Goal: Task Accomplishment & Management: Use online tool/utility

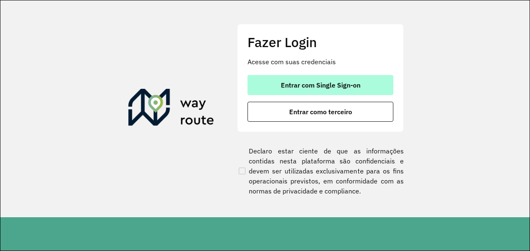
click at [279, 80] on button "Entrar com Single Sign-on" at bounding box center [320, 85] width 146 height 20
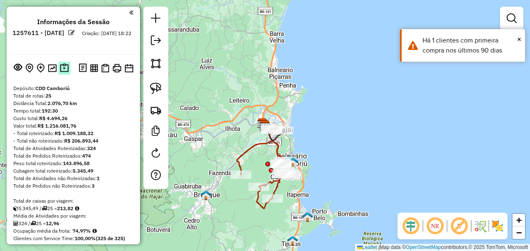
click at [62, 68] on img at bounding box center [64, 68] width 9 height 10
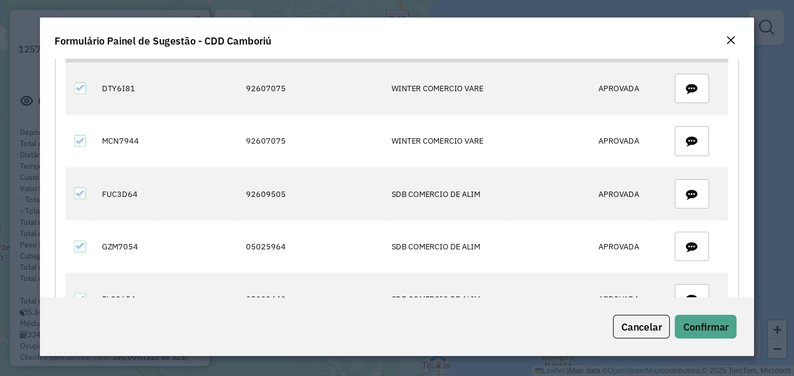
scroll to position [500, 0]
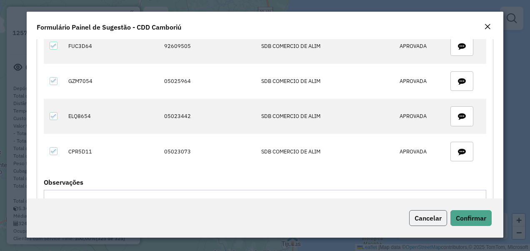
click at [428, 216] on span "Cancelar" at bounding box center [427, 218] width 27 height 8
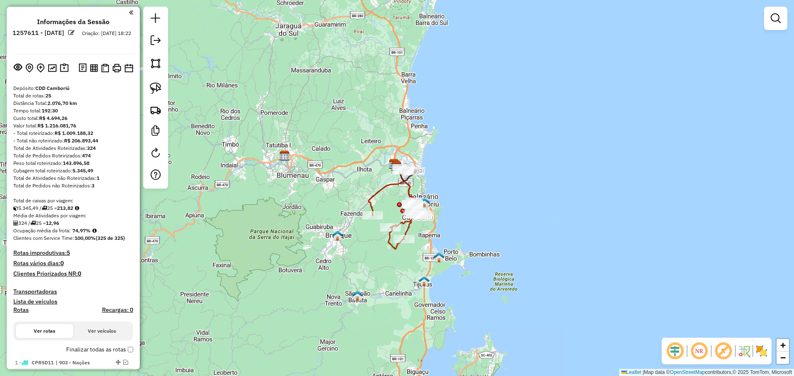
drag, startPoint x: 449, startPoint y: 174, endPoint x: 440, endPoint y: 180, distance: 10.2
click at [448, 173] on div "Janela de atendimento Grade de atendimento Capacidade Transportadoras Veículos …" at bounding box center [397, 188] width 794 height 376
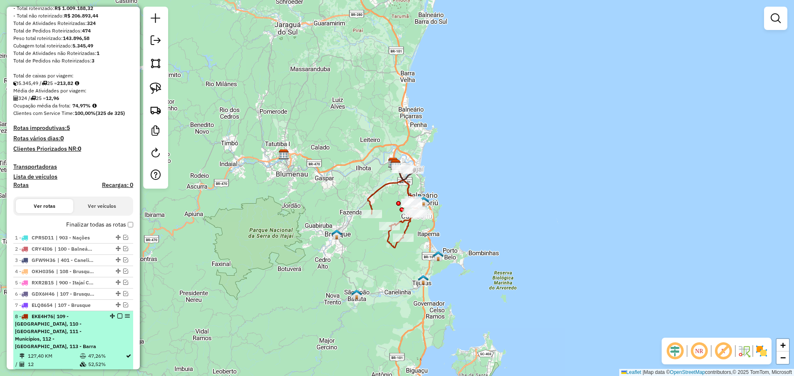
scroll to position [187, 0]
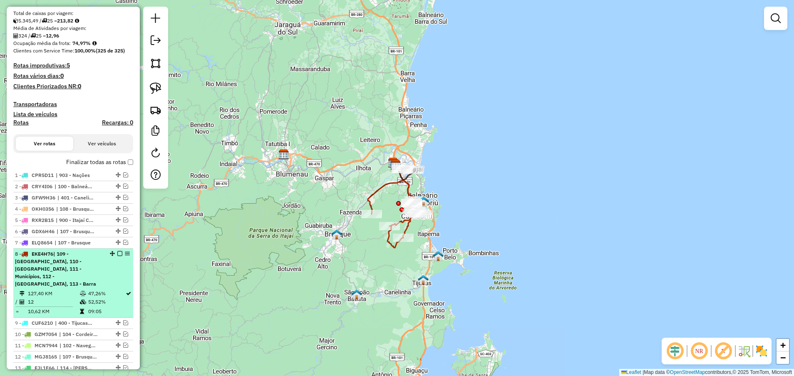
click at [89, 250] on div "8 - EKE4H76 | 109 - [GEOGRAPHIC_DATA], 110 - [GEOGRAPHIC_DATA], 111 - Município…" at bounding box center [59, 268] width 88 height 37
select select "**********"
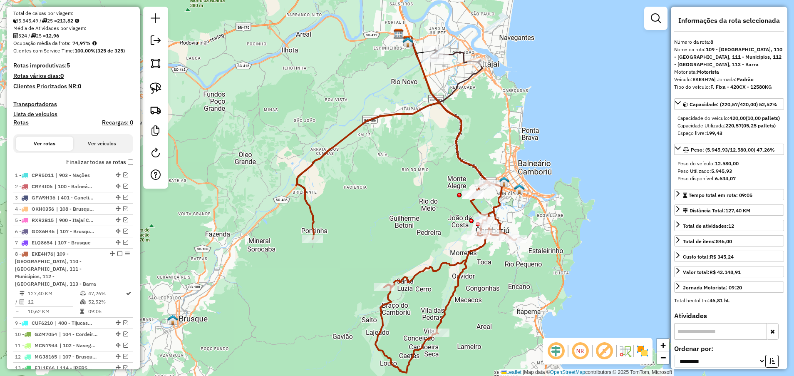
drag, startPoint x: 565, startPoint y: 93, endPoint x: 574, endPoint y: 112, distance: 20.9
click at [529, 112] on div "Janela de atendimento Grade de atendimento Capacidade Transportadoras Veículos …" at bounding box center [397, 188] width 794 height 376
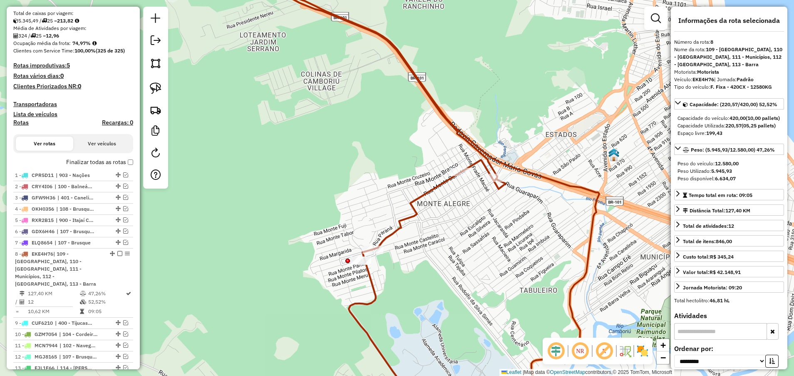
click at [346, 250] on div at bounding box center [348, 261] width 5 height 5
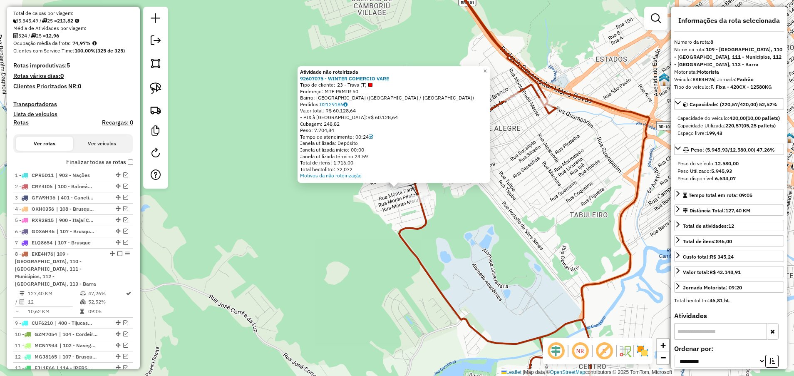
click at [415, 206] on div "Atividade não roteirizada 92607075 - WINTER COMERCIO VARE Tipo de cliente: 23 -…" at bounding box center [397, 188] width 794 height 376
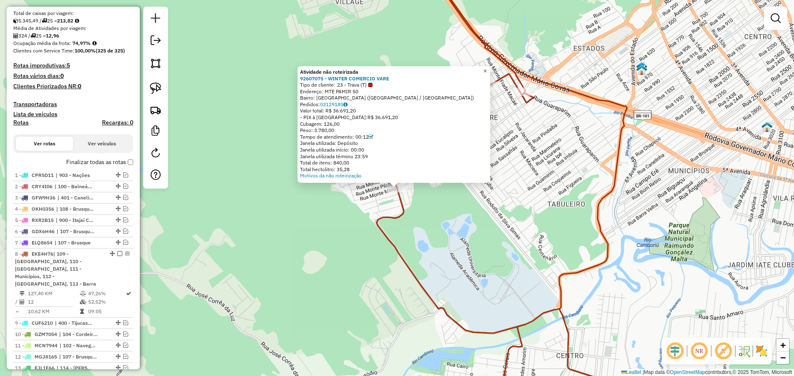
click at [487, 70] on span "×" at bounding box center [485, 70] width 4 height 7
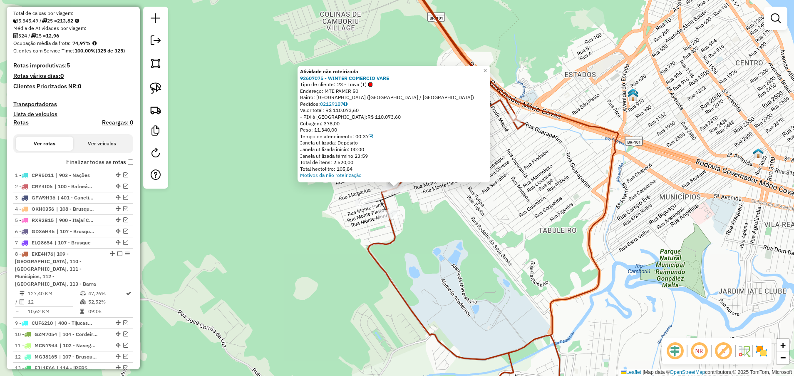
scroll to position [0, 0]
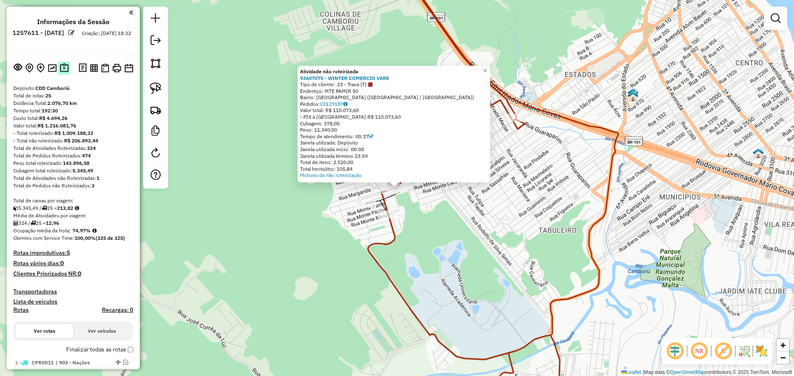
click at [62, 65] on img at bounding box center [64, 68] width 9 height 10
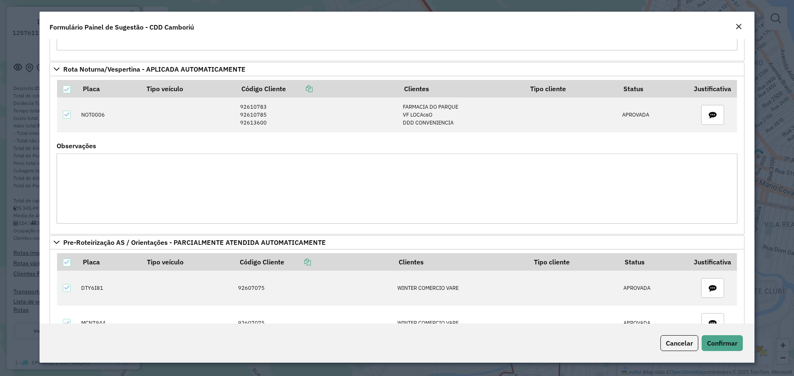
scroll to position [250, 0]
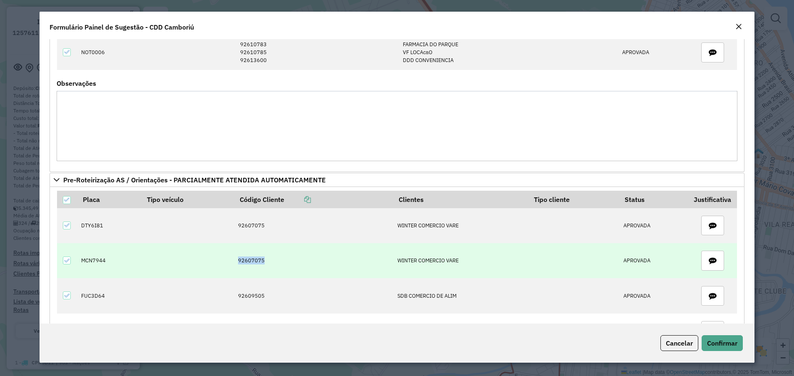
drag, startPoint x: 222, startPoint y: 257, endPoint x: 266, endPoint y: 258, distance: 44.1
click at [266, 250] on tr "MCN7944 92607075 WINTER COMERCIO VARE APROVADA" at bounding box center [397, 260] width 680 height 35
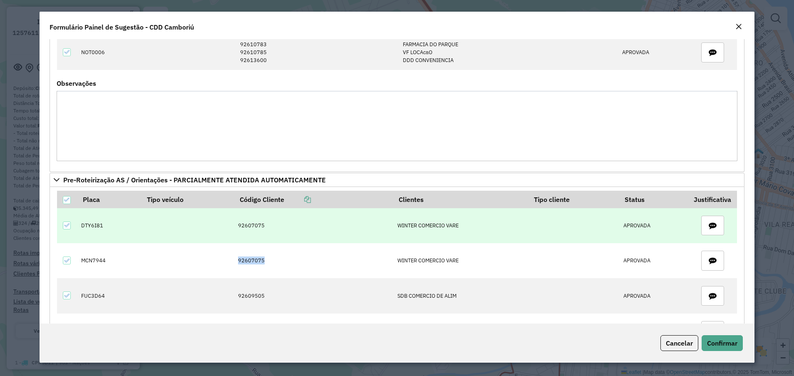
copy tr "92607075"
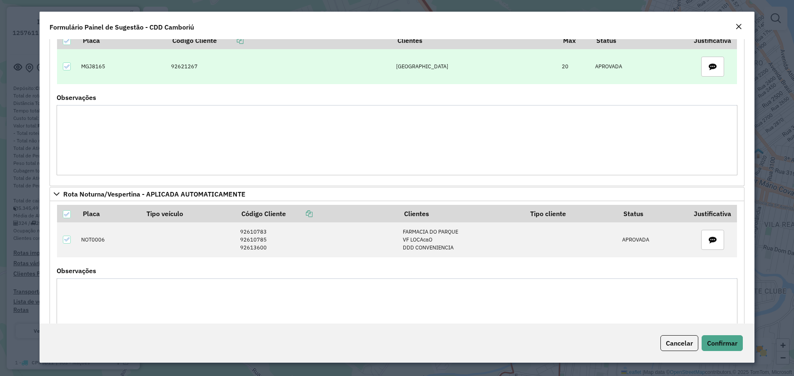
scroll to position [0, 0]
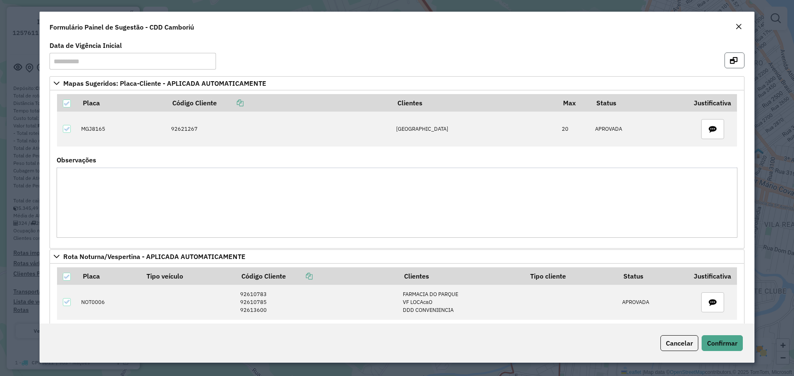
click at [529, 60] on icon "button" at bounding box center [733, 60] width 7 height 7
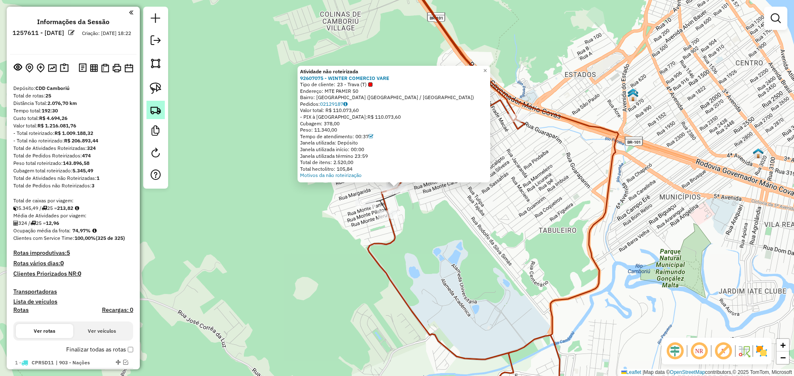
click at [156, 102] on link at bounding box center [156, 110] width 18 height 18
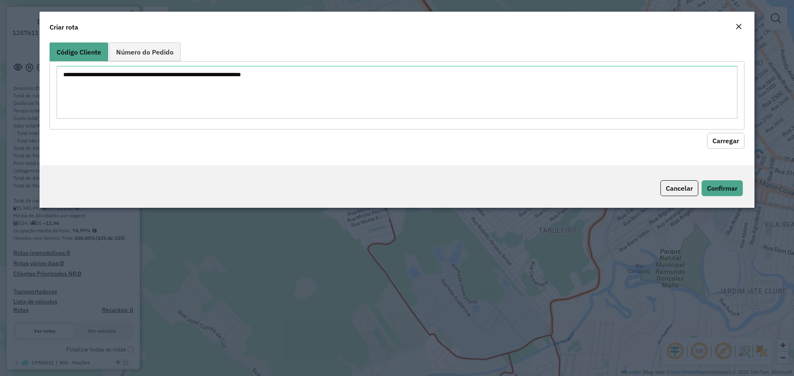
click at [229, 61] on ul "Código Cliente Número do Pedido" at bounding box center [397, 51] width 695 height 19
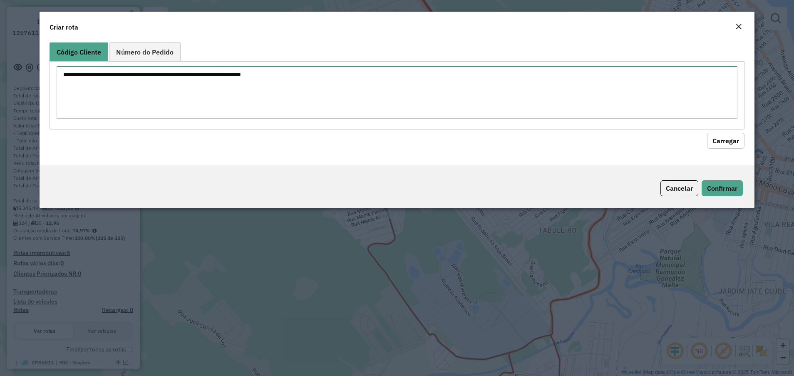
click at [241, 84] on textarea at bounding box center [397, 92] width 681 height 53
paste textarea "********"
type textarea "********"
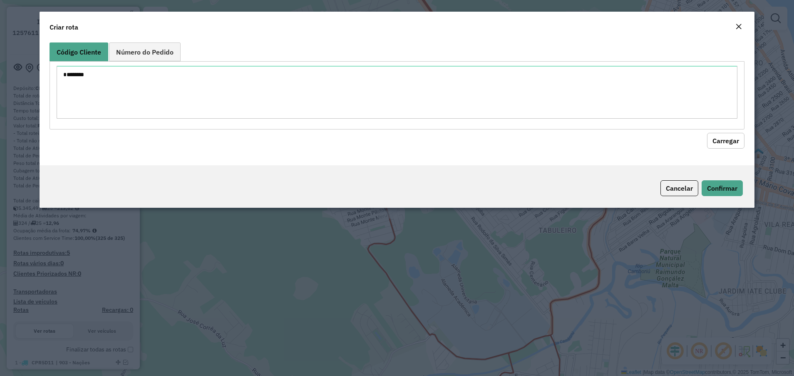
click at [529, 142] on button "Carregar" at bounding box center [725, 141] width 37 height 16
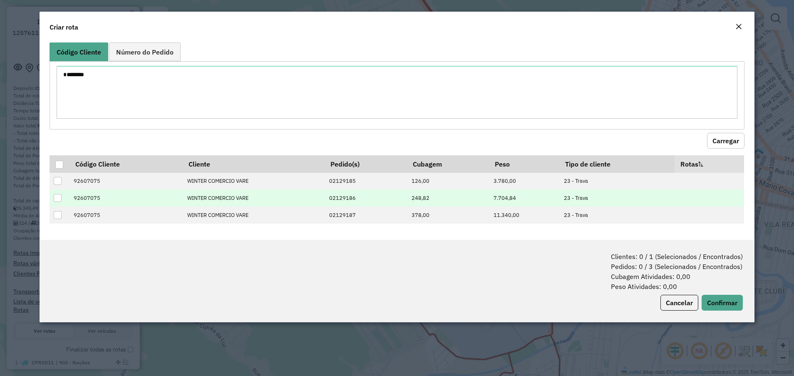
click at [56, 199] on div at bounding box center [58, 198] width 8 height 8
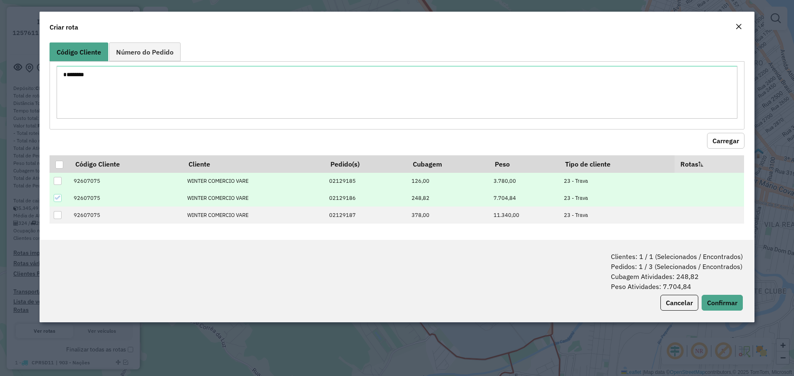
click at [52, 179] on td at bounding box center [60, 181] width 20 height 17
click at [63, 177] on td at bounding box center [60, 181] width 20 height 17
click at [57, 180] on div at bounding box center [58, 181] width 8 height 8
click at [529, 250] on button "Confirmar" at bounding box center [722, 303] width 41 height 16
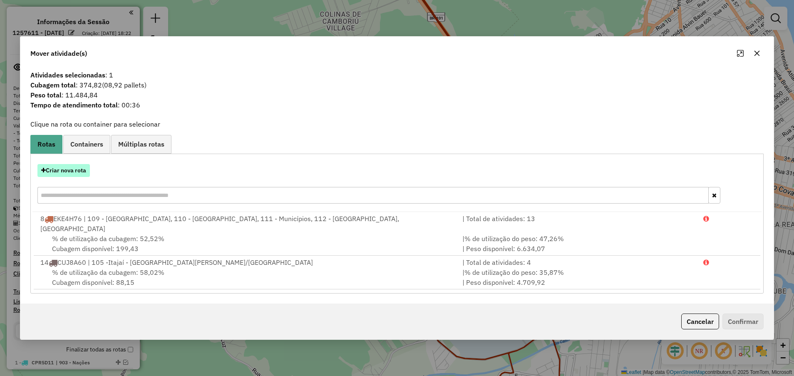
click at [70, 177] on button "Criar nova rota" at bounding box center [63, 170] width 52 height 13
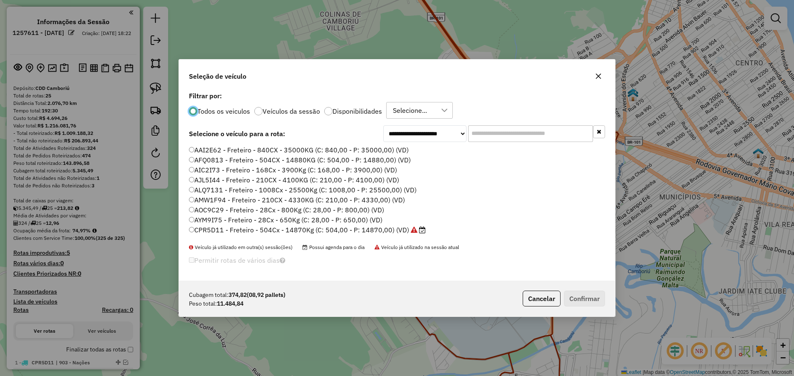
scroll to position [5, 2]
click at [508, 137] on input "text" at bounding box center [530, 133] width 125 height 17
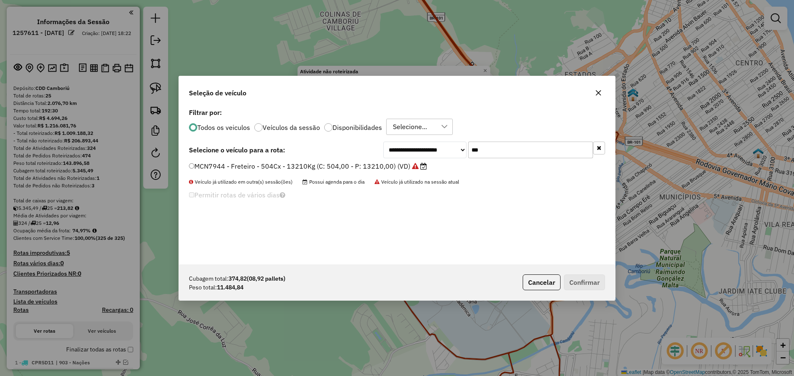
type input "***"
click at [333, 164] on label "MCN7944 - Freteiro - 504Cx - 13210Kg (C: 504,00 - P: 13210,00) (VD)" at bounding box center [308, 166] width 238 height 10
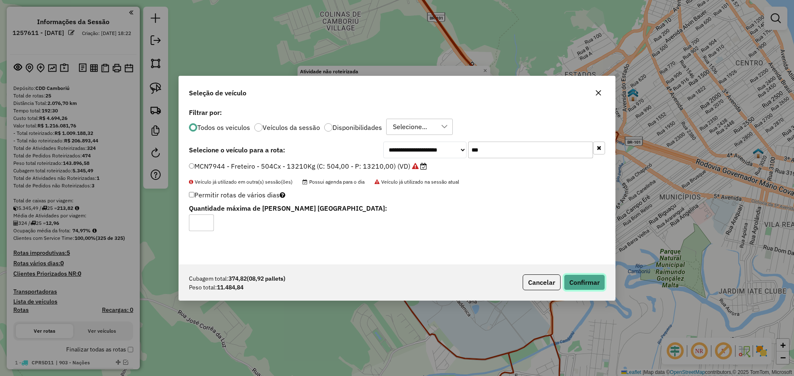
drag, startPoint x: 597, startPoint y: 281, endPoint x: 588, endPoint y: 275, distance: 11.2
click at [529, 250] on button "Confirmar" at bounding box center [584, 282] width 41 height 16
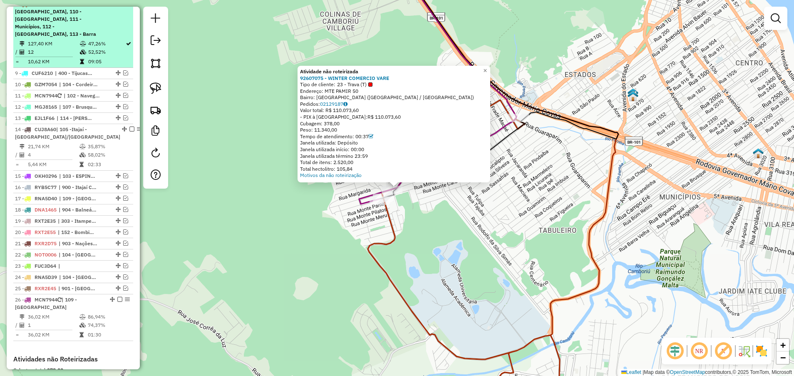
scroll to position [588, 0]
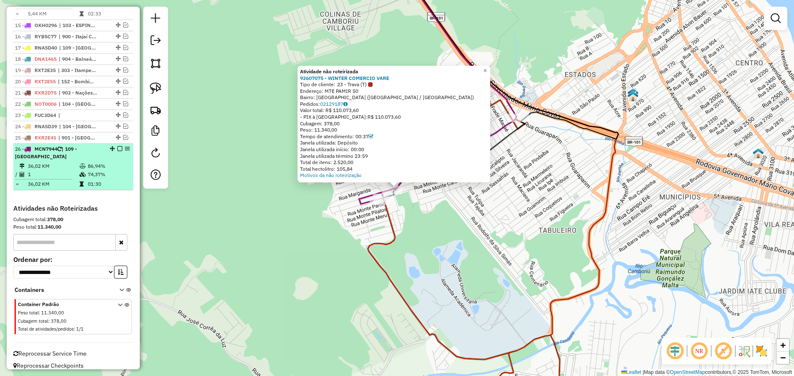
click at [117, 146] on em at bounding box center [119, 148] width 5 height 5
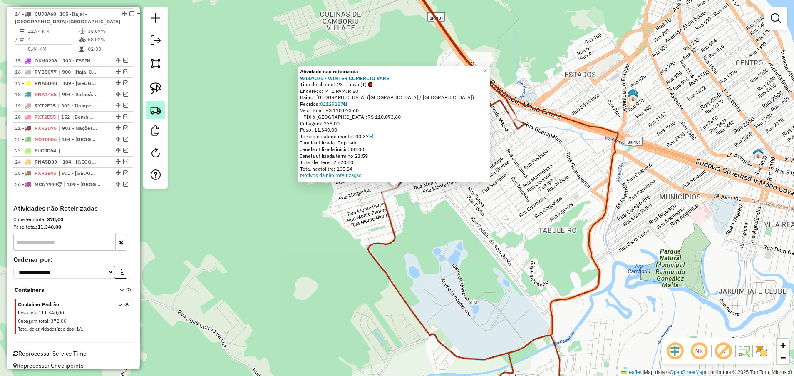
click at [159, 104] on img at bounding box center [156, 110] width 12 height 12
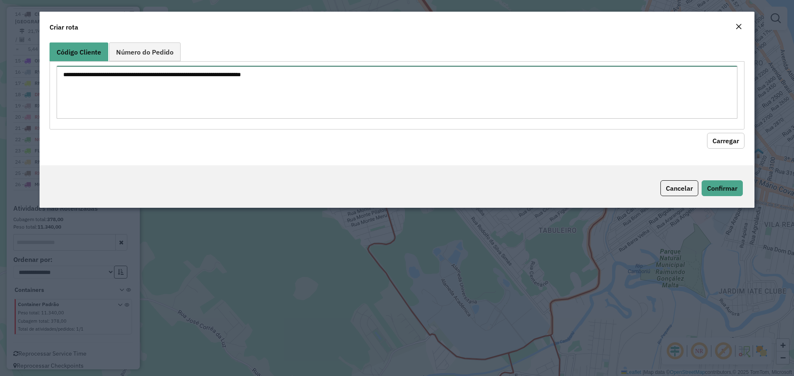
click at [202, 102] on textarea at bounding box center [397, 92] width 681 height 53
paste textarea "********"
type textarea "********"
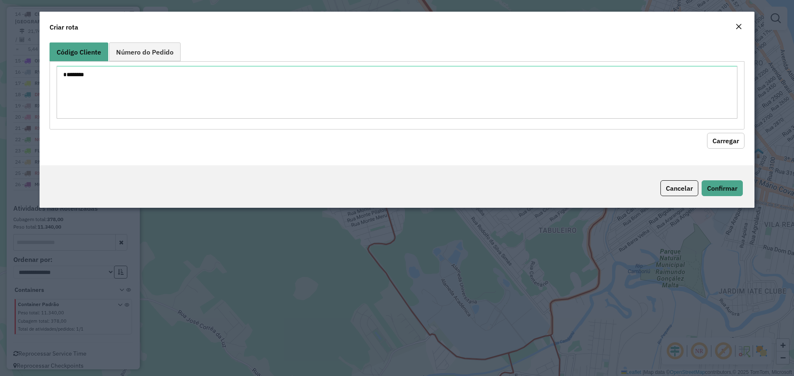
drag, startPoint x: 730, startPoint y: 136, endPoint x: 609, endPoint y: 144, distance: 121.0
click at [529, 136] on button "Carregar" at bounding box center [725, 141] width 37 height 16
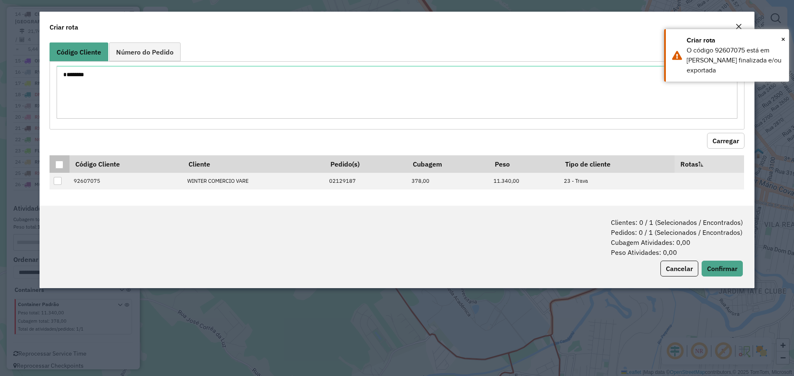
click at [62, 162] on div at bounding box center [59, 165] width 8 height 8
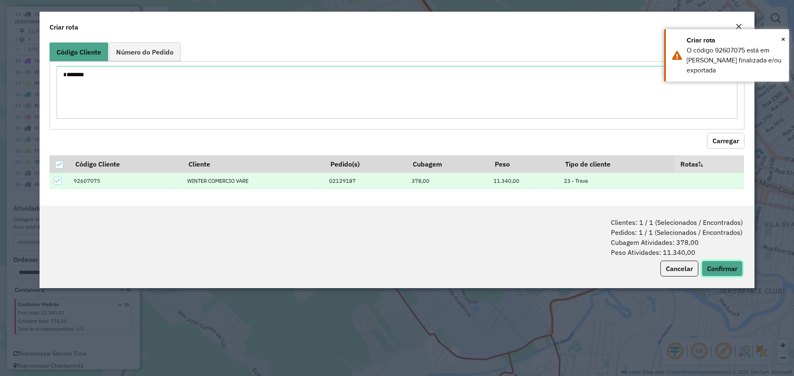
click at [529, 250] on button "Confirmar" at bounding box center [722, 269] width 41 height 16
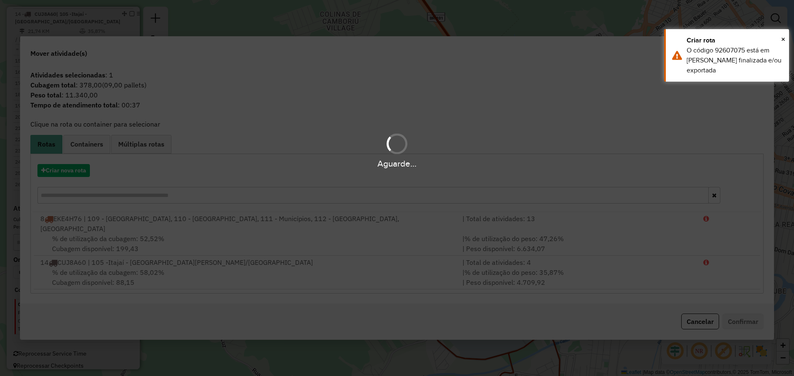
click at [70, 174] on div "Aguarde..." at bounding box center [397, 188] width 794 height 376
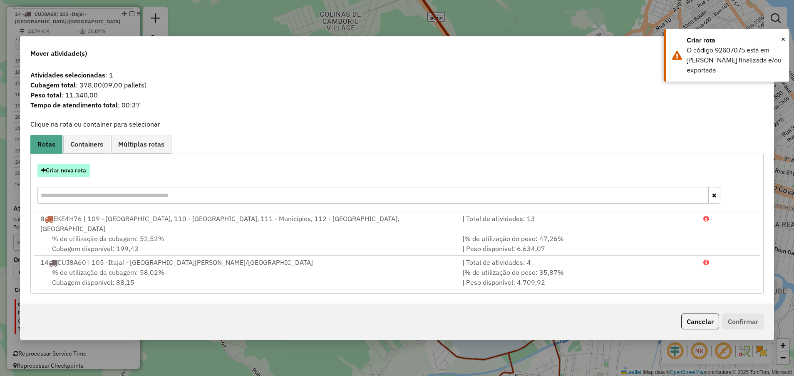
click at [69, 174] on button "Criar nova rota" at bounding box center [63, 170] width 52 height 13
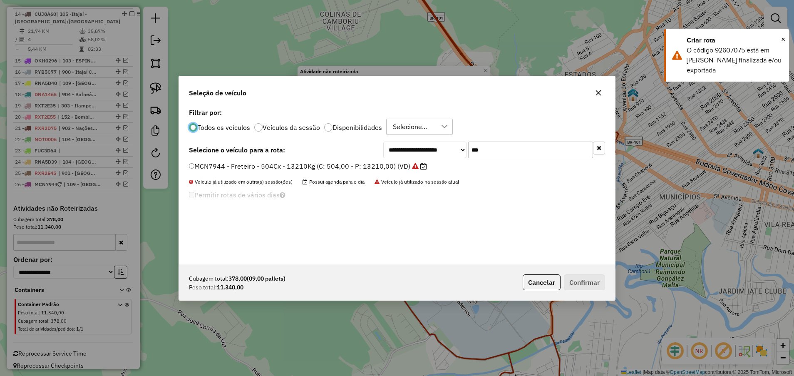
scroll to position [5, 2]
click at [502, 152] on input "***" at bounding box center [530, 150] width 125 height 17
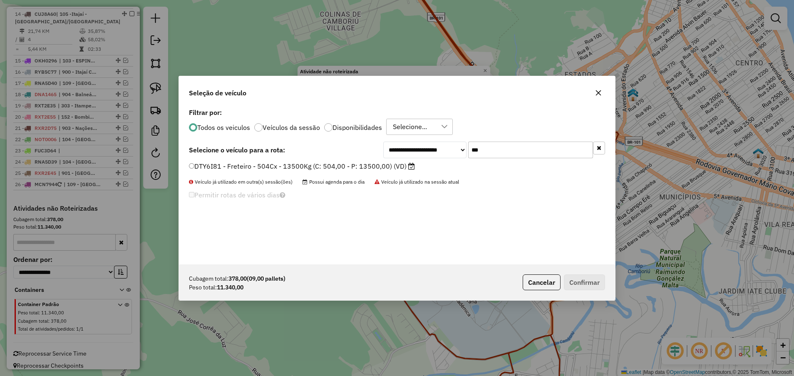
type input "***"
click at [346, 161] on div "**********" at bounding box center [397, 185] width 436 height 158
click at [346, 169] on label "DTY6I81 - Freteiro - 504Cx - 13500Kg (C: 504,00 - P: 13500,00) (VD)" at bounding box center [302, 166] width 226 height 10
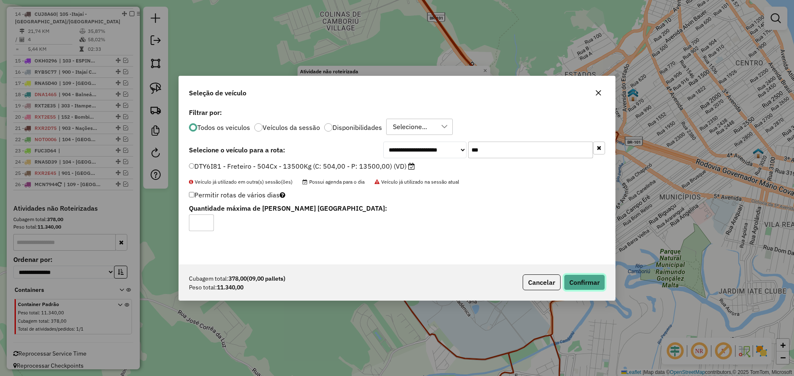
click at [529, 250] on button "Confirmar" at bounding box center [584, 282] width 41 height 16
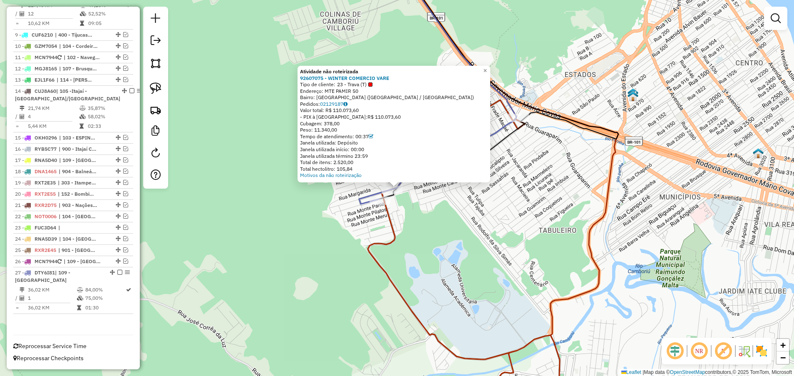
scroll to position [468, 0]
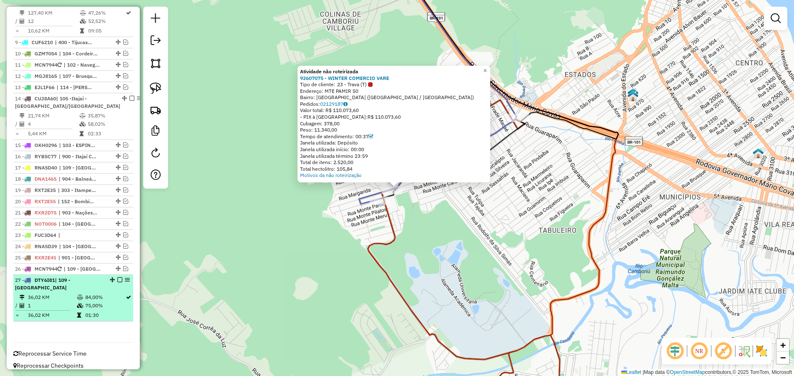
click at [117, 250] on em at bounding box center [119, 279] width 5 height 5
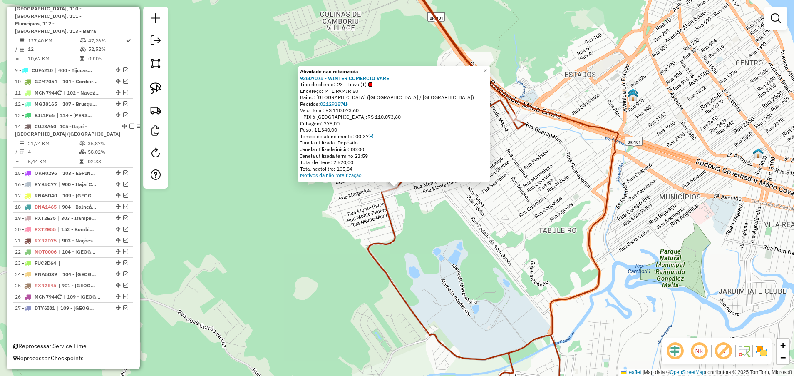
scroll to position [433, 0]
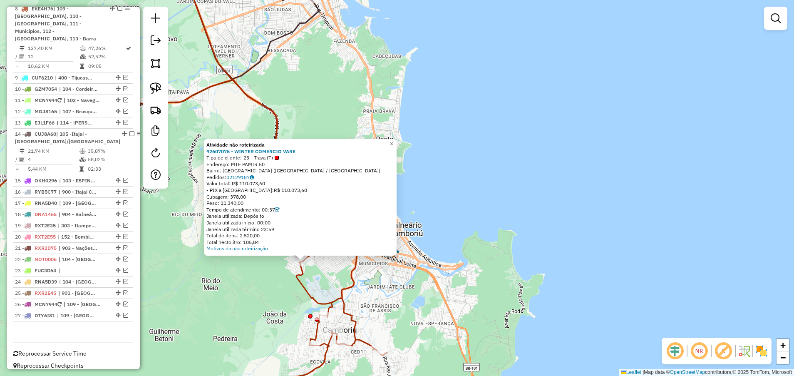
click at [316, 250] on icon at bounding box center [167, 246] width 440 height 335
select select "**********"
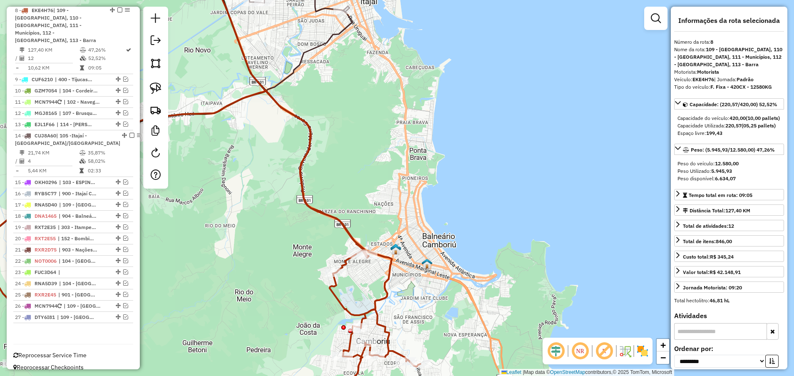
scroll to position [429, 0]
drag, startPoint x: 340, startPoint y: 276, endPoint x: 381, endPoint y: 282, distance: 41.7
click at [376, 250] on div "Janela de atendimento Grade de atendimento Capacidade Transportadoras Veículos …" at bounding box center [397, 188] width 794 height 376
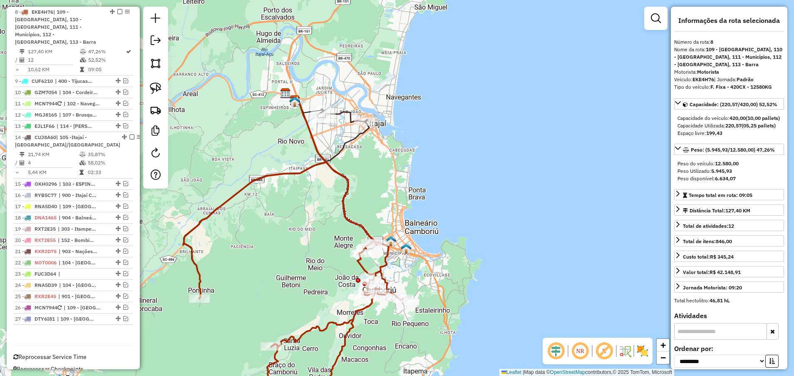
drag, startPoint x: 393, startPoint y: 205, endPoint x: 390, endPoint y: 187, distance: 18.1
click at [390, 187] on div "Janela de atendimento Grade de atendimento Capacidade Transportadoras Veículos …" at bounding box center [397, 188] width 794 height 376
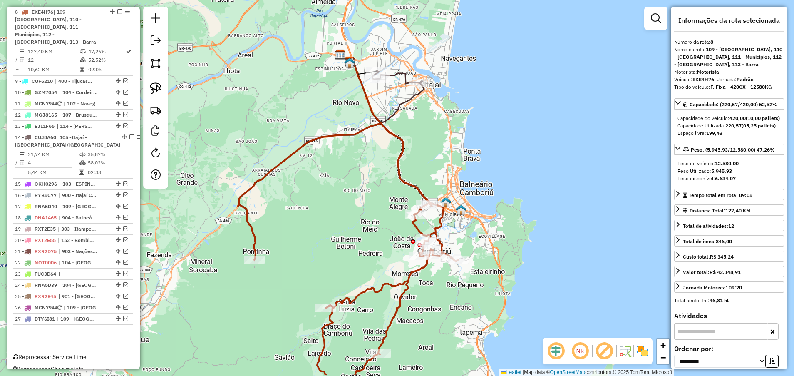
drag, startPoint x: 288, startPoint y: 231, endPoint x: 334, endPoint y: 196, distance: 58.0
click at [334, 196] on div "Janela de atendimento Grade de atendimento Capacidade Transportadoras Veículos …" at bounding box center [397, 188] width 794 height 376
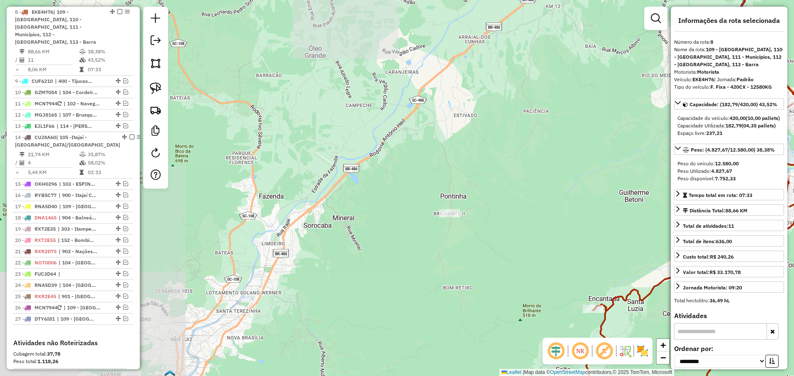
drag, startPoint x: 432, startPoint y: 149, endPoint x: 289, endPoint y: 182, distance: 146.1
click at [301, 179] on div "Janela de atendimento Grade de atendimento Capacidade Transportadoras Veículos …" at bounding box center [397, 188] width 794 height 376
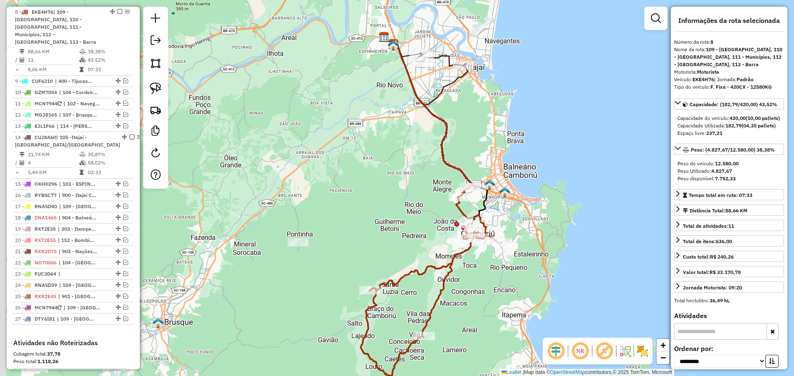
drag, startPoint x: 329, startPoint y: 171, endPoint x: 332, endPoint y: 183, distance: 12.9
click at [332, 183] on div "Janela de atendimento Grade de atendimento Capacidade Transportadoras Veículos …" at bounding box center [397, 188] width 794 height 376
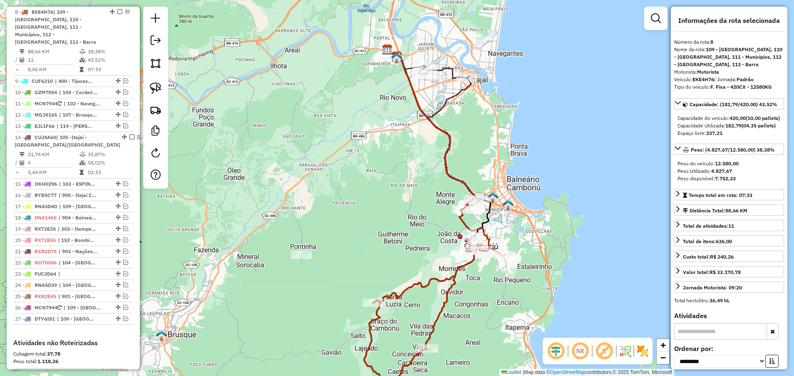
click at [450, 69] on icon at bounding box center [444, 71] width 50 height 13
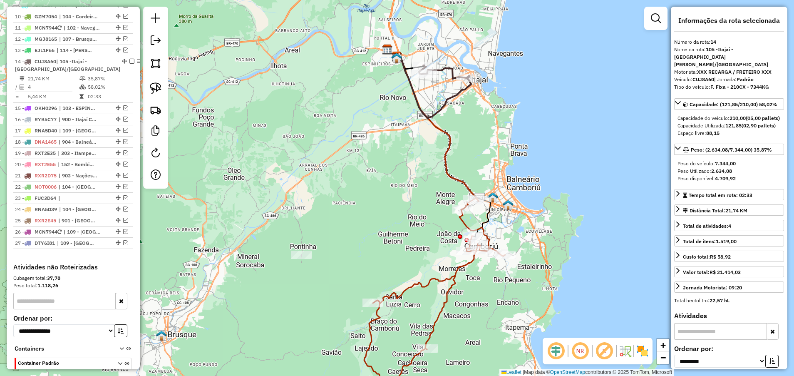
scroll to position [547, 0]
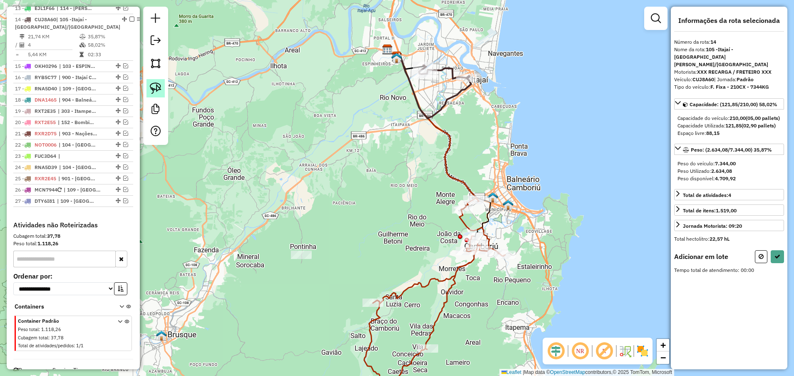
click at [149, 85] on link at bounding box center [156, 88] width 18 height 18
drag, startPoint x: 277, startPoint y: 236, endPoint x: 323, endPoint y: 246, distance: 47.3
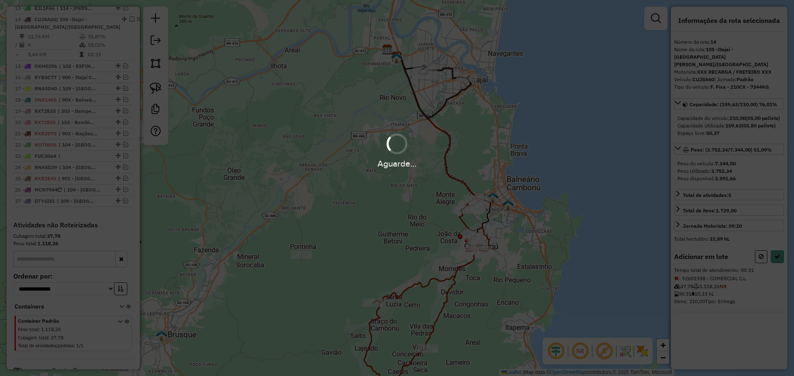
select select "**********"
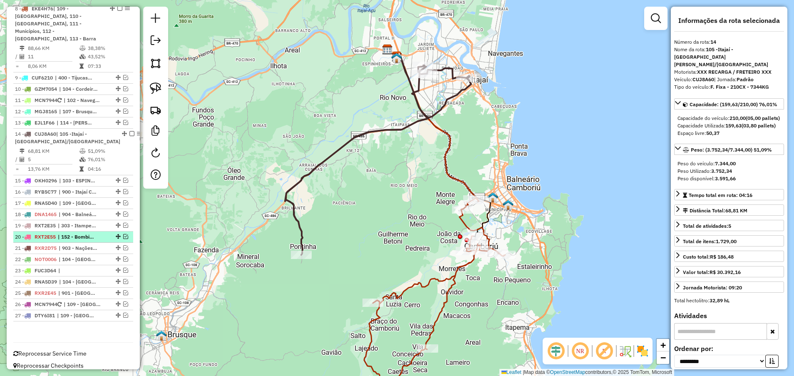
scroll to position [308, 0]
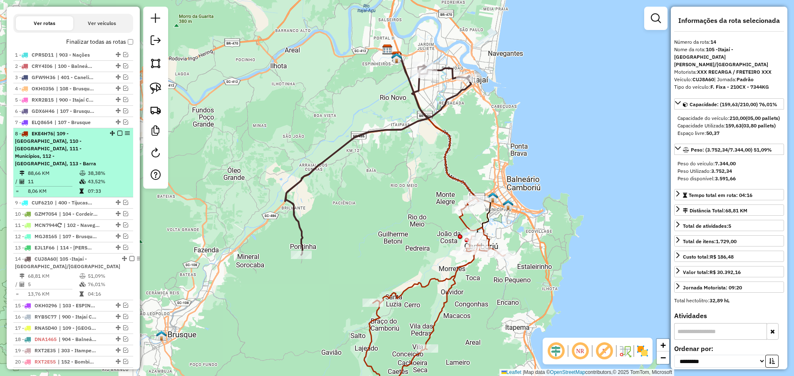
click at [117, 133] on em at bounding box center [119, 133] width 5 height 5
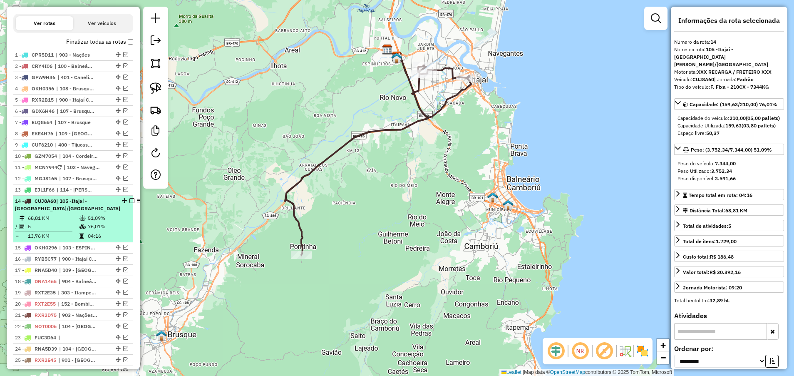
click at [129, 199] on em at bounding box center [131, 200] width 5 height 5
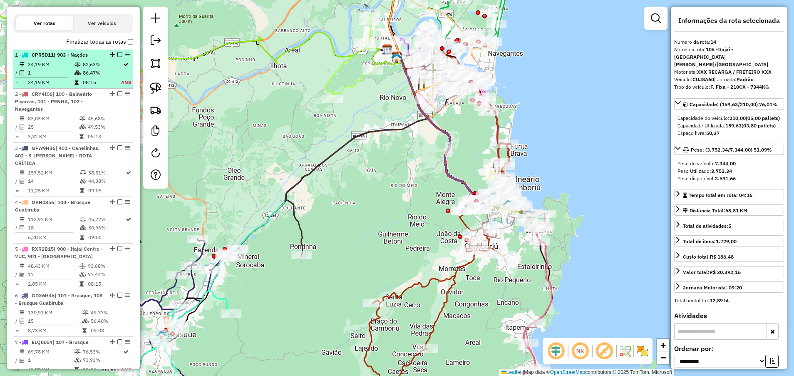
click at [117, 55] on em at bounding box center [119, 54] width 5 height 5
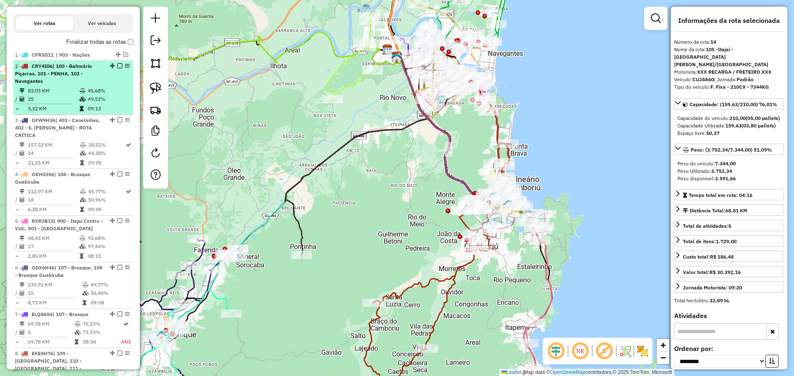
click at [57, 97] on td "25" at bounding box center [53, 99] width 52 height 8
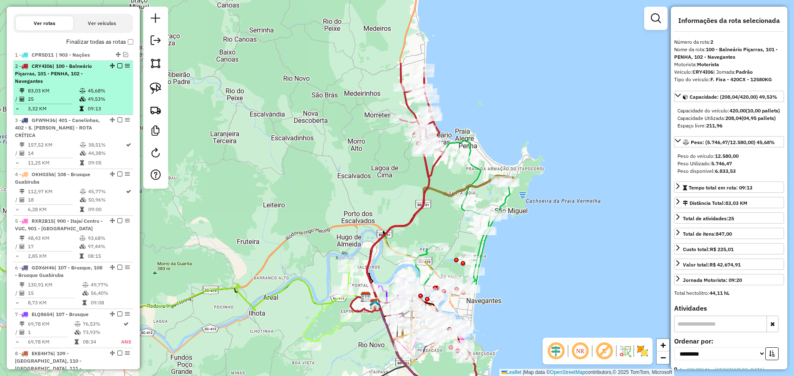
click at [117, 66] on em at bounding box center [119, 65] width 5 height 5
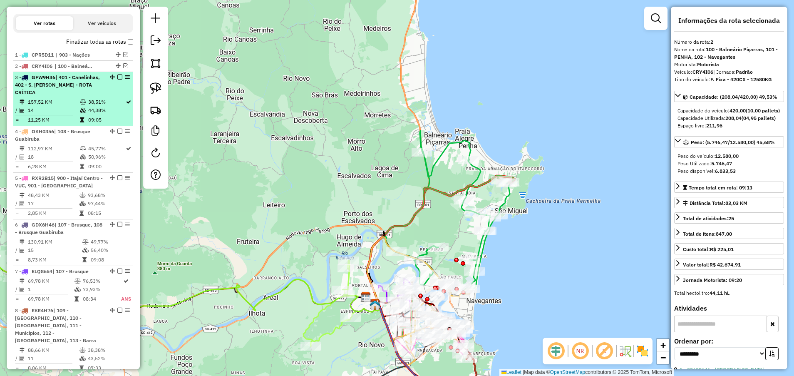
click at [108, 94] on div "3 - GFW9H36 | 401 - Canelinhas, 402 - S. [PERSON_NAME] CRÍTICA" at bounding box center [73, 85] width 117 height 22
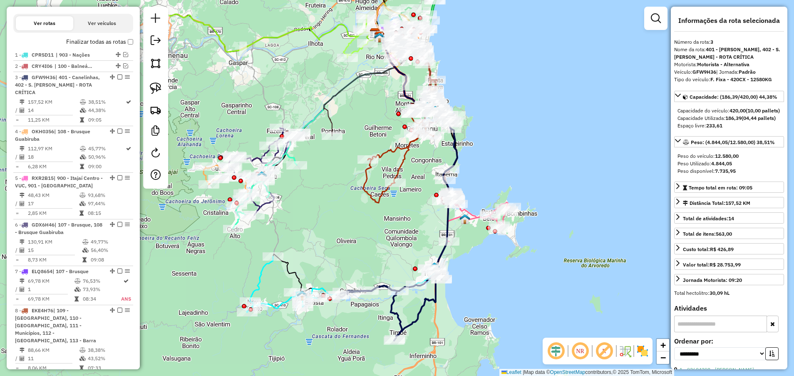
click at [529, 18] on div at bounding box center [655, 18] width 23 height 23
click at [529, 20] on em at bounding box center [656, 18] width 10 height 10
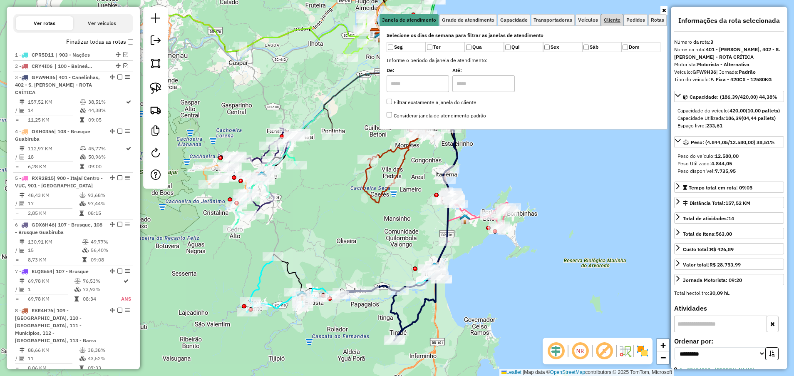
click at [529, 21] on span "Cliente" at bounding box center [612, 19] width 17 height 5
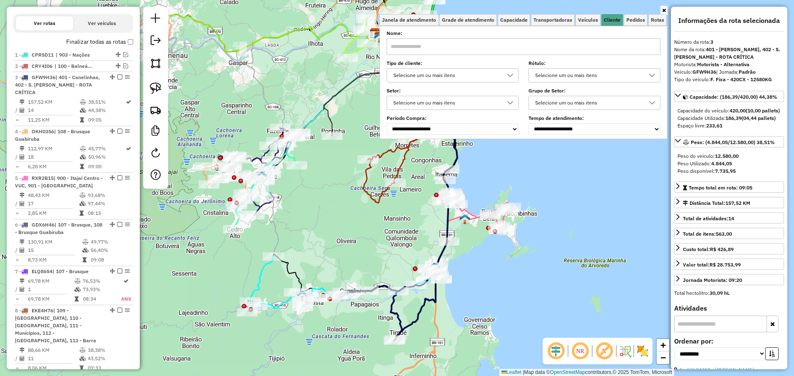
click at [420, 73] on div "Selecione um ou mais itens" at bounding box center [446, 75] width 112 height 13
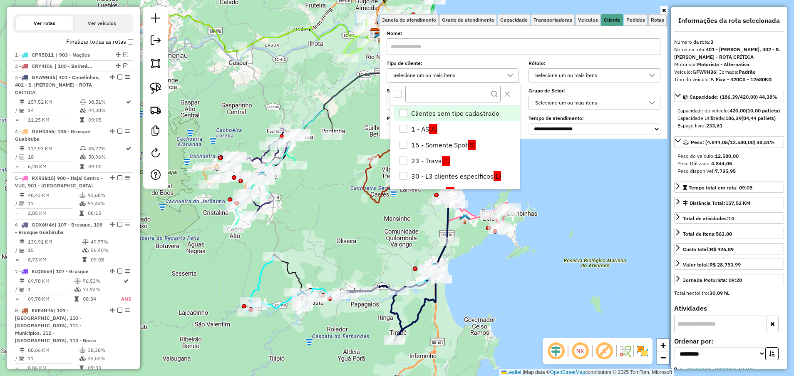
scroll to position [5, 29]
click at [413, 141] on li "15 - Somente Spot (S)" at bounding box center [457, 145] width 126 height 16
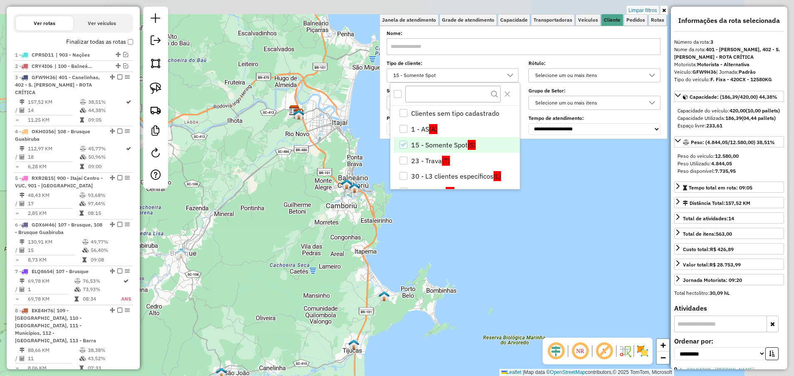
drag, startPoint x: 312, startPoint y: 247, endPoint x: 231, endPoint y: 324, distance: 111.6
click at [231, 250] on div "Limpar filtros Janela de atendimento Grade de atendimento Capacidade Transporta…" at bounding box center [397, 188] width 794 height 376
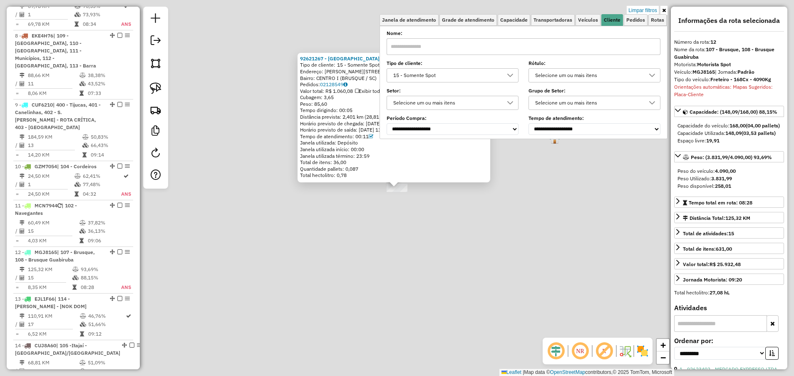
scroll to position [808, 0]
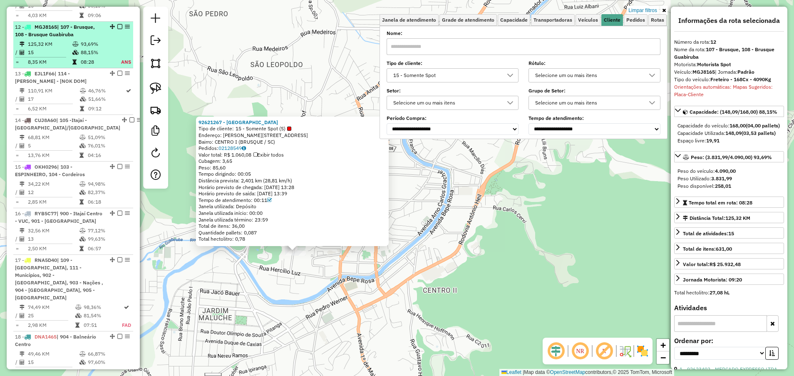
click at [119, 24] on em at bounding box center [119, 26] width 5 height 5
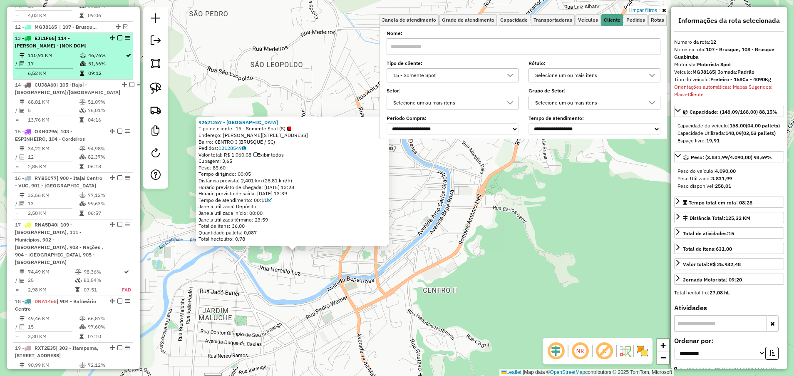
click at [95, 51] on td "46,76%" at bounding box center [106, 55] width 37 height 8
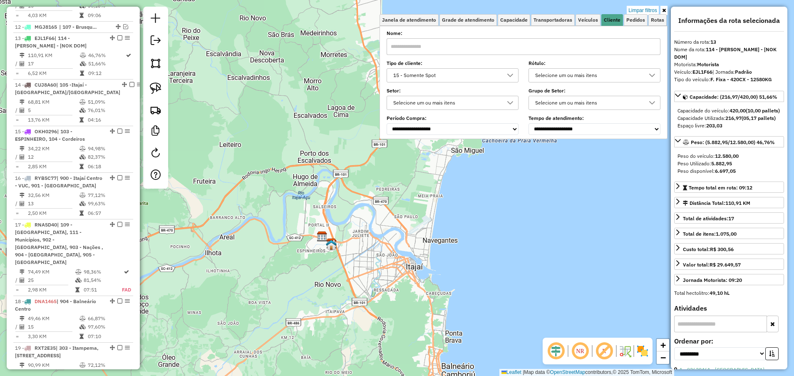
drag, startPoint x: 636, startPoint y: 10, endPoint x: 471, endPoint y: 131, distance: 204.3
click at [529, 10] on link "Limpar filtros" at bounding box center [643, 10] width 32 height 9
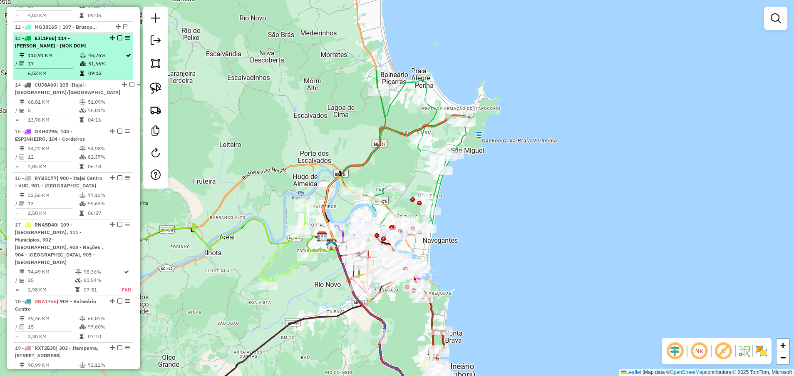
click at [52, 51] on td "110,91 KM" at bounding box center [53, 55] width 52 height 8
select select "**********"
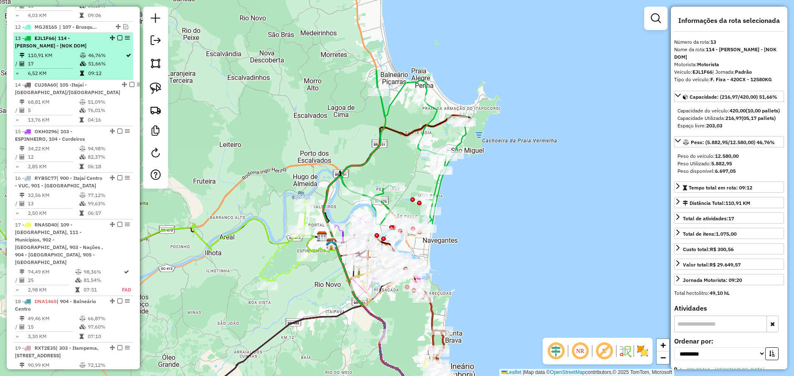
click at [117, 35] on em at bounding box center [119, 37] width 5 height 5
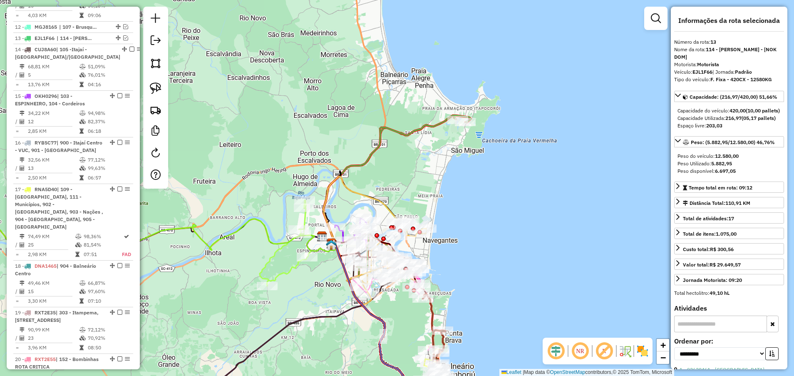
click at [350, 188] on icon at bounding box center [374, 241] width 103 height 128
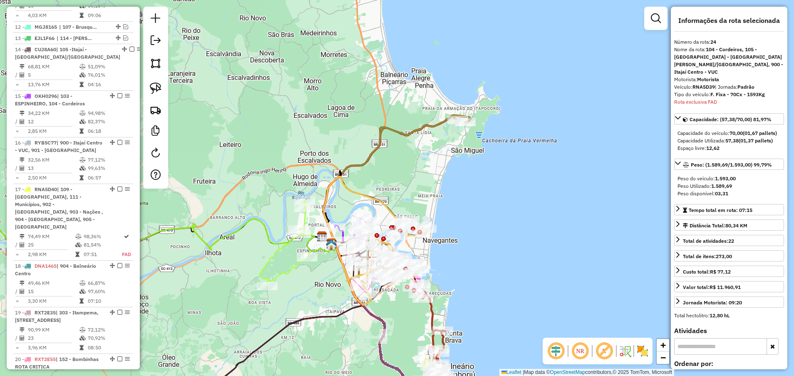
scroll to position [1228, 0]
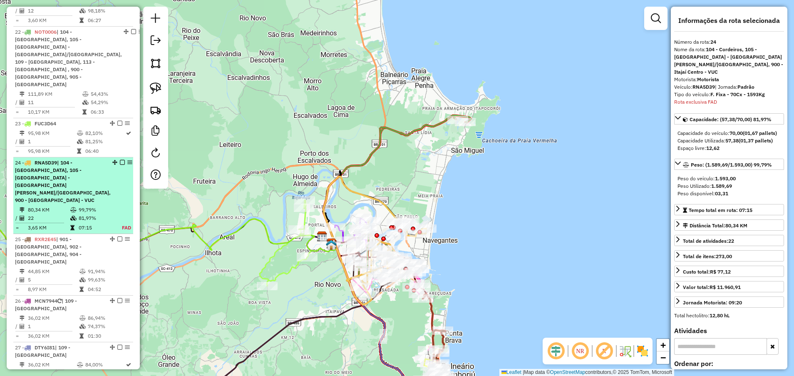
click at [120, 160] on em at bounding box center [122, 162] width 5 height 5
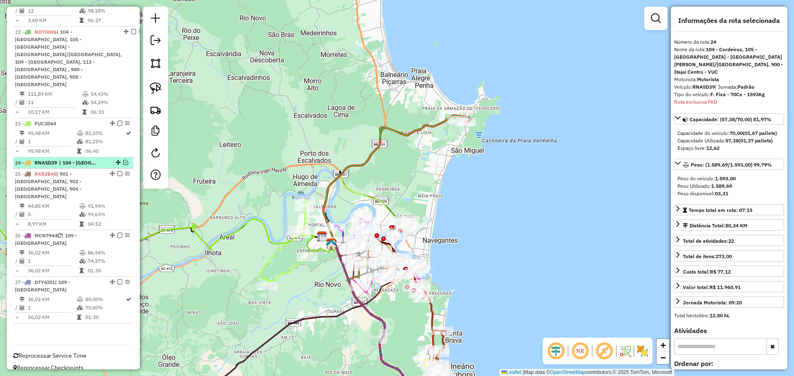
scroll to position [1185, 0]
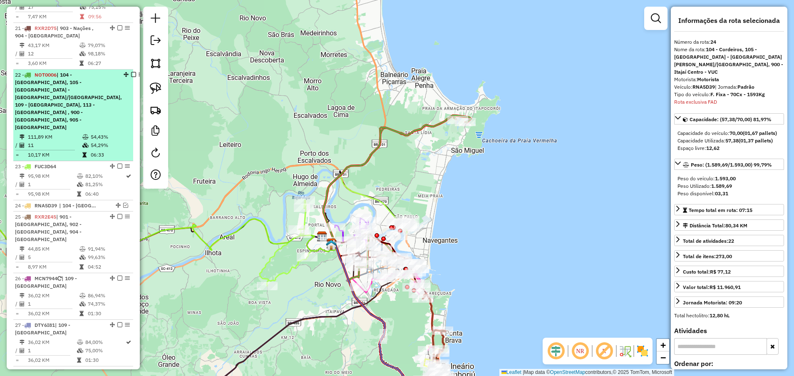
click at [96, 77] on span "| 104 - [GEOGRAPHIC_DATA], 105 -[GEOGRAPHIC_DATA] - [GEOGRAPHIC_DATA]/[GEOGRAPH…" at bounding box center [68, 101] width 107 height 59
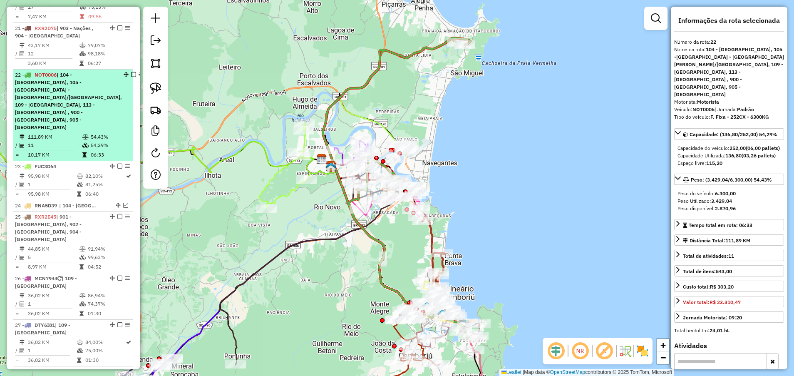
click at [131, 72] on em at bounding box center [133, 74] width 5 height 5
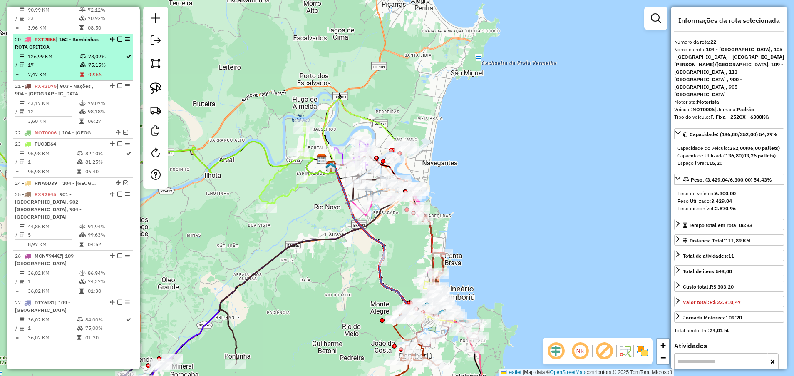
click at [97, 52] on table "126,99 KM 78,09% / 17 75,15% = 7,47 KM 09:56" at bounding box center [73, 65] width 117 height 26
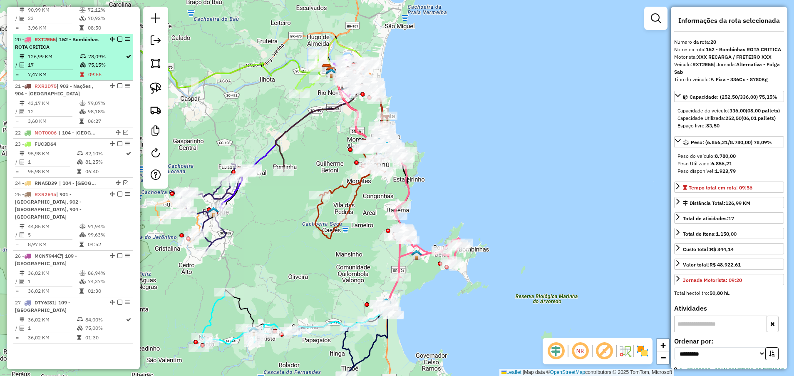
click at [117, 37] on em at bounding box center [119, 39] width 5 height 5
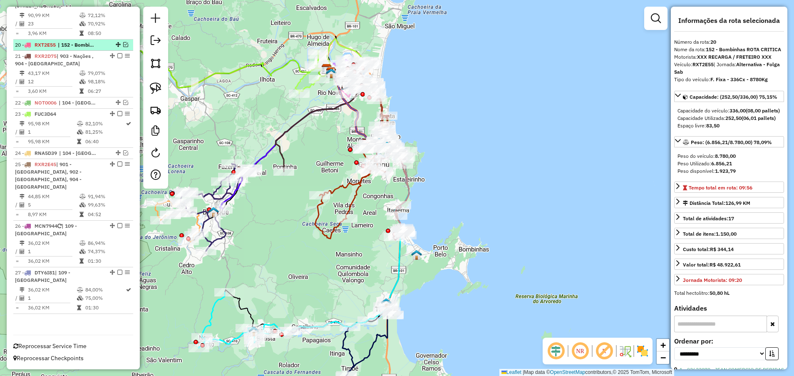
scroll to position [1092, 0]
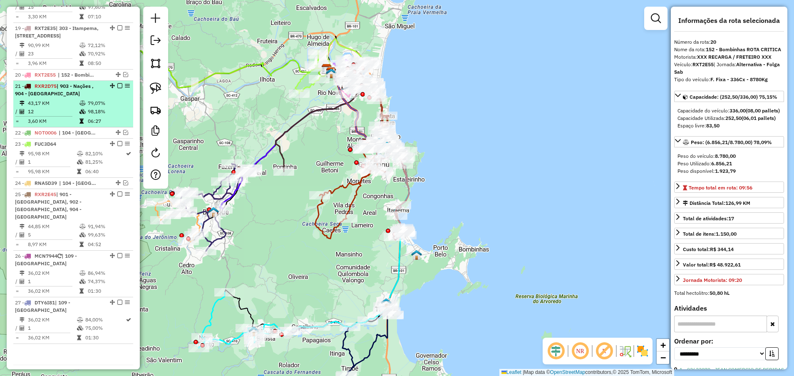
click at [87, 99] on td "79,07%" at bounding box center [108, 103] width 42 height 8
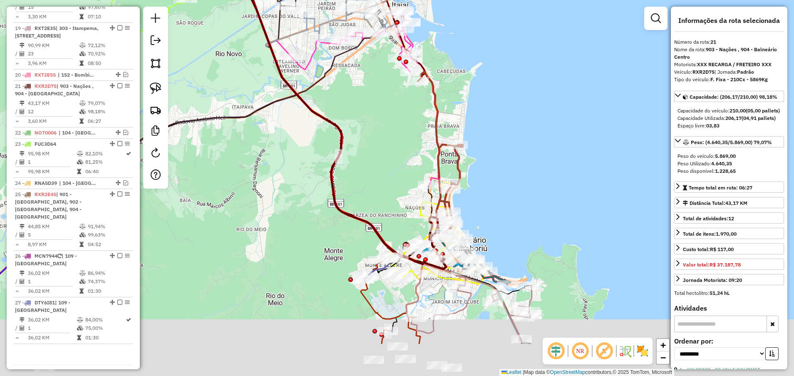
drag, startPoint x: 361, startPoint y: 219, endPoint x: 365, endPoint y: 216, distance: 5.6
click at [334, 189] on div "Janela de atendimento Grade de atendimento Capacidade Transportadoras Veículos …" at bounding box center [397, 188] width 794 height 376
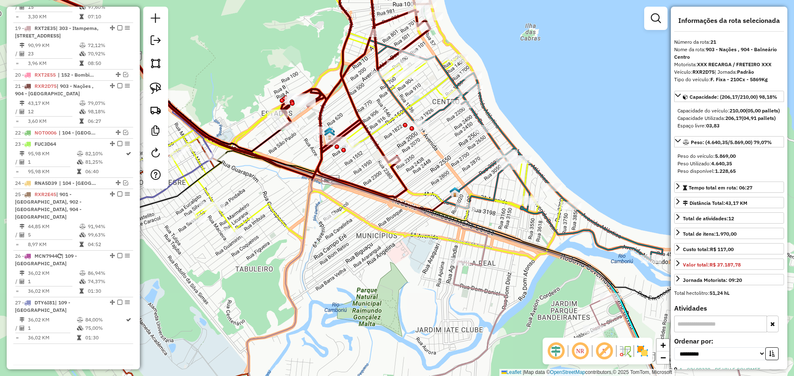
click at [529, 231] on icon at bounding box center [520, 153] width 286 height 214
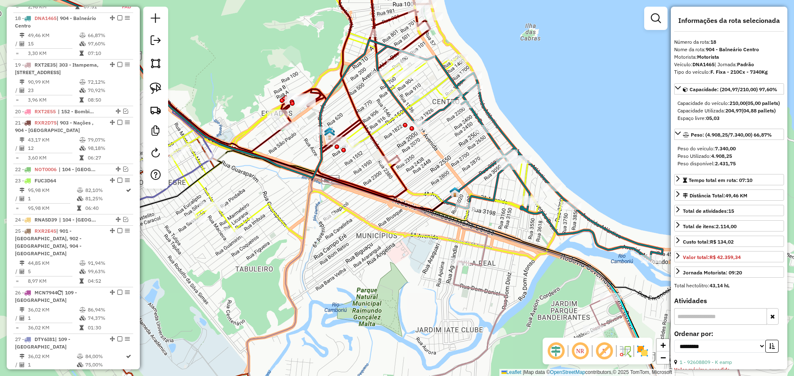
scroll to position [1039, 0]
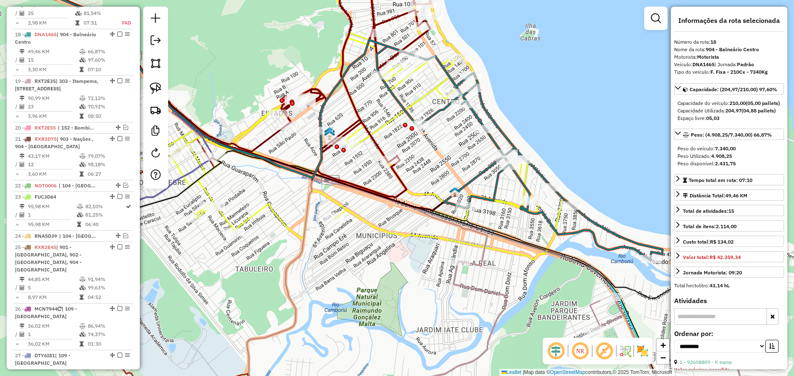
click at [529, 223] on icon at bounding box center [349, 111] width 427 height 297
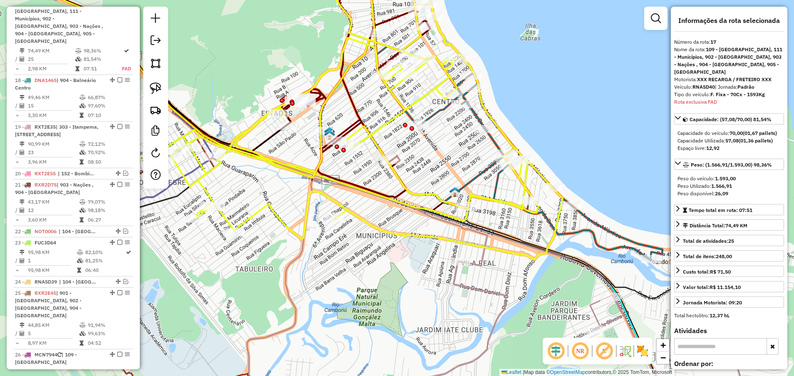
scroll to position [970, 0]
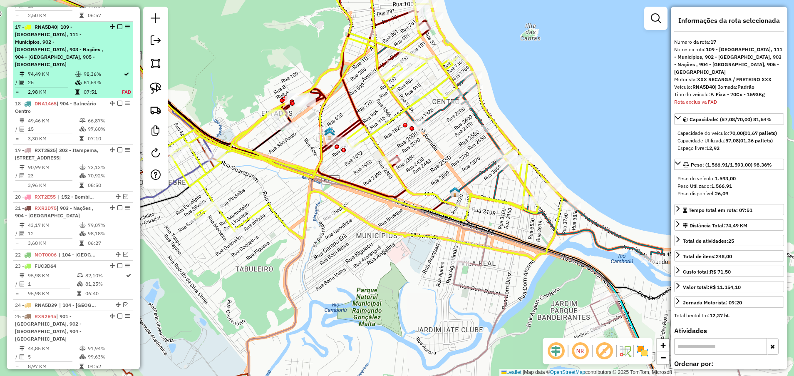
click at [117, 24] on em at bounding box center [119, 26] width 5 height 5
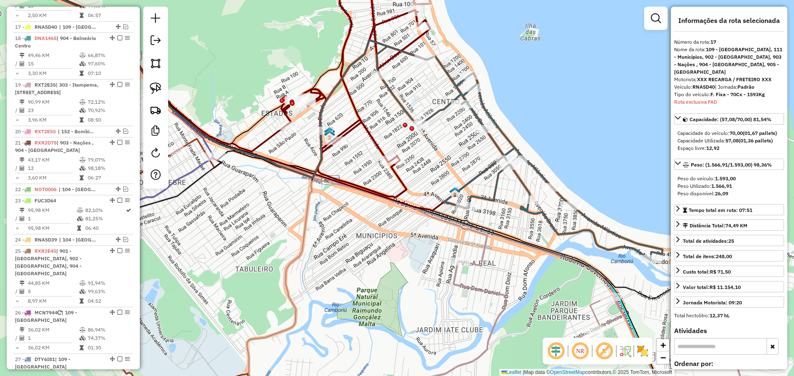
click at [475, 112] on icon at bounding box center [520, 153] width 286 height 214
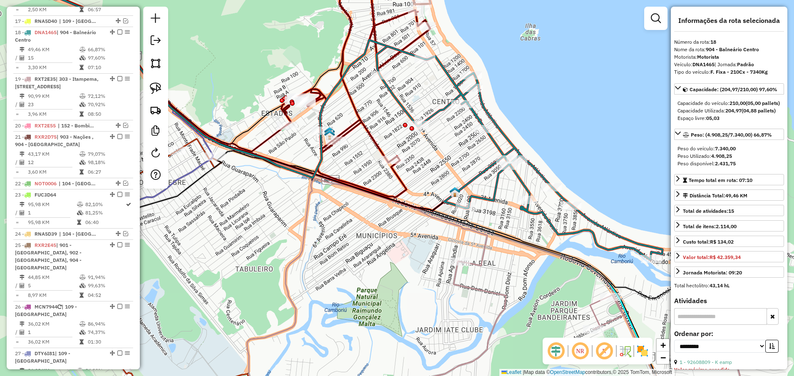
scroll to position [981, 0]
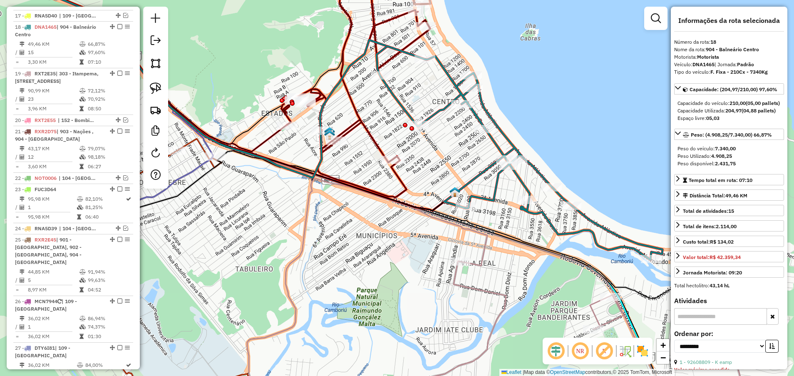
drag, startPoint x: 544, startPoint y: 118, endPoint x: 530, endPoint y: 103, distance: 20.6
click at [529, 103] on div "Janela de atendimento Grade de atendimento Capacidade Transportadoras Veículos …" at bounding box center [397, 188] width 794 height 376
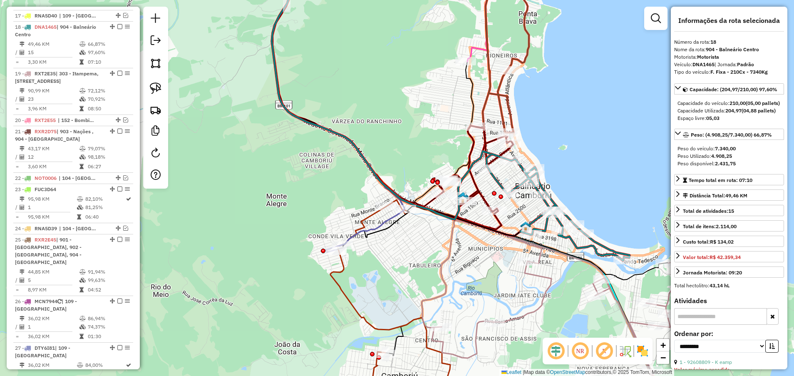
click at [529, 250] on em at bounding box center [556, 351] width 20 height 20
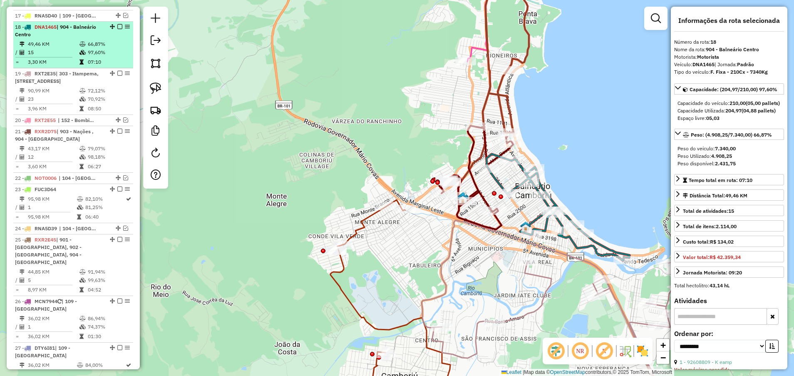
click at [117, 24] on em at bounding box center [119, 26] width 5 height 5
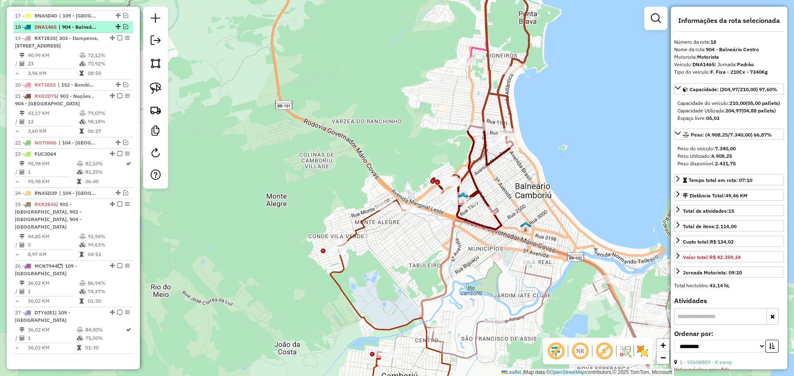
click at [123, 24] on em at bounding box center [125, 26] width 5 height 5
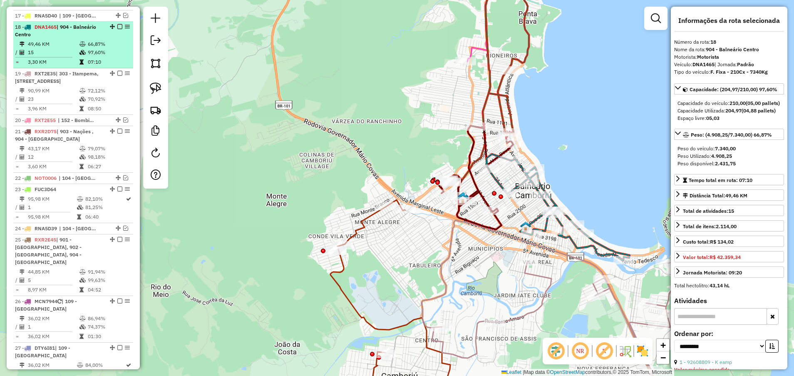
click at [100, 24] on li "18 - DNA1465 | 904 - Balneário Centro 49,46 KM 66,87% / 15 97,60% = 3,30 KM 07:…" at bounding box center [73, 45] width 120 height 47
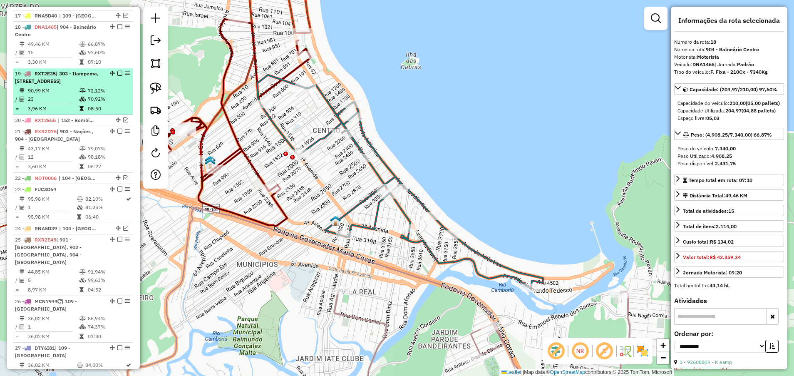
click at [83, 88] on icon at bounding box center [83, 90] width 6 height 5
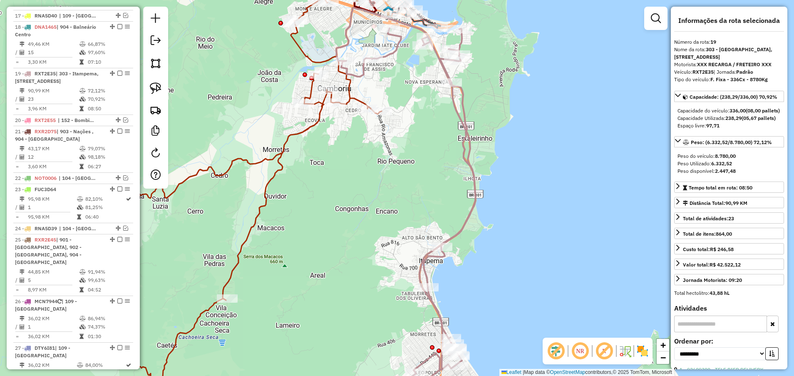
drag, startPoint x: 399, startPoint y: 87, endPoint x: 400, endPoint y: 92, distance: 5.1
click at [400, 92] on div "Janela de atendimento Grade de atendimento Capacidade Transportadoras Veículos …" at bounding box center [397, 188] width 794 height 376
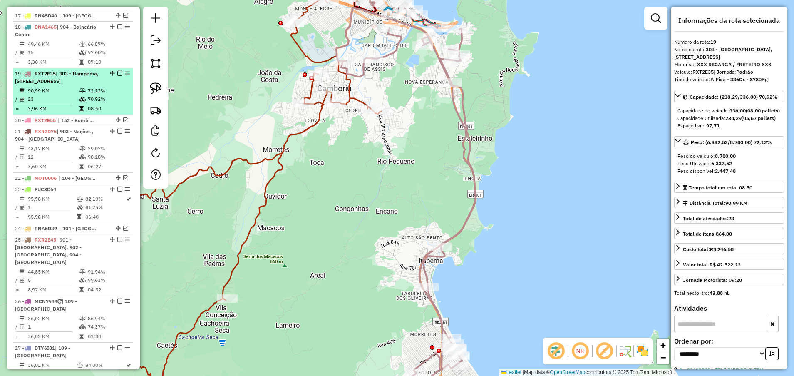
click at [117, 71] on em at bounding box center [119, 73] width 5 height 5
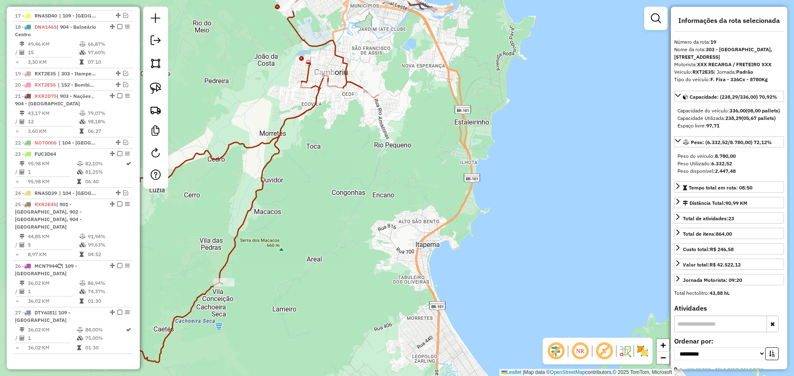
drag, startPoint x: 366, startPoint y: 209, endPoint x: 268, endPoint y: 142, distance: 118.9
click at [362, 192] on div "Janela de atendimento Grade de atendimento Capacidade Transportadoras Veículos …" at bounding box center [397, 188] width 794 height 376
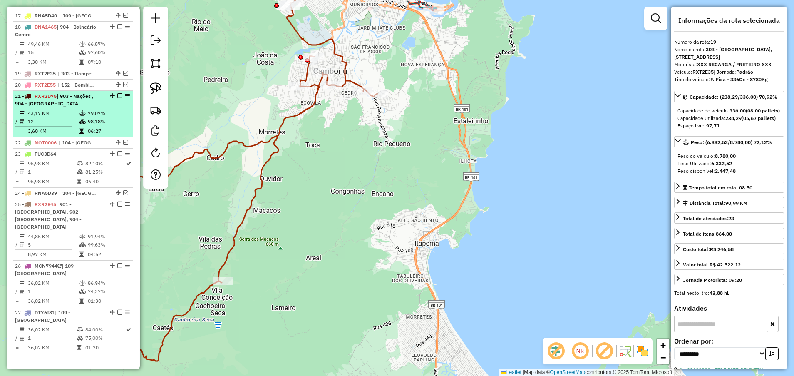
click at [101, 92] on li "21 - RXR2D75 | 903 - Nações , 904 - [GEOGRAPHIC_DATA] 43,17 KM 79,07% / 12 98,1…" at bounding box center [73, 114] width 120 height 47
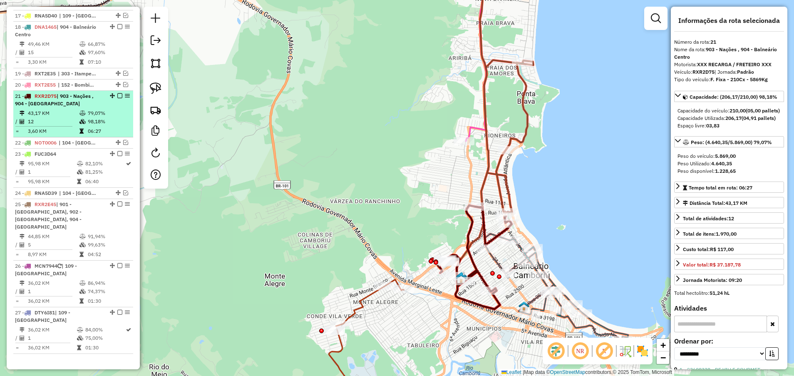
click at [117, 93] on em at bounding box center [119, 95] width 5 height 5
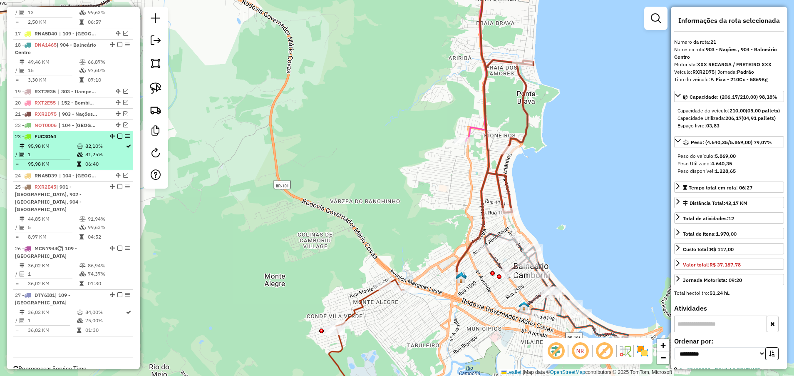
click at [98, 150] on td "81,25%" at bounding box center [105, 154] width 40 height 8
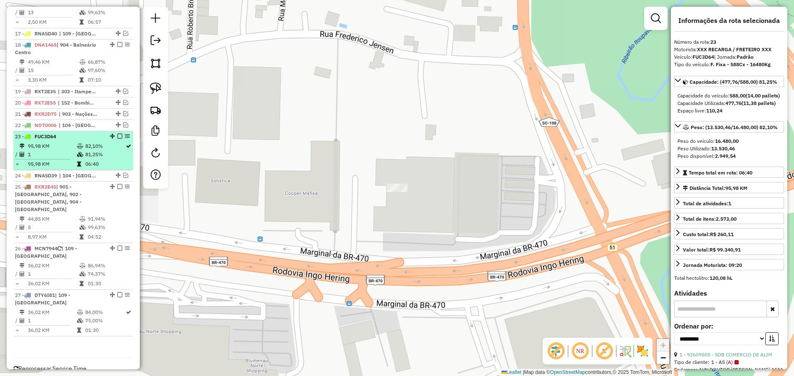
click at [117, 134] on em at bounding box center [119, 136] width 5 height 5
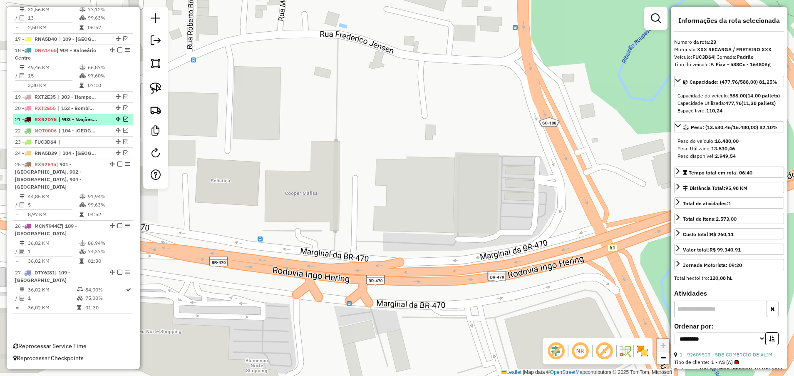
scroll to position [935, 0]
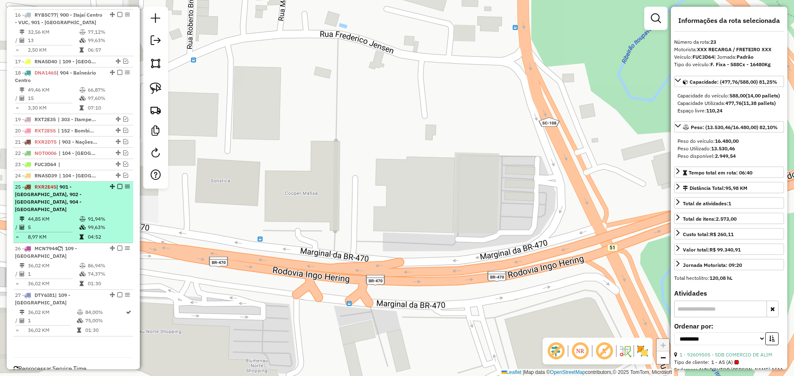
click at [82, 184] on span "| 901 - [GEOGRAPHIC_DATA], 902 - [GEOGRAPHIC_DATA], 904 - [GEOGRAPHIC_DATA]" at bounding box center [48, 198] width 67 height 29
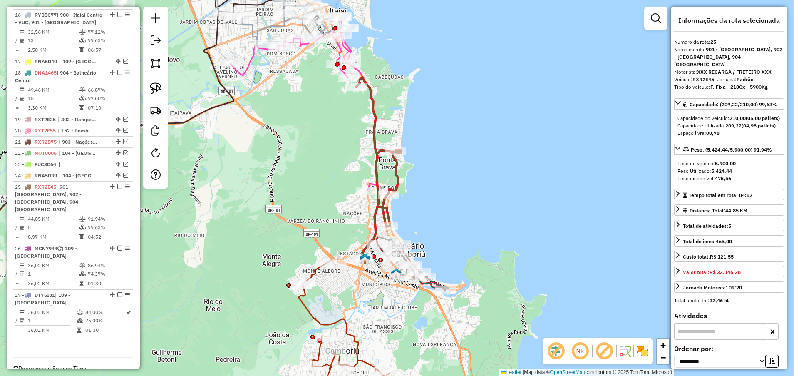
drag, startPoint x: 430, startPoint y: 98, endPoint x: 434, endPoint y: 102, distance: 5.3
click at [434, 102] on div "Janela de atendimento Grade de atendimento Capacidade Transportadoras Veículos …" at bounding box center [397, 188] width 794 height 376
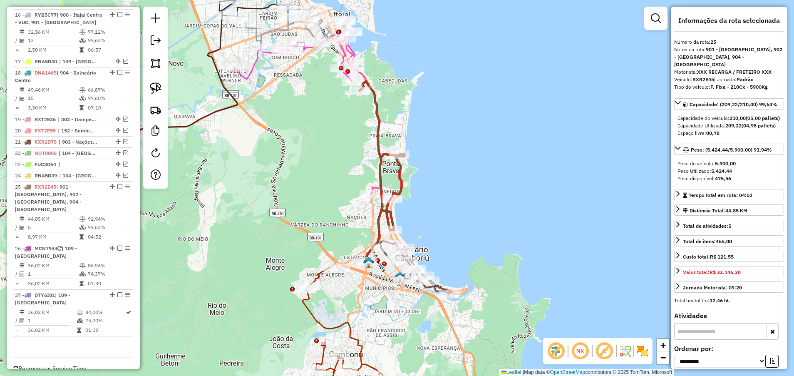
click at [402, 177] on icon at bounding box center [382, 171] width 45 height 181
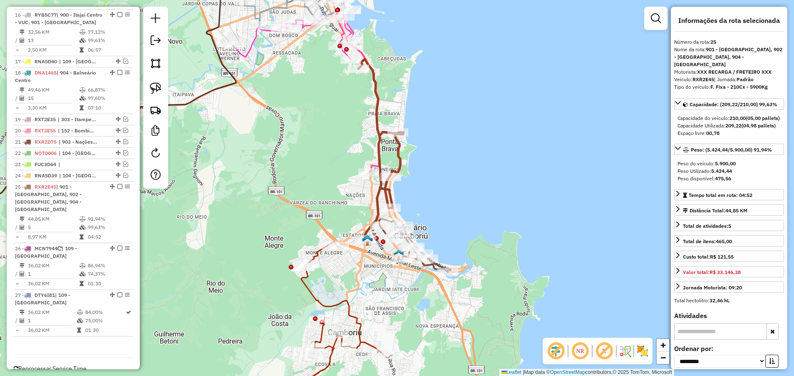
drag, startPoint x: 445, startPoint y: 159, endPoint x: 443, endPoint y: 155, distance: 4.3
click at [443, 155] on div "Janela de atendimento Grade de atendimento Capacidade Transportadoras Veículos …" at bounding box center [397, 188] width 794 height 376
click at [340, 30] on icon at bounding box center [306, 84] width 147 height 175
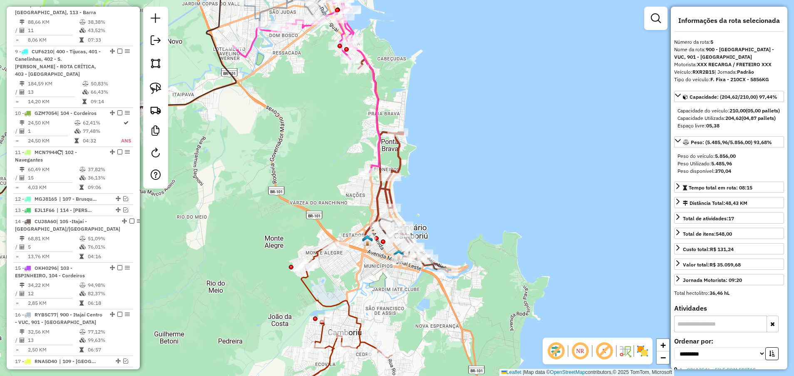
scroll to position [474, 0]
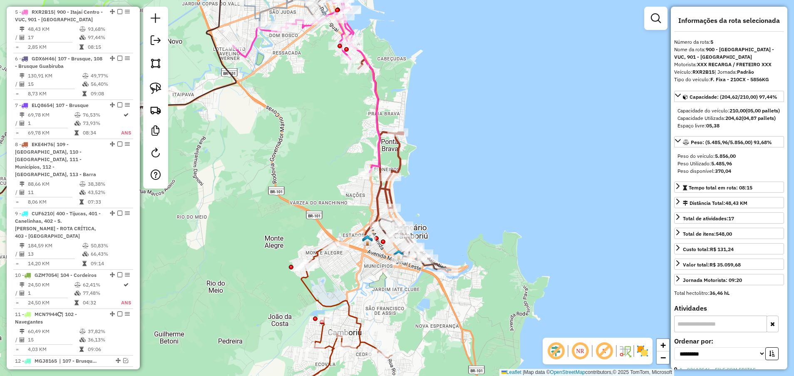
drag, startPoint x: 418, startPoint y: 82, endPoint x: 409, endPoint y: 73, distance: 13.0
click at [409, 73] on div "Janela de atendimento Grade de atendimento Capacidade Transportadoras Veículos …" at bounding box center [397, 188] width 794 height 376
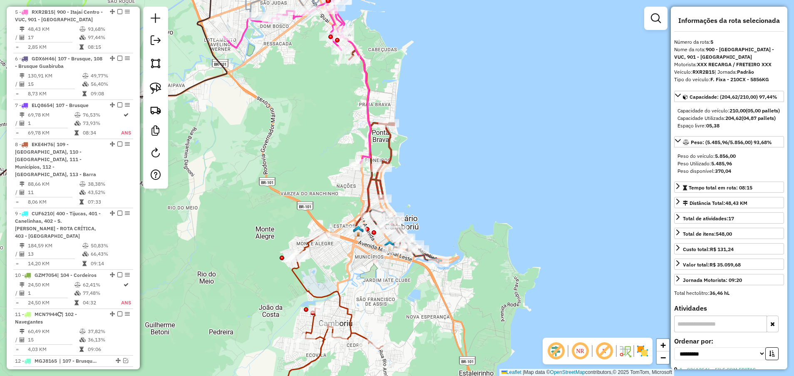
click at [392, 142] on icon at bounding box center [371, 140] width 45 height 181
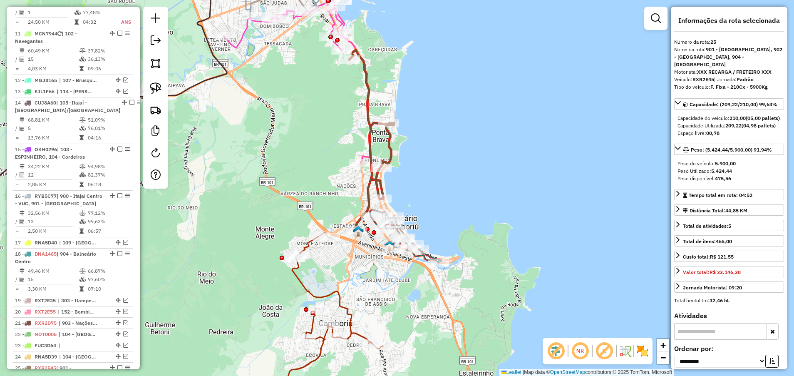
scroll to position [935, 0]
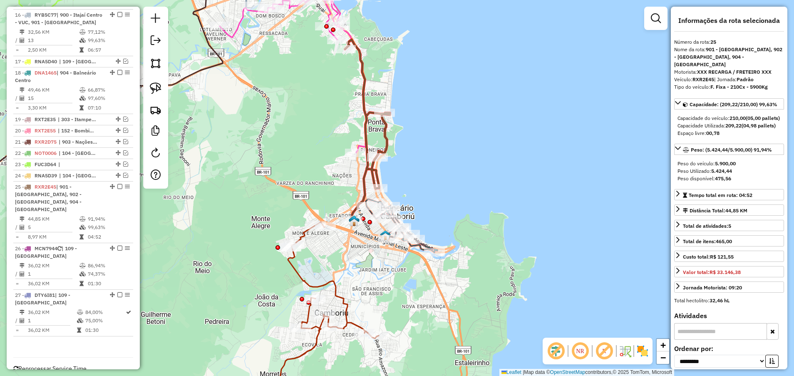
drag, startPoint x: 409, startPoint y: 167, endPoint x: 405, endPoint y: 156, distance: 11.2
click at [405, 156] on div "Janela de atendimento Grade de atendimento Capacidade Transportadoras Veículos …" at bounding box center [397, 188] width 794 height 376
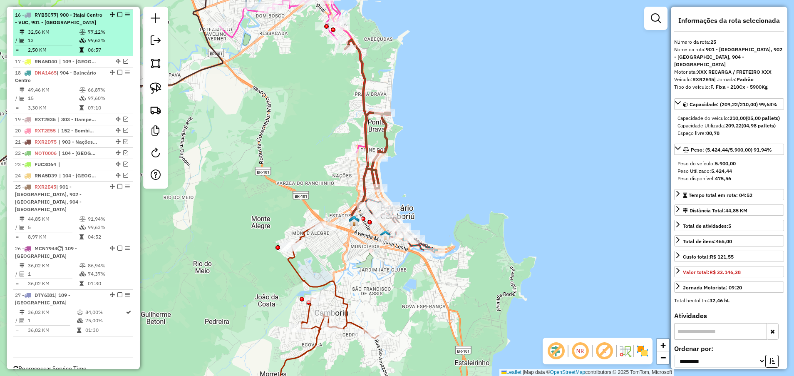
scroll to position [873, 0]
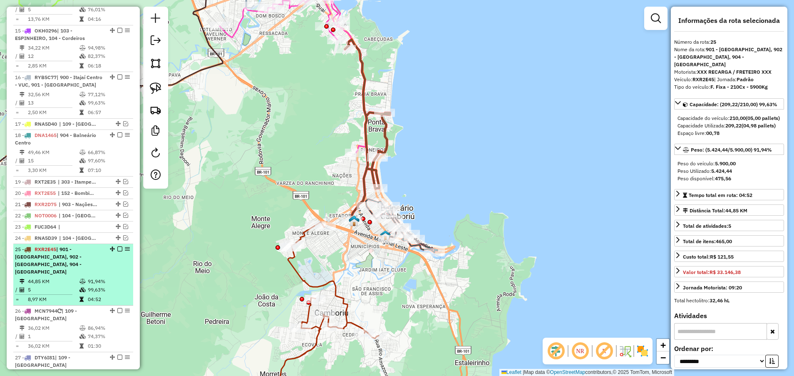
click at [119, 246] on em at bounding box center [119, 248] width 5 height 5
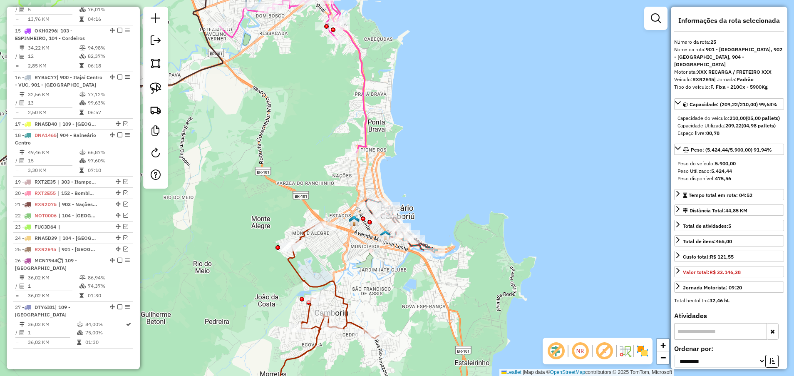
click at [363, 86] on icon at bounding box center [293, 65] width 147 height 175
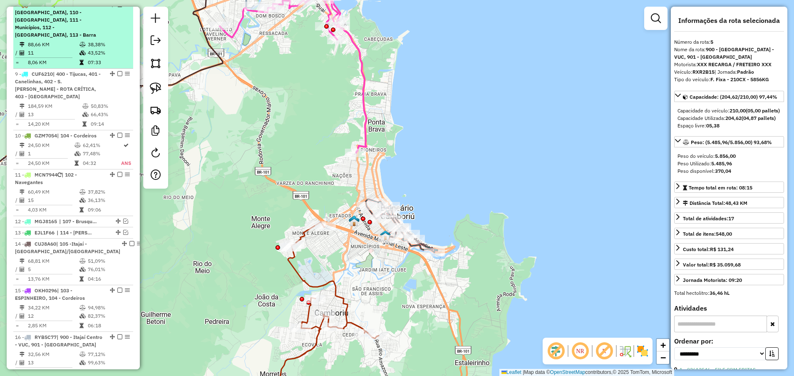
scroll to position [474, 0]
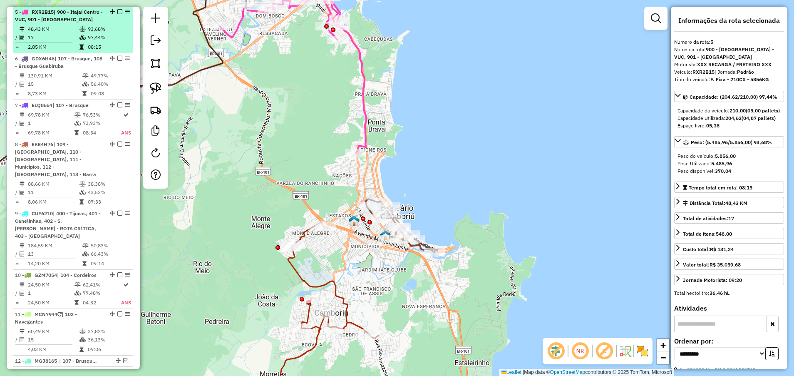
click at [118, 11] on em at bounding box center [119, 11] width 5 height 5
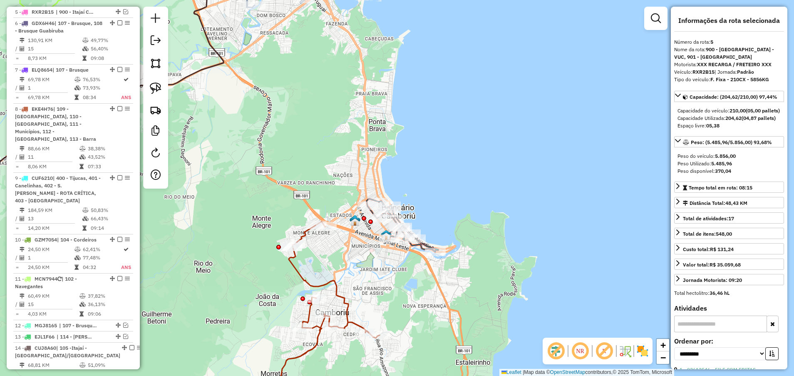
drag, startPoint x: 264, startPoint y: 110, endPoint x: 299, endPoint y: 85, distance: 42.9
click at [299, 85] on div "Janela de atendimento Grade de atendimento Capacidade Transportadoras Veículos …" at bounding box center [397, 188] width 794 height 376
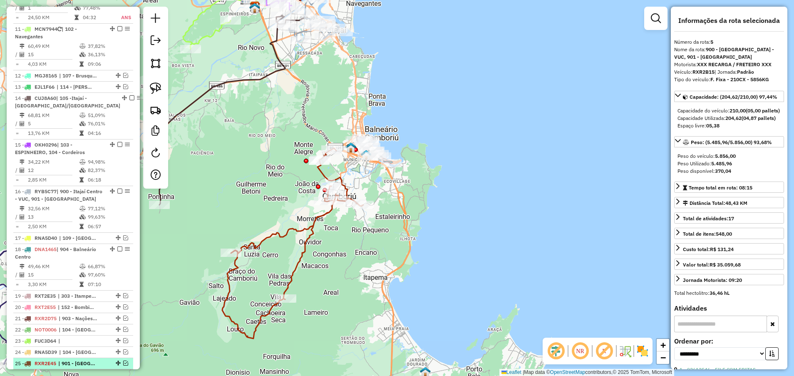
scroll to position [857, 0]
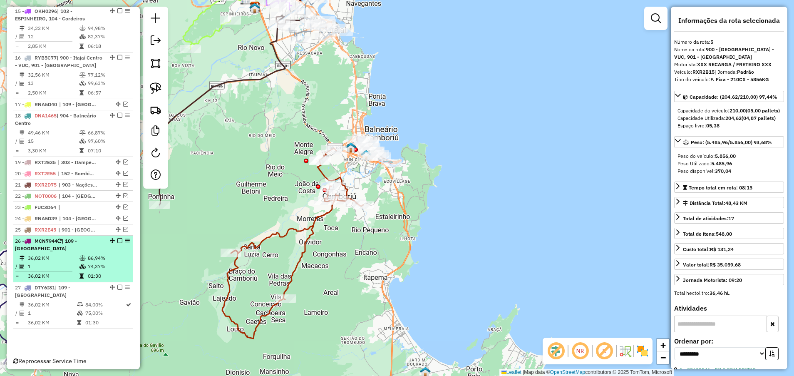
click at [117, 238] on em at bounding box center [119, 240] width 5 height 5
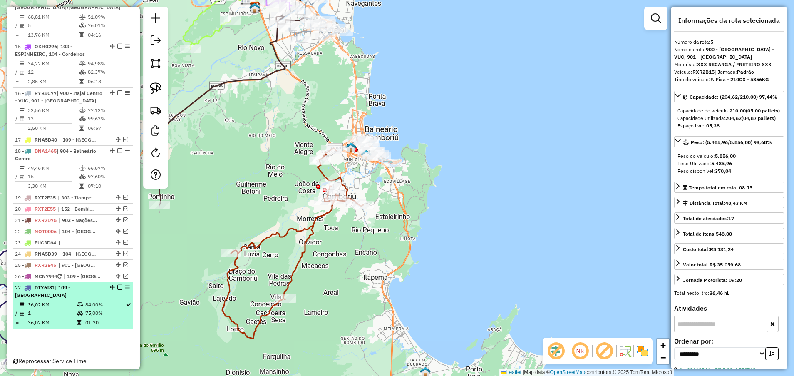
click at [117, 250] on em at bounding box center [119, 287] width 5 height 5
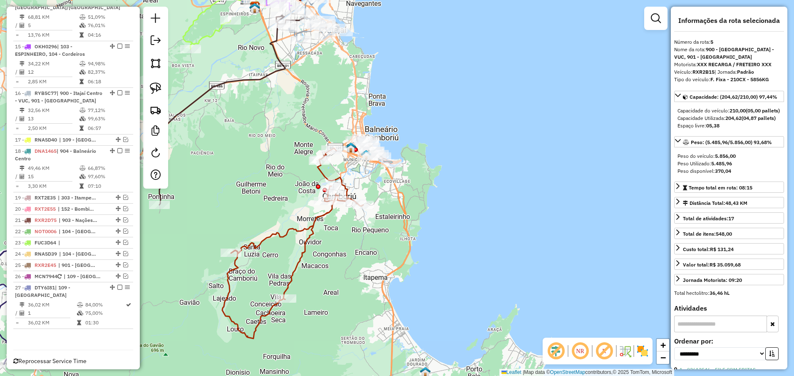
scroll to position [786, 0]
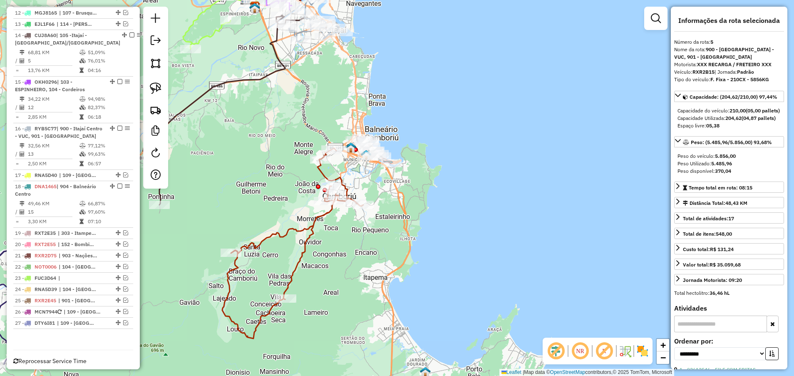
click at [323, 176] on icon at bounding box center [292, 243] width 141 height 190
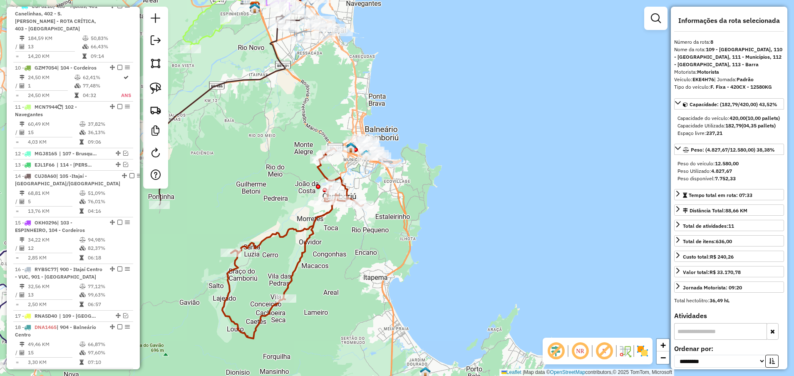
scroll to position [571, 0]
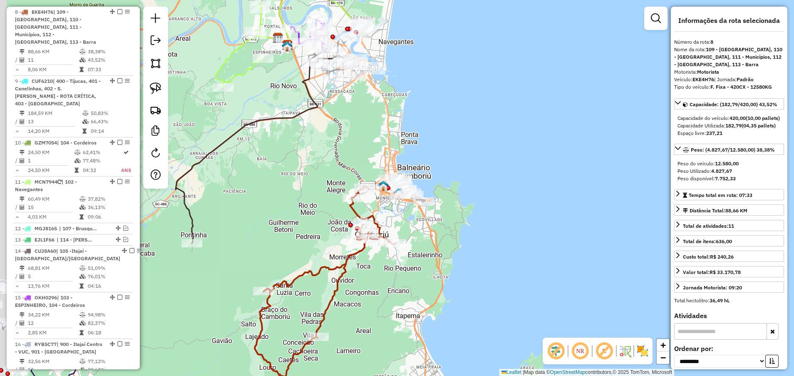
drag, startPoint x: 270, startPoint y: 164, endPoint x: 303, endPoint y: 203, distance: 50.2
click at [303, 203] on div "Janela de atendimento Grade de atendimento Capacidade Transportadoras Veículos …" at bounding box center [397, 188] width 794 height 376
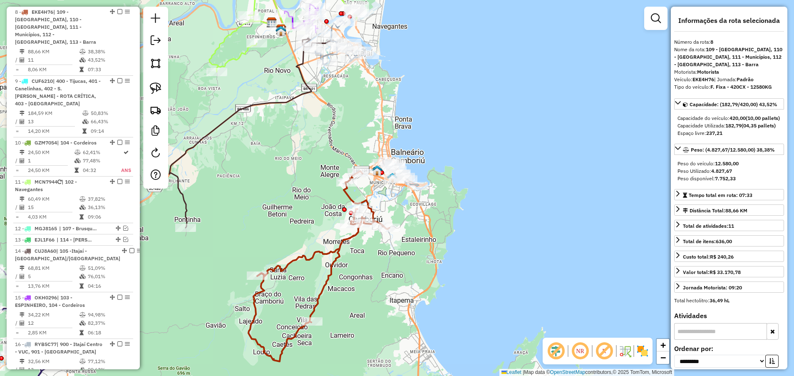
drag, startPoint x: 301, startPoint y: 238, endPoint x: 294, endPoint y: 222, distance: 17.3
click at [294, 222] on div "Janela de atendimento Grade de atendimento Capacidade Transportadoras Veículos …" at bounding box center [397, 188] width 794 height 376
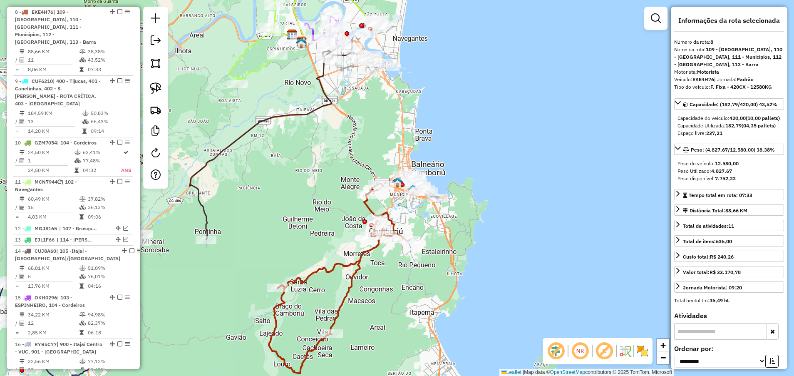
drag, startPoint x: 274, startPoint y: 196, endPoint x: 288, endPoint y: 213, distance: 21.9
click at [288, 212] on div "Janela de atendimento Grade de atendimento Capacidade Transportadoras Veículos …" at bounding box center [397, 188] width 794 height 376
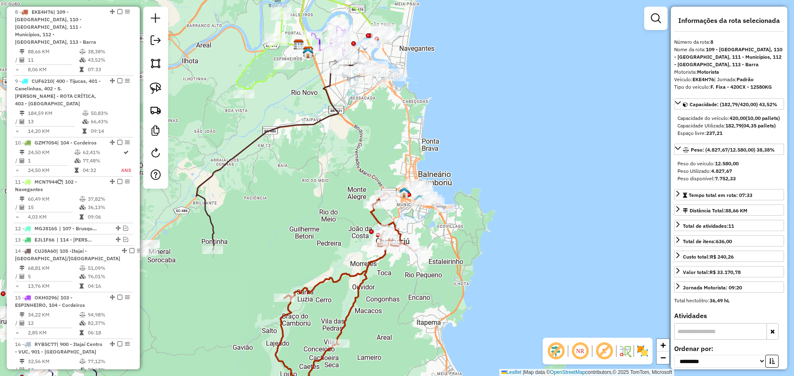
click at [255, 57] on icon at bounding box center [309, 39] width 147 height 109
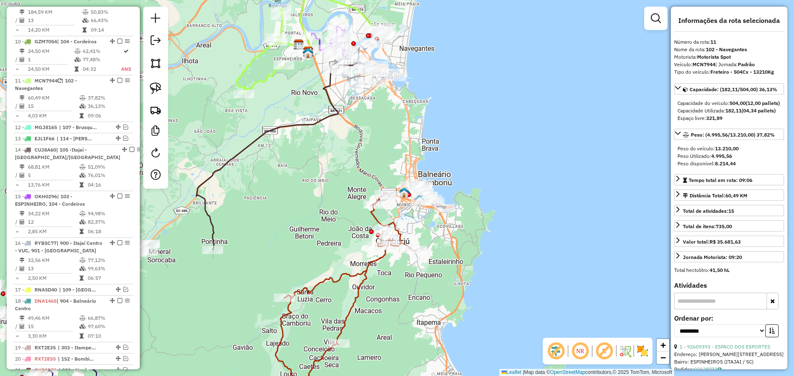
scroll to position [726, 0]
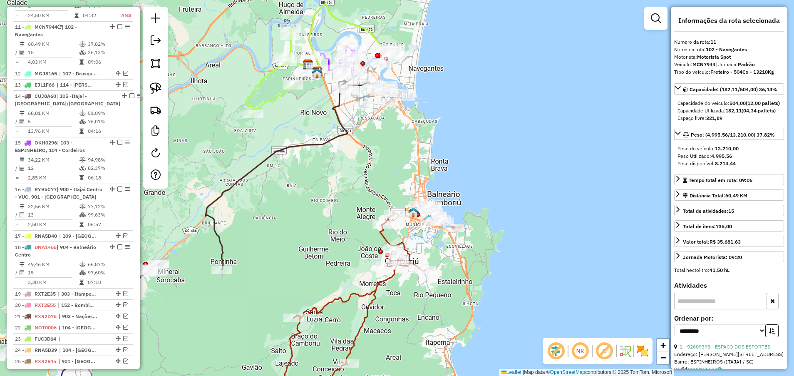
drag, startPoint x: 264, startPoint y: 70, endPoint x: 274, endPoint y: 90, distance: 22.7
click at [274, 90] on div "Janela de atendimento Grade de atendimento Capacidade Transportadoras Veículos …" at bounding box center [397, 188] width 794 height 376
click at [265, 77] on icon at bounding box center [319, 59] width 147 height 109
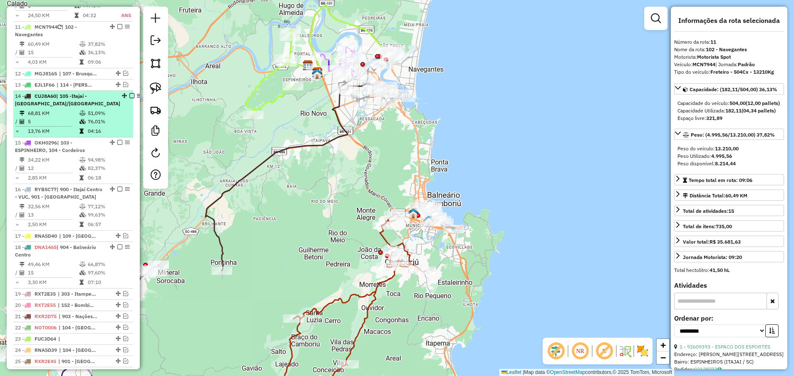
click at [86, 92] on div "14 - CUJ8A60 | 105 -Itajaí - [GEOGRAPHIC_DATA][PERSON_NAME]/[GEOGRAPHIC_DATA]" at bounding box center [67, 99] width 105 height 15
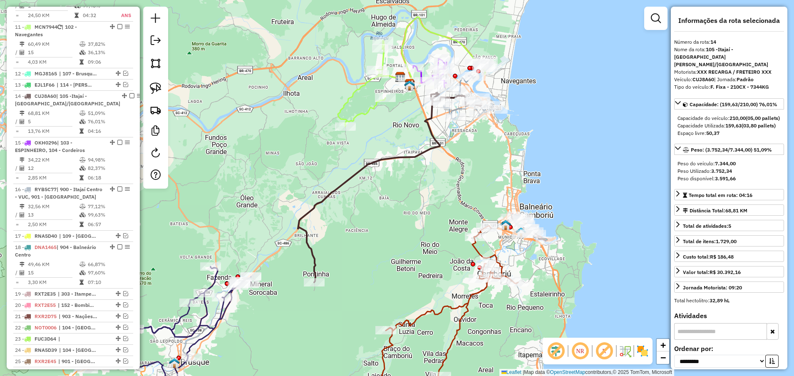
click at [357, 94] on icon at bounding box center [411, 71] width 147 height 109
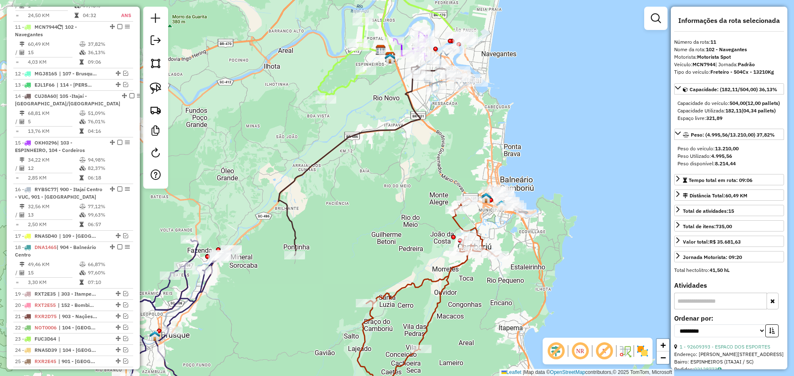
drag, startPoint x: 282, startPoint y: 92, endPoint x: 269, endPoint y: 78, distance: 18.6
click at [269, 78] on div "Janela de atendimento Grade de atendimento Capacidade Transportadoras Veículos …" at bounding box center [397, 188] width 794 height 376
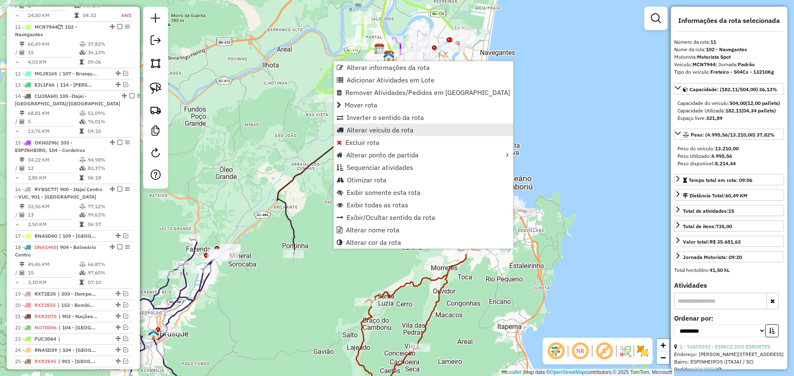
click at [373, 129] on span "Alterar veículo da rota" at bounding box center [380, 130] width 67 height 7
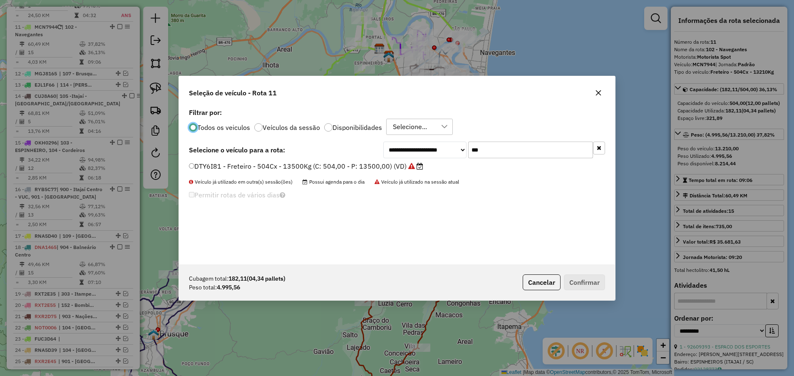
scroll to position [5, 2]
click at [277, 126] on label "Veículos da sessão" at bounding box center [291, 127] width 57 height 7
click at [522, 147] on input "***" at bounding box center [530, 150] width 125 height 17
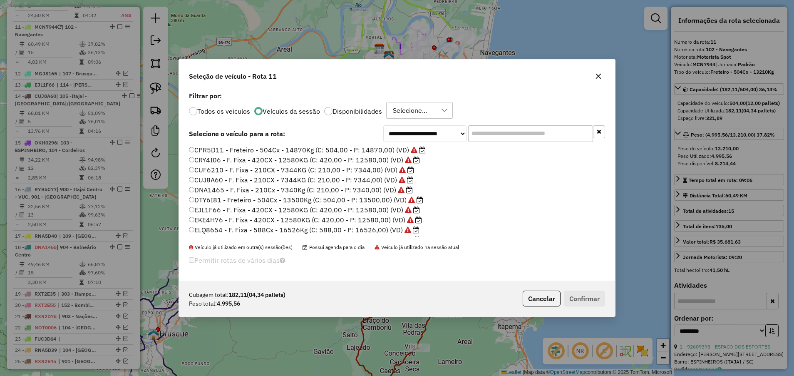
scroll to position [62, 0]
click at [331, 189] on label "FVZ4J36 - F. Fixa - 420CX - 12580KG (C: 420,00 - P: 12580,00)" at bounding box center [293, 187] width 209 height 10
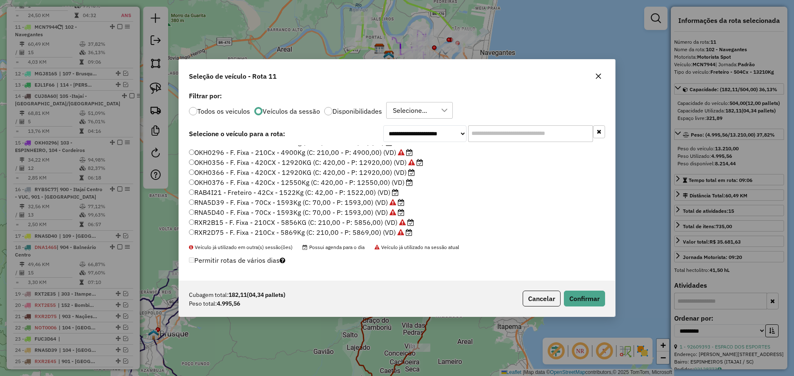
scroll to position [228, 0]
click at [529, 250] on button "Cancelar" at bounding box center [542, 299] width 38 height 16
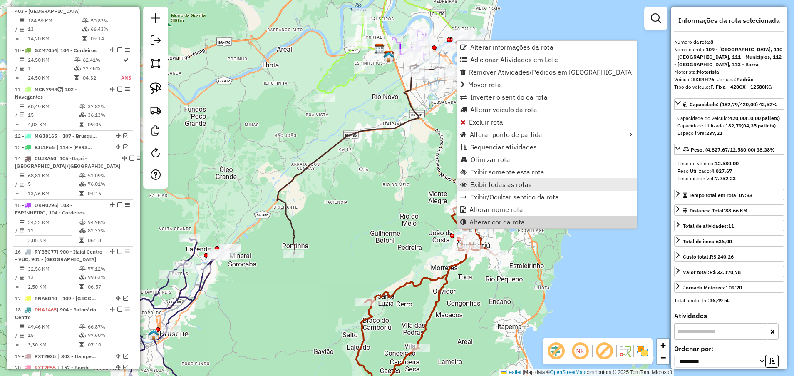
scroll to position [571, 0]
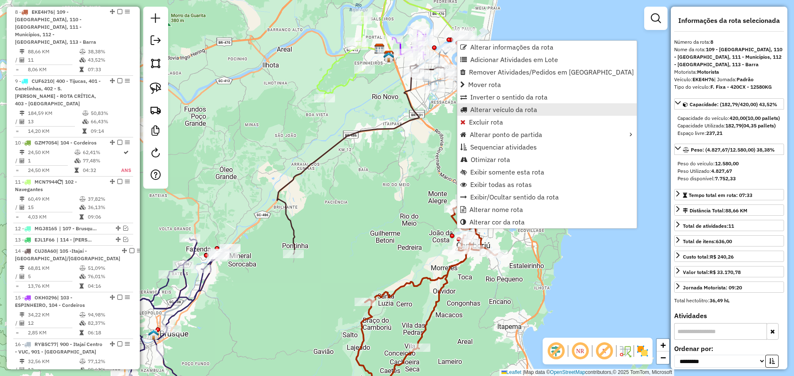
click at [490, 104] on link "Alterar veículo da rota" at bounding box center [547, 109] width 179 height 12
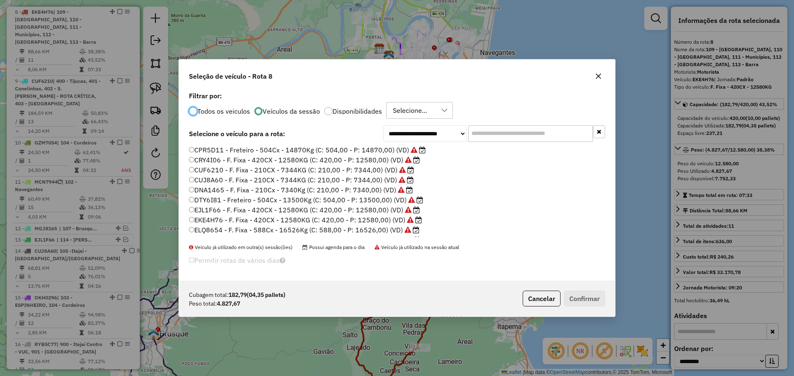
scroll to position [5, 2]
click at [509, 127] on input "text" at bounding box center [530, 133] width 125 height 17
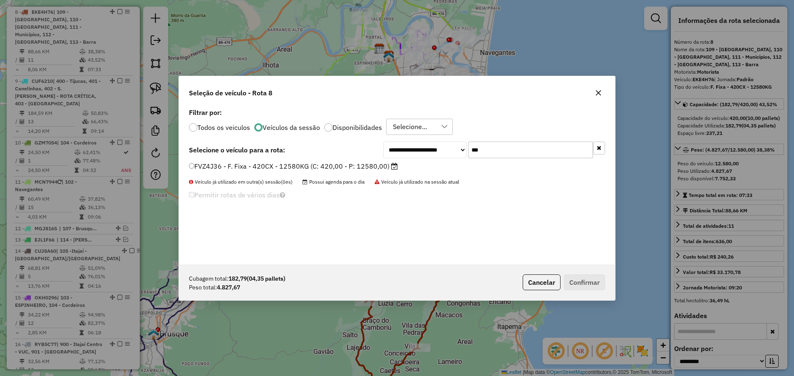
type input "***"
click at [356, 164] on label "FVZ4J36 - F. Fixa - 420CX - 12580KG (C: 420,00 - P: 12580,00)" at bounding box center [293, 166] width 209 height 10
click at [529, 250] on button "Confirmar" at bounding box center [584, 282] width 41 height 16
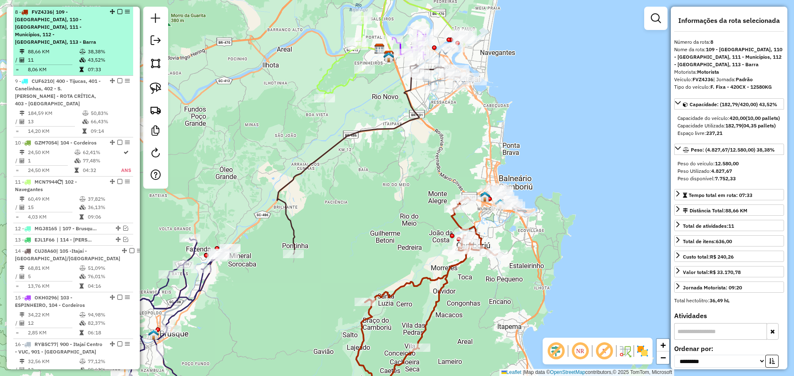
click at [117, 9] on em at bounding box center [119, 11] width 5 height 5
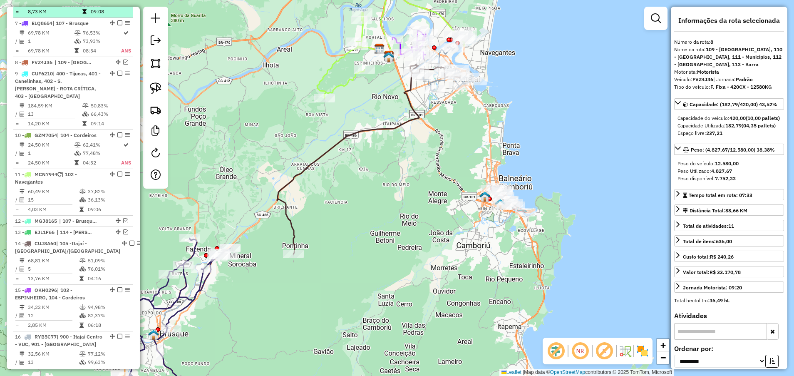
scroll to position [458, 0]
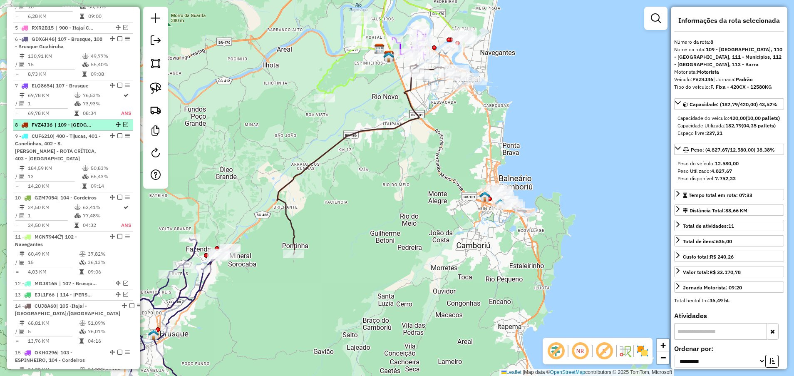
click at [123, 122] on em at bounding box center [125, 124] width 5 height 5
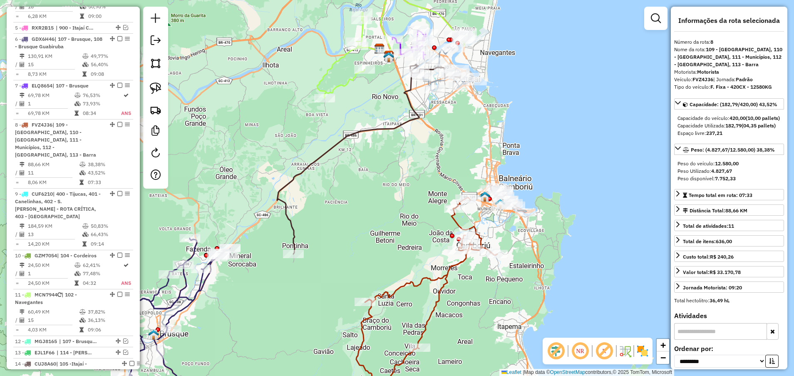
click at [339, 60] on icon at bounding box center [390, 43] width 147 height 109
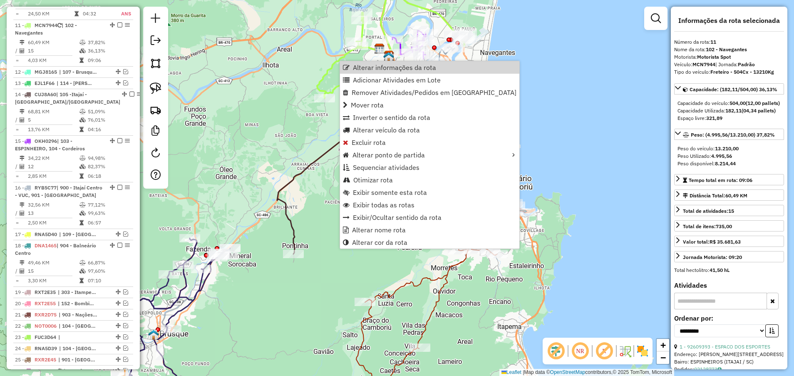
scroll to position [726, 0]
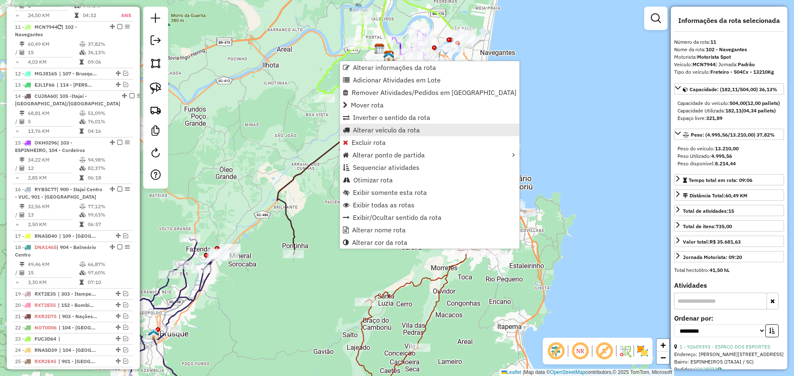
click at [374, 132] on span "Alterar veículo da rota" at bounding box center [386, 130] width 67 height 7
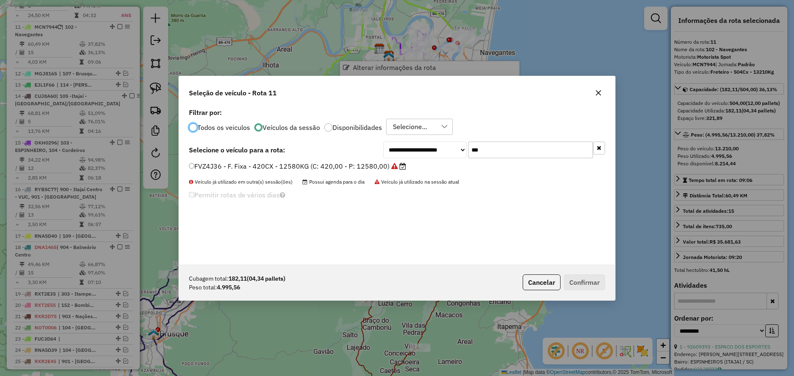
scroll to position [5, 2]
click at [492, 147] on input "***" at bounding box center [530, 150] width 125 height 17
type input "***"
click at [392, 163] on label "EKE4H76 - F. Fixa - 420CX - 12580KG (C: 420,00 - P: 12580,00) (VD)" at bounding box center [301, 166] width 225 height 10
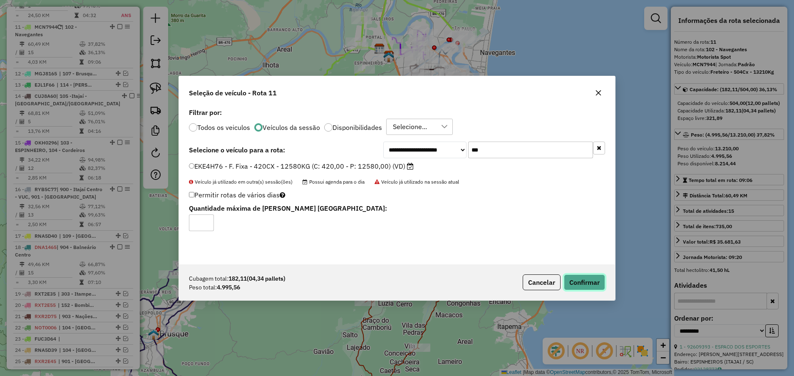
click at [529, 250] on button "Confirmar" at bounding box center [584, 282] width 41 height 16
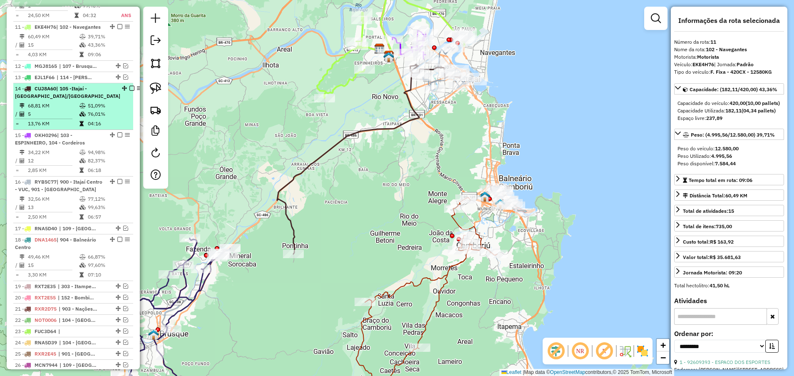
click at [83, 86] on div "14 - CUJ8A60 | 105 -Itajaí - [GEOGRAPHIC_DATA][PERSON_NAME]/[GEOGRAPHIC_DATA]" at bounding box center [67, 92] width 105 height 15
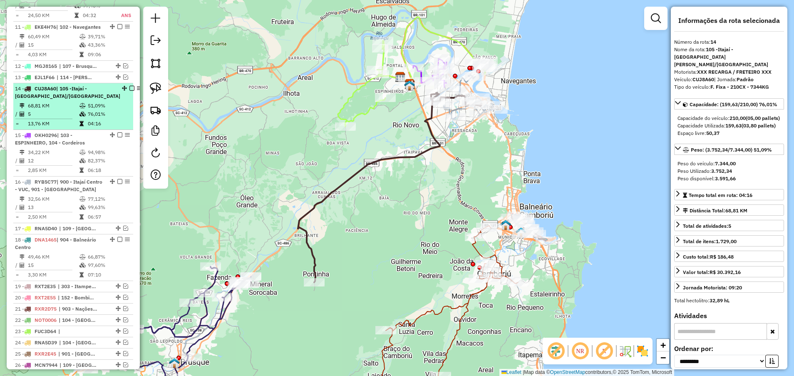
click at [129, 86] on em at bounding box center [131, 88] width 5 height 5
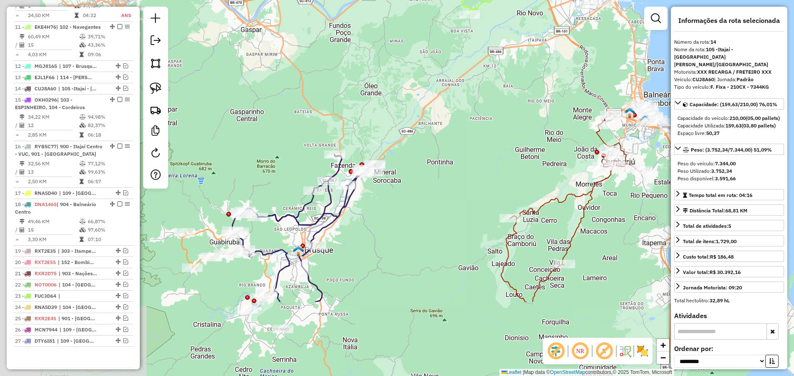
drag, startPoint x: 233, startPoint y: 160, endPoint x: 358, endPoint y: 46, distance: 169.1
click at [358, 46] on div "Janela de atendimento Grade de atendimento Capacidade Transportadoras Veículos …" at bounding box center [397, 188] width 794 height 376
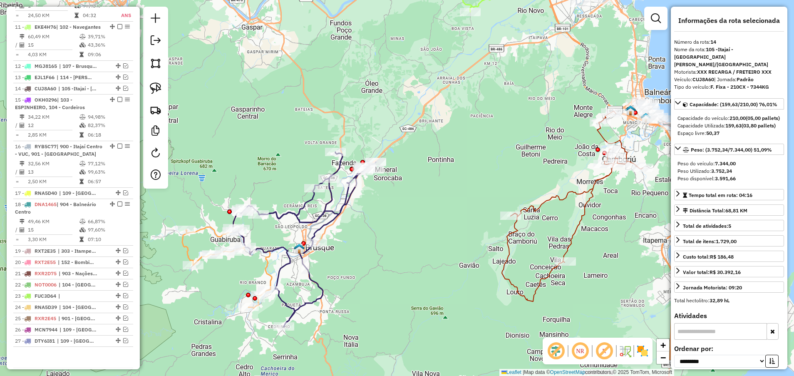
click at [420, 132] on div "Janela de atendimento Grade de atendimento Capacidade Transportadoras Veículos …" at bounding box center [397, 188] width 794 height 376
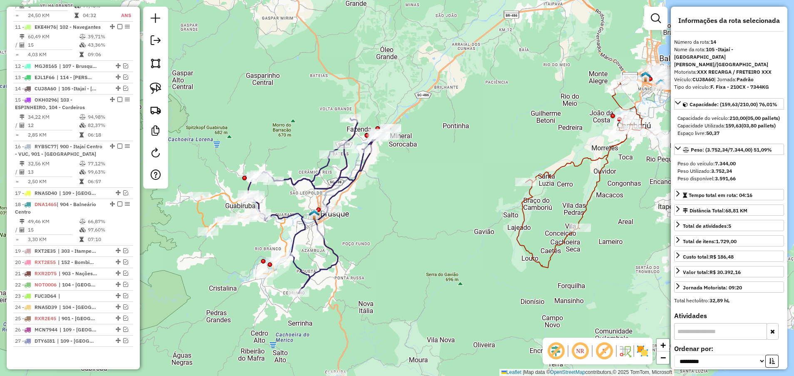
click at [305, 179] on icon at bounding box center [319, 205] width 143 height 175
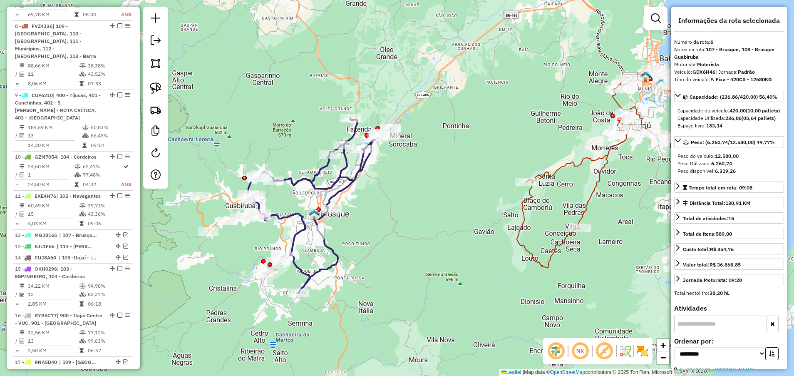
scroll to position [485, 0]
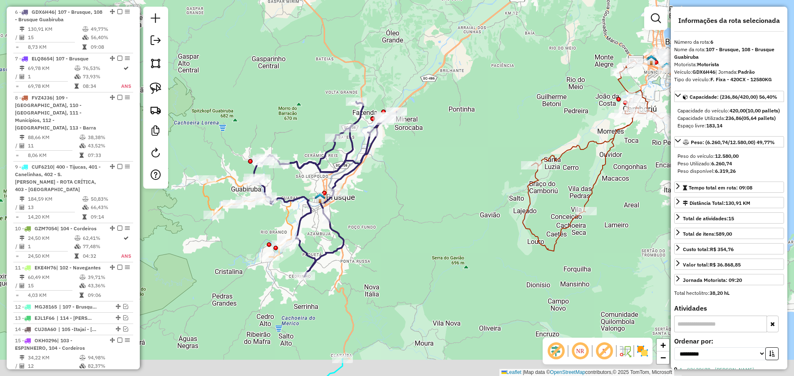
drag, startPoint x: 306, startPoint y: 130, endPoint x: 312, endPoint y: 119, distance: 13.2
click at [312, 119] on div "Janela de atendimento Grade de atendimento Capacidade Transportadoras Veículos …" at bounding box center [397, 188] width 794 height 376
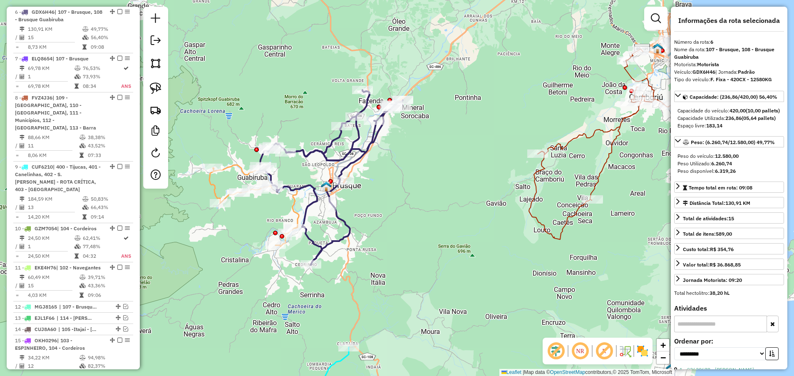
click at [214, 184] on icon at bounding box center [254, 196] width 90 height 100
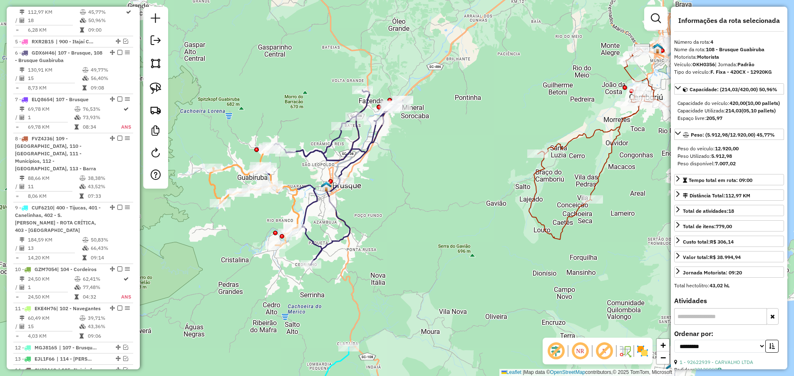
scroll to position [427, 0]
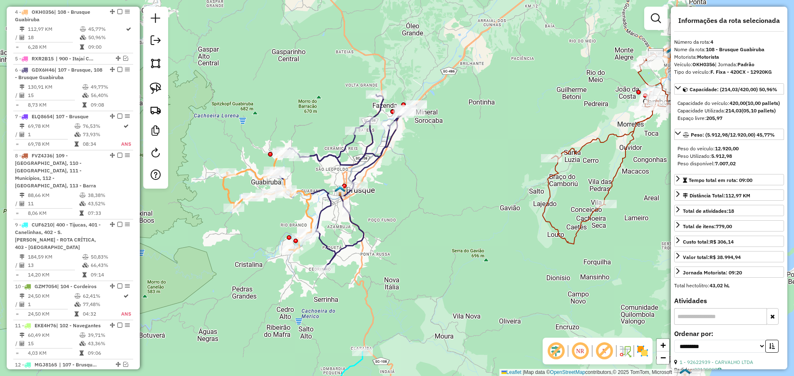
drag, startPoint x: 229, startPoint y: 94, endPoint x: 248, endPoint y: 104, distance: 22.0
click at [244, 99] on div "Janela de atendimento Grade de atendimento Capacidade Transportadoras Veículos …" at bounding box center [397, 188] width 794 height 376
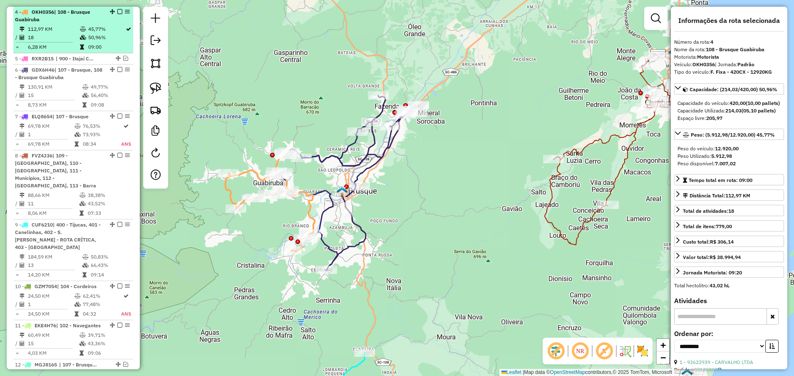
click at [117, 10] on em at bounding box center [119, 11] width 5 height 5
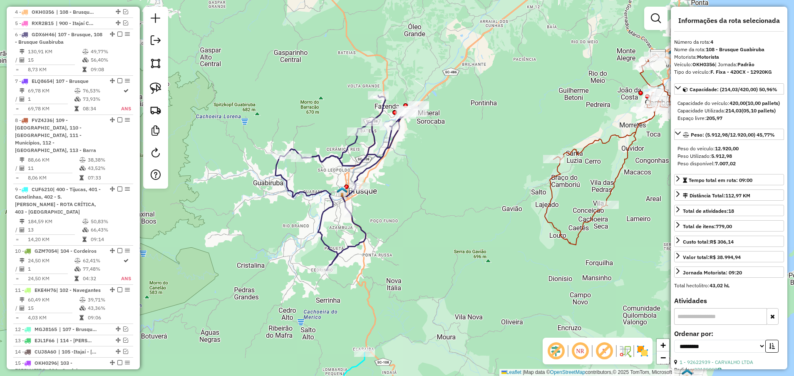
click at [321, 158] on icon at bounding box center [347, 182] width 143 height 175
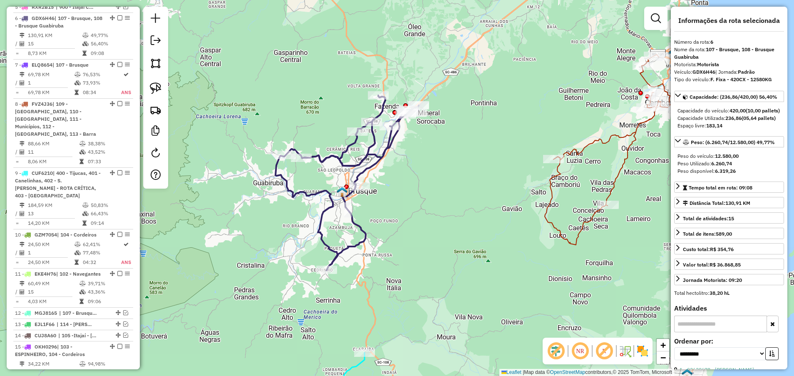
scroll to position [450, 0]
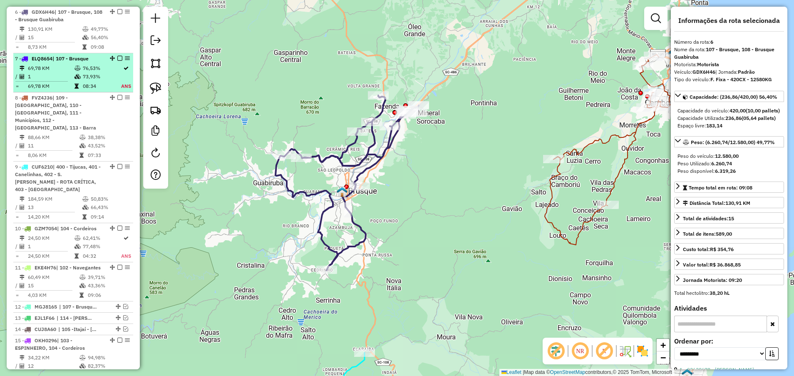
click at [117, 57] on em at bounding box center [119, 58] width 5 height 5
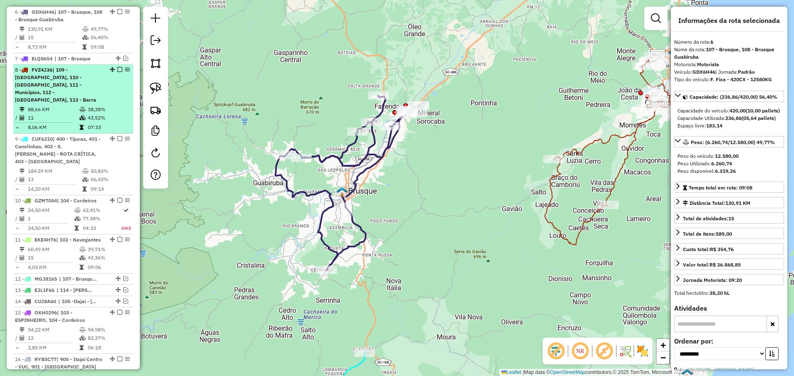
click at [109, 90] on div "8 - FVZ4J36 | 109 - [GEOGRAPHIC_DATA], 110 - [GEOGRAPHIC_DATA], 111 - Município…" at bounding box center [73, 84] width 117 height 37
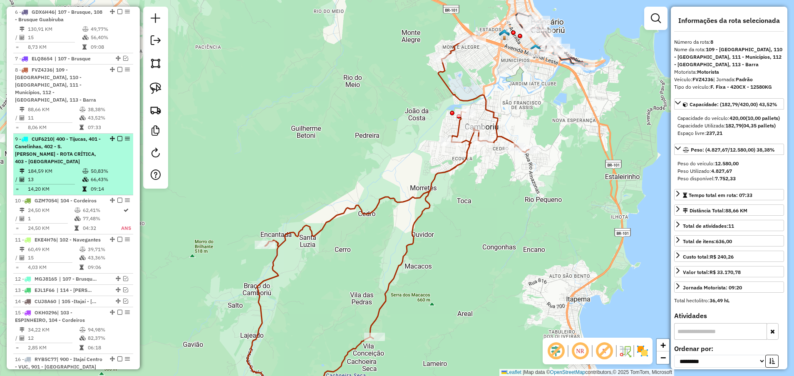
click at [102, 167] on td "50,83%" at bounding box center [110, 171] width 40 height 8
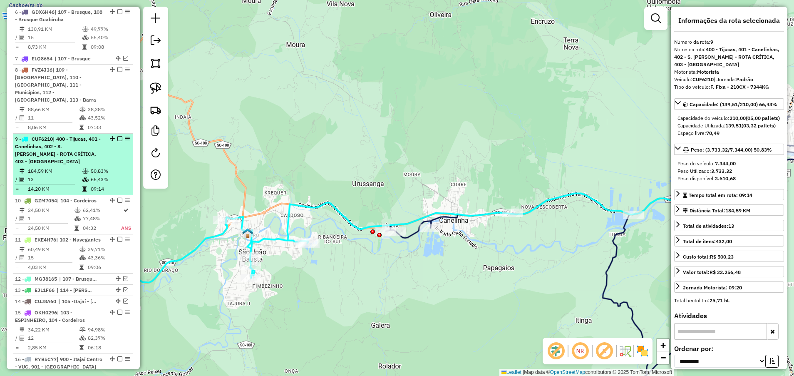
click at [118, 136] on em at bounding box center [119, 138] width 5 height 5
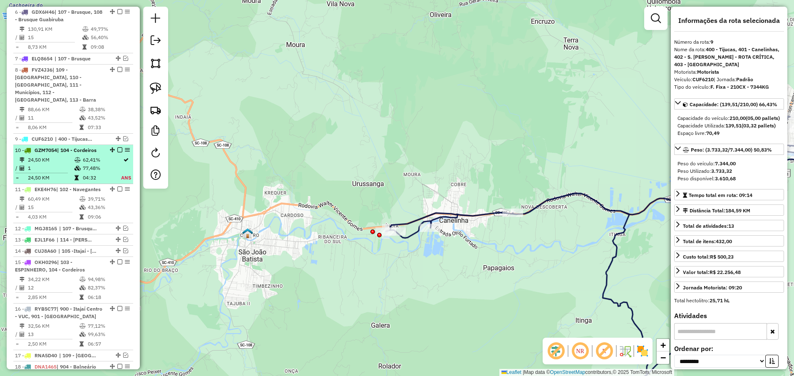
click at [80, 156] on td at bounding box center [78, 160] width 8 height 8
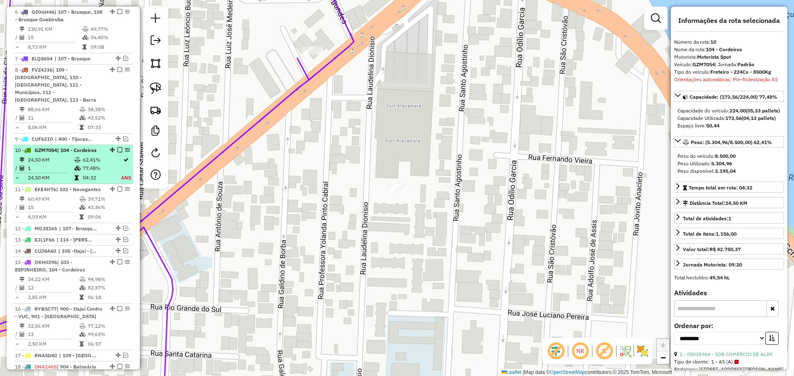
click at [117, 147] on em at bounding box center [119, 149] width 5 height 5
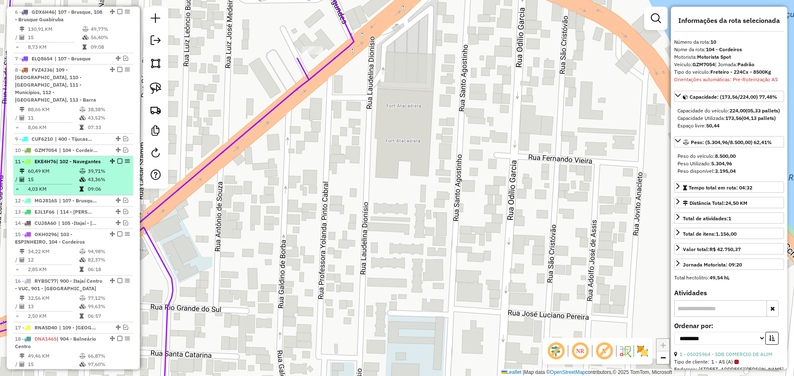
click at [92, 177] on td "43,36%" at bounding box center [108, 179] width 42 height 8
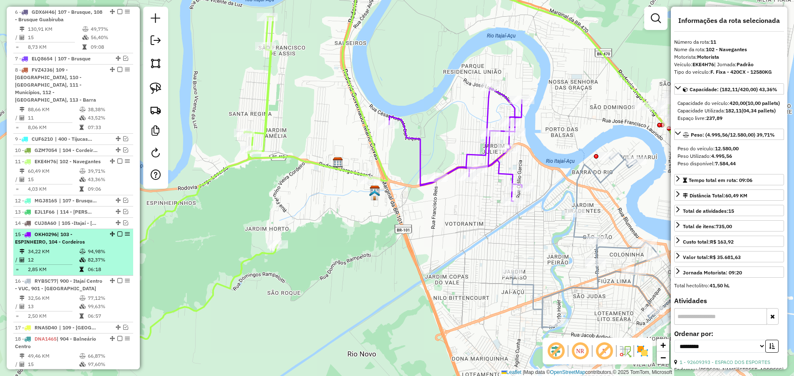
click at [90, 250] on td "82,37%" at bounding box center [108, 260] width 42 height 8
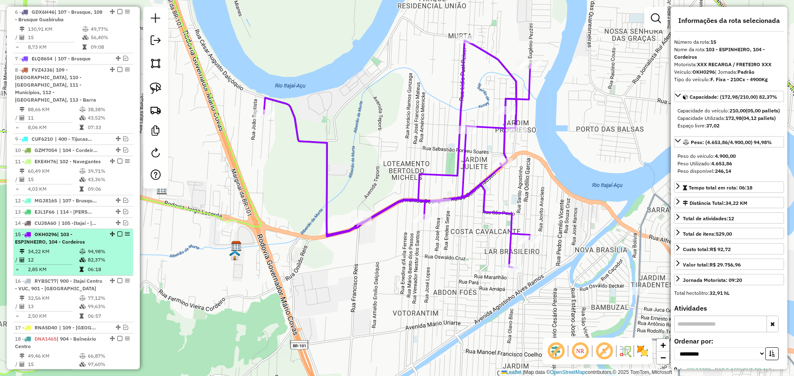
click at [118, 233] on em at bounding box center [119, 233] width 5 height 5
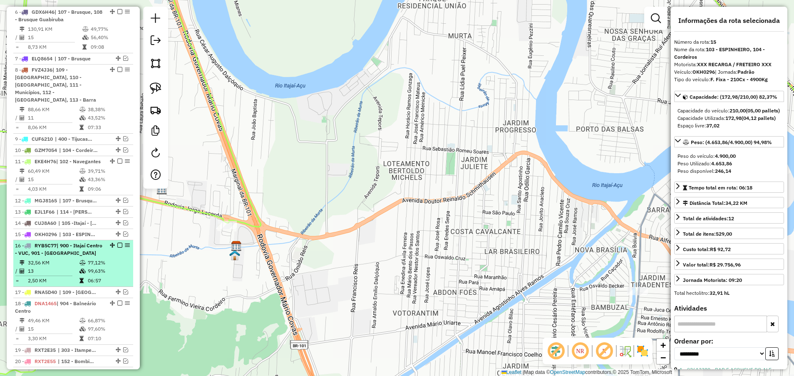
click at [107, 250] on td "99,63%" at bounding box center [108, 271] width 42 height 8
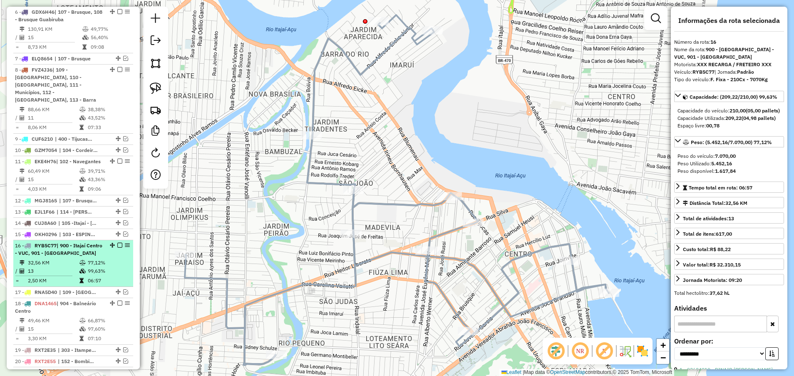
click at [117, 244] on em at bounding box center [119, 245] width 5 height 5
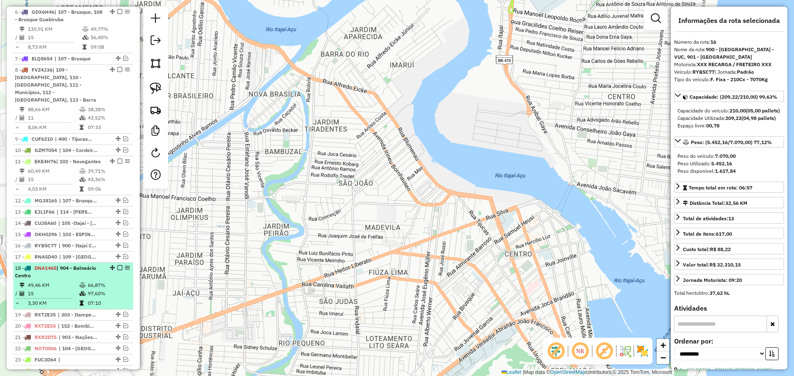
click at [112, 250] on td "97,60%" at bounding box center [108, 293] width 42 height 8
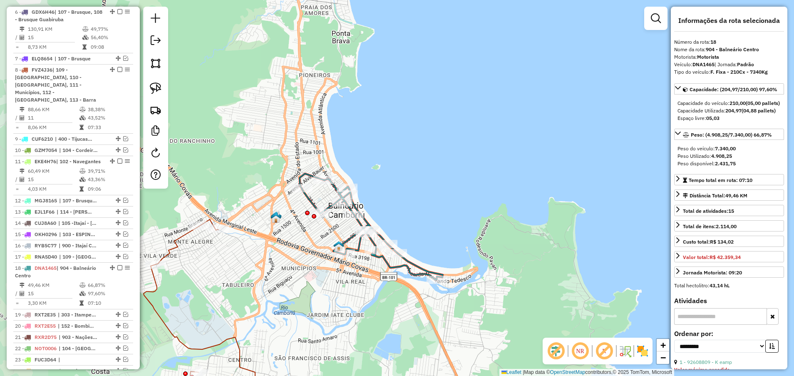
drag, startPoint x: 234, startPoint y: 244, endPoint x: 278, endPoint y: 246, distance: 44.6
click at [294, 248] on div "Janela de atendimento Grade de atendimento Capacidade Transportadoras Veículos …" at bounding box center [397, 188] width 794 height 376
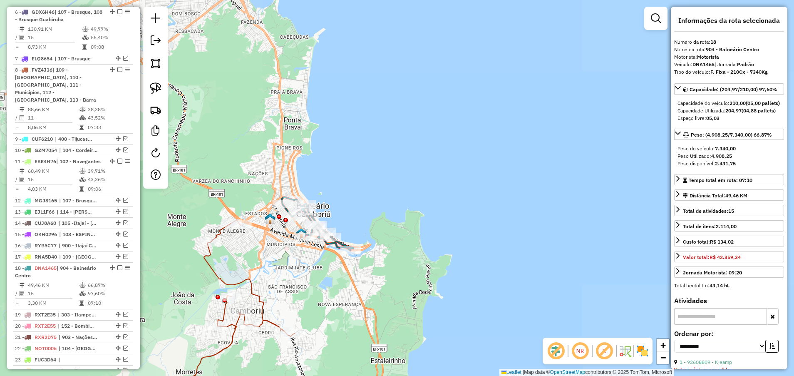
drag, startPoint x: 255, startPoint y: 257, endPoint x: 257, endPoint y: 251, distance: 6.5
click at [257, 250] on div "Janela de atendimento Grade de atendimento Capacidade Transportadoras Veículos …" at bounding box center [397, 188] width 794 height 376
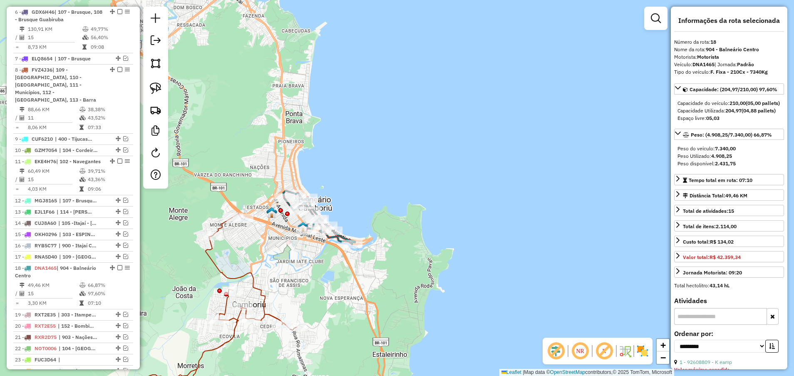
click at [249, 250] on icon at bounding box center [174, 314] width 244 height 200
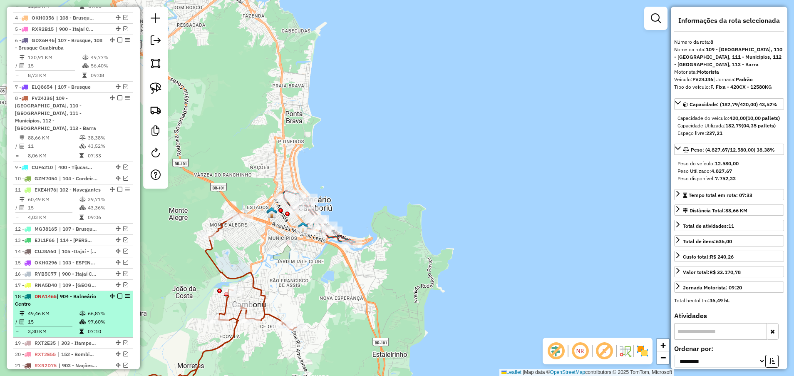
scroll to position [359, 0]
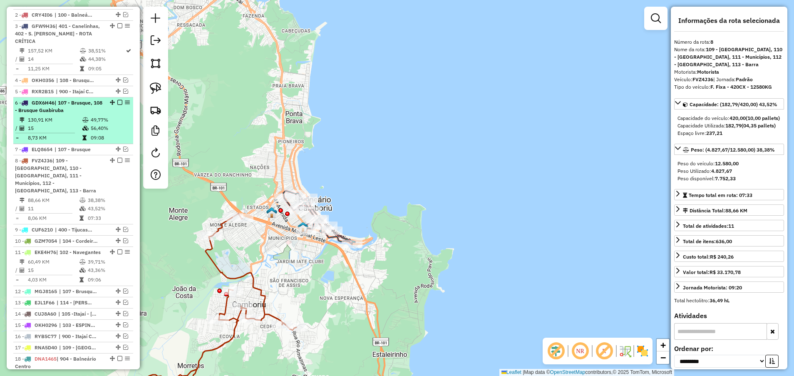
click at [59, 123] on table "130,91 KM 49,77% / 15 56,40% = 8,73 KM 09:08" at bounding box center [73, 129] width 117 height 26
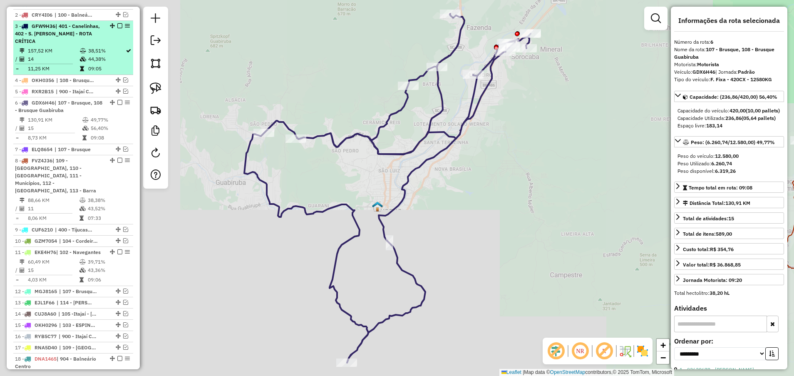
scroll to position [296, 0]
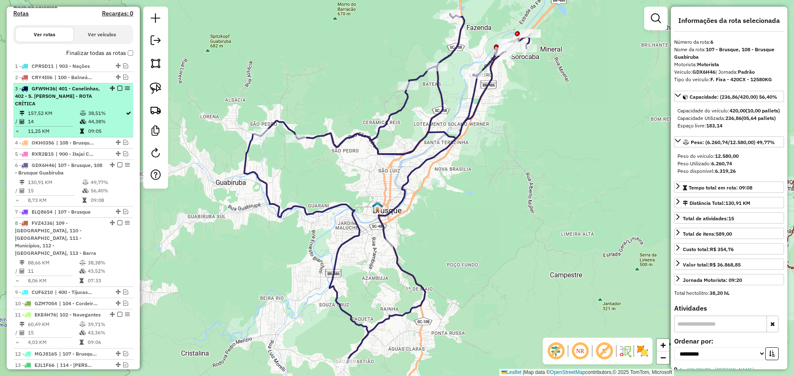
click at [62, 104] on div "3 - GFW9H36 | 401 - Canelinhas, 402 - S. [PERSON_NAME] CRÍTICA" at bounding box center [59, 96] width 88 height 22
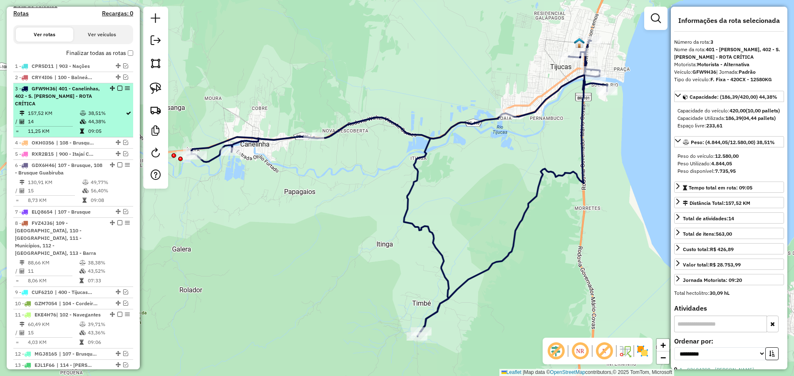
click at [119, 87] on em at bounding box center [119, 88] width 5 height 5
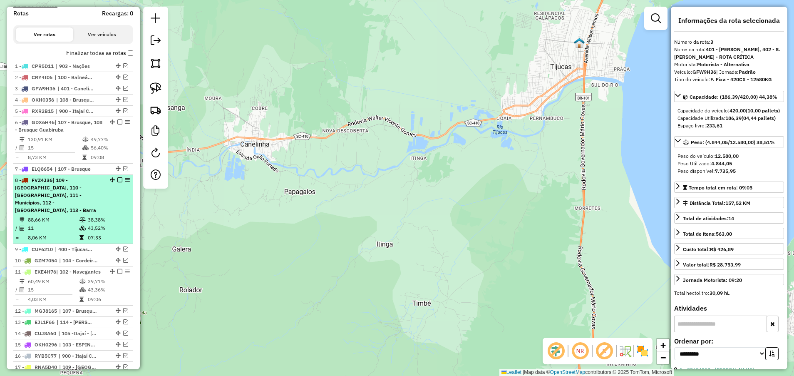
scroll to position [359, 0]
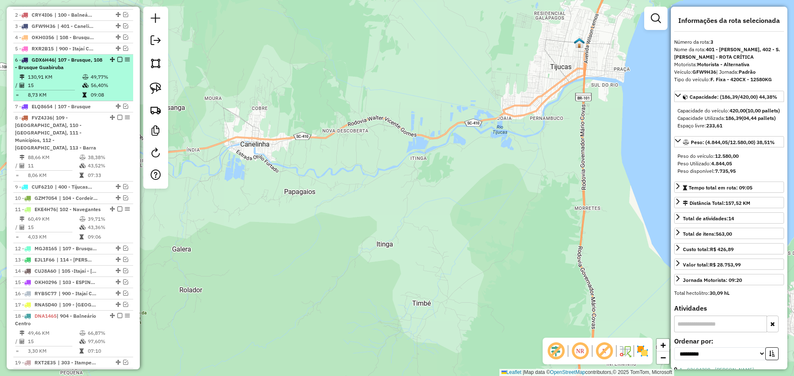
click at [76, 77] on td "130,91 KM" at bounding box center [54, 77] width 55 height 8
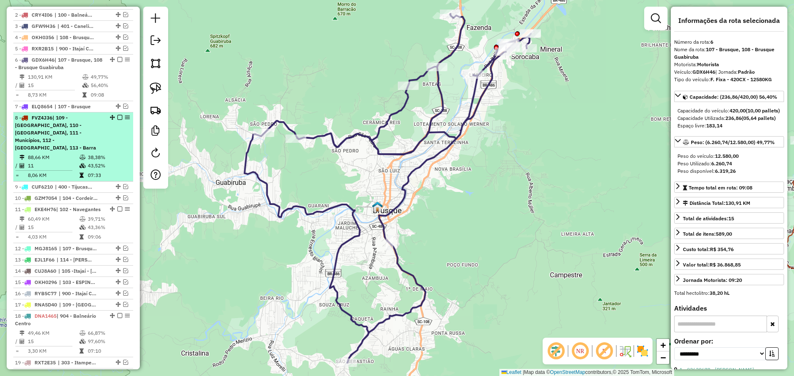
click at [80, 162] on td at bounding box center [83, 166] width 8 height 8
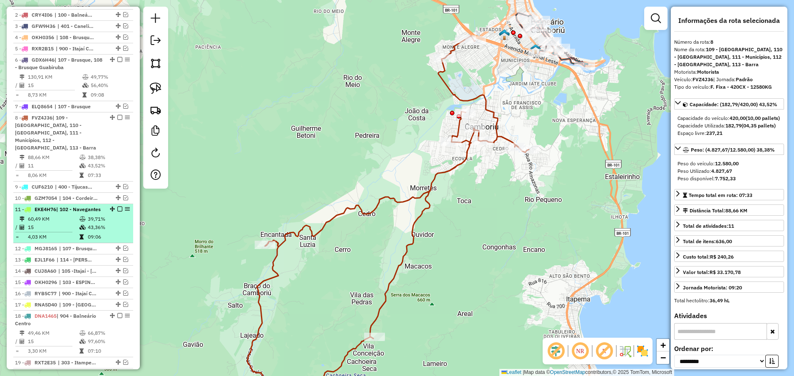
click at [91, 218] on td "39,71%" at bounding box center [108, 219] width 42 height 8
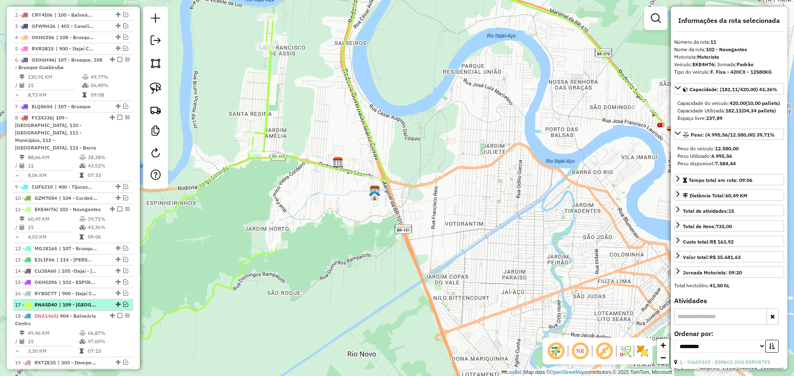
scroll to position [421, 0]
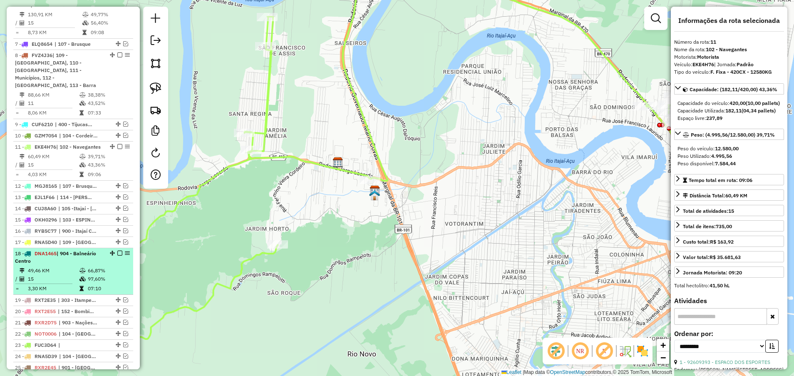
click at [83, 250] on div "18 - DNA1465 | 904 - Balneário Centro" at bounding box center [59, 257] width 88 height 15
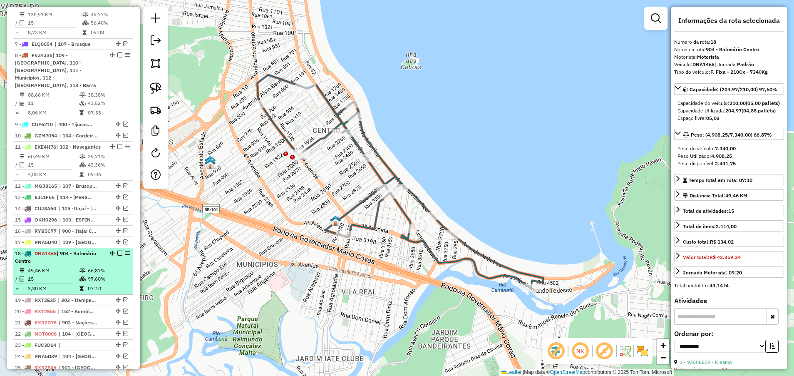
click at [118, 250] on em at bounding box center [119, 253] width 5 height 5
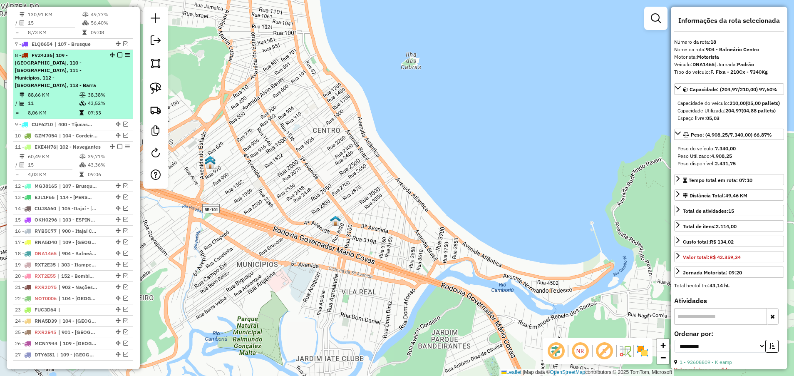
scroll to position [296, 0]
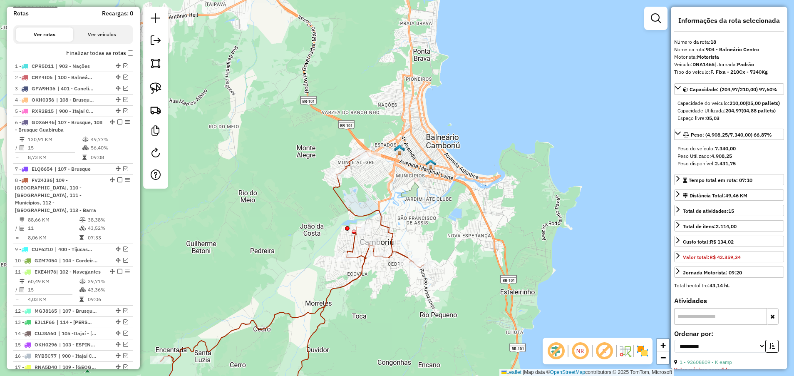
click at [283, 99] on div "Janela de atendimento Grade de atendimento Capacidade Transportadoras Veículos …" at bounding box center [397, 188] width 794 height 376
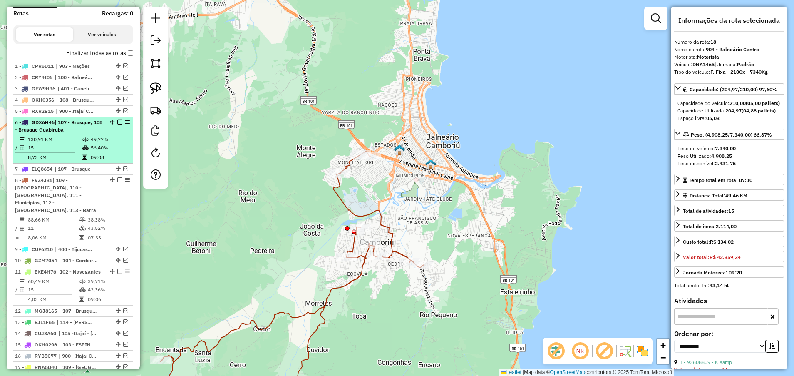
click at [67, 148] on td "15" at bounding box center [54, 148] width 55 height 8
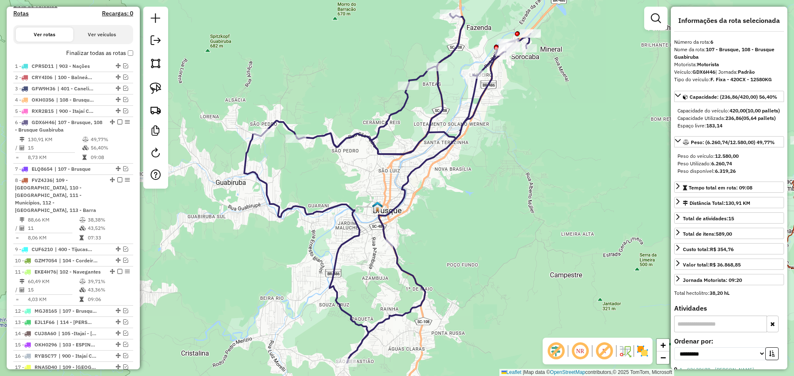
scroll to position [359, 0]
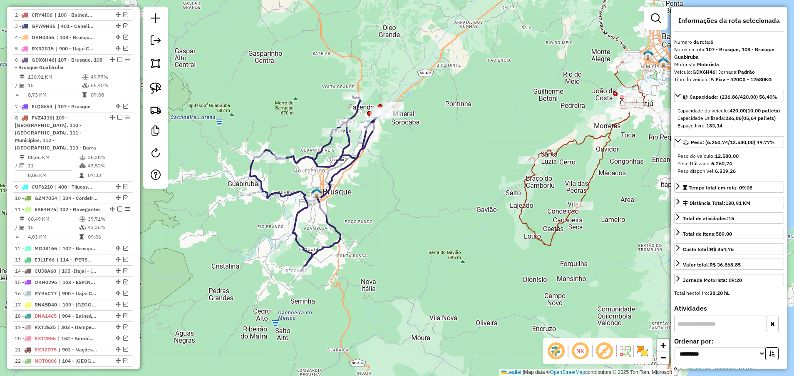
click at [345, 146] on icon at bounding box center [321, 183] width 143 height 175
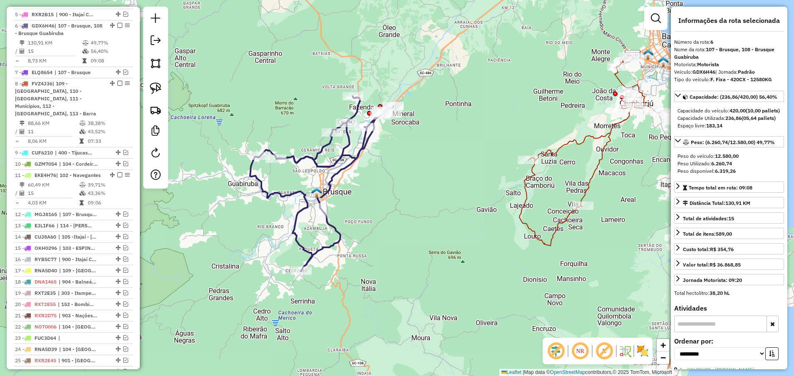
scroll to position [407, 0]
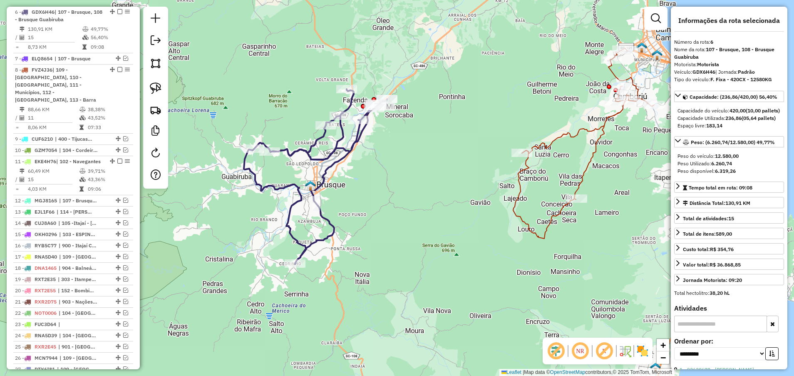
drag, startPoint x: 429, startPoint y: 274, endPoint x: 394, endPoint y: 250, distance: 42.3
click at [395, 250] on div "Janela de atendimento Grade de atendimento Capacidade Transportadoras Veículos …" at bounding box center [397, 188] width 794 height 376
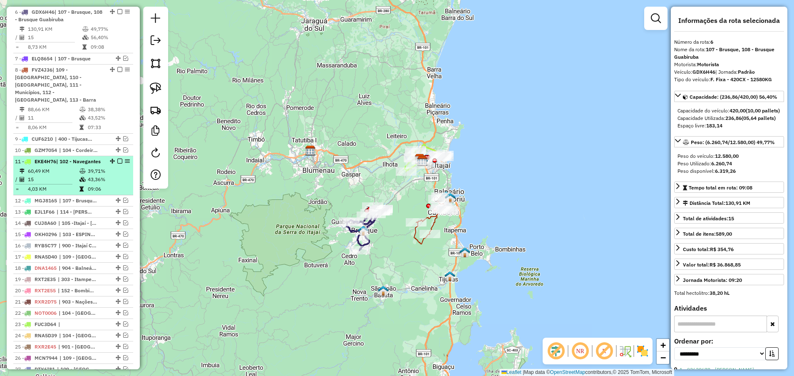
click at [54, 174] on td "60,49 KM" at bounding box center [53, 171] width 52 height 8
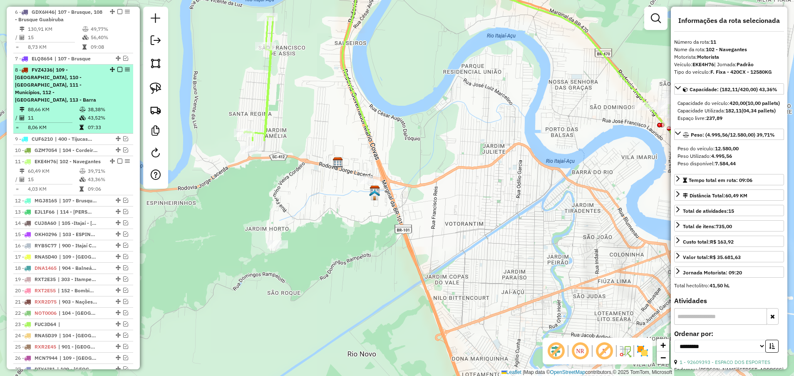
click at [56, 87] on span "| 109 - [GEOGRAPHIC_DATA], 110 - [GEOGRAPHIC_DATA], 111 - Municípios, 112 - [GE…" at bounding box center [55, 85] width 81 height 36
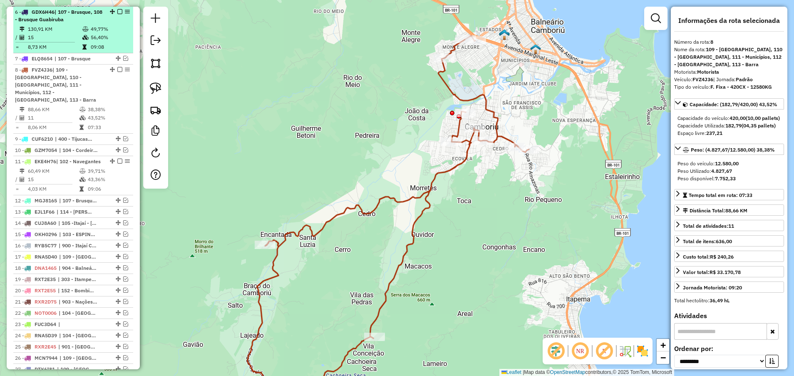
click at [68, 17] on span "| 107 - Brusque, 108 - Brusque Guabiruba" at bounding box center [58, 16] width 87 height 14
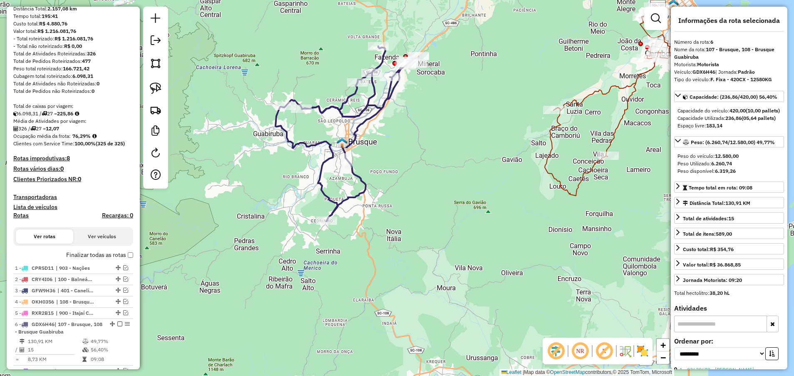
scroll to position [0, 0]
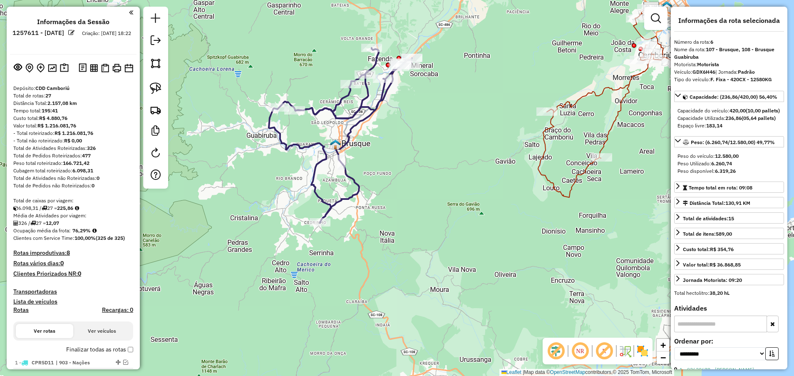
drag, startPoint x: 488, startPoint y: 99, endPoint x: 448, endPoint y: 102, distance: 40.1
click at [452, 103] on div "Janela de atendimento Grade de atendimento Capacidade Transportadoras Veículos …" at bounding box center [397, 188] width 794 height 376
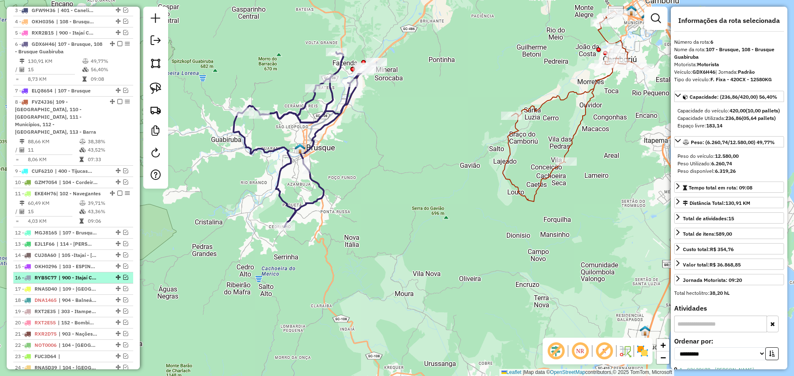
scroll to position [437, 0]
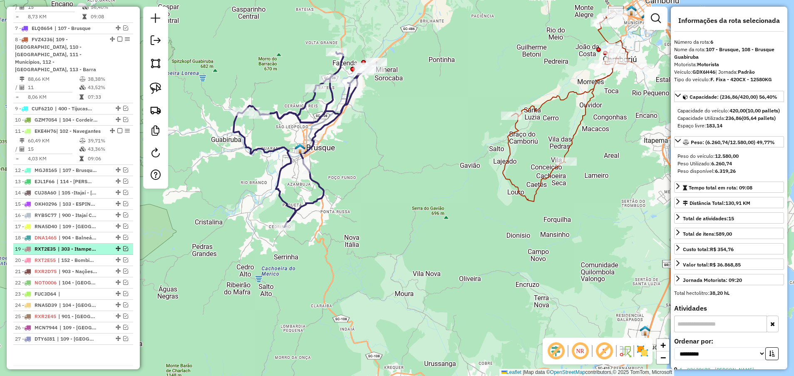
click at [123, 248] on em at bounding box center [125, 248] width 5 height 5
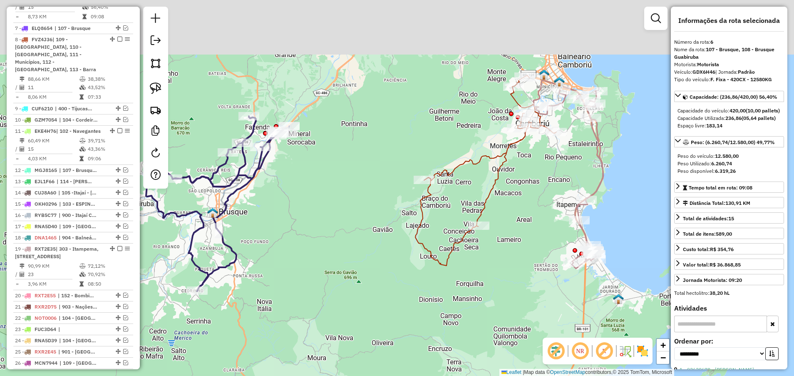
drag, startPoint x: 557, startPoint y: 172, endPoint x: 512, endPoint y: 196, distance: 51.6
click at [512, 196] on div "Janela de atendimento Grade de atendimento Capacidade Transportadoras Veículos …" at bounding box center [397, 188] width 794 height 376
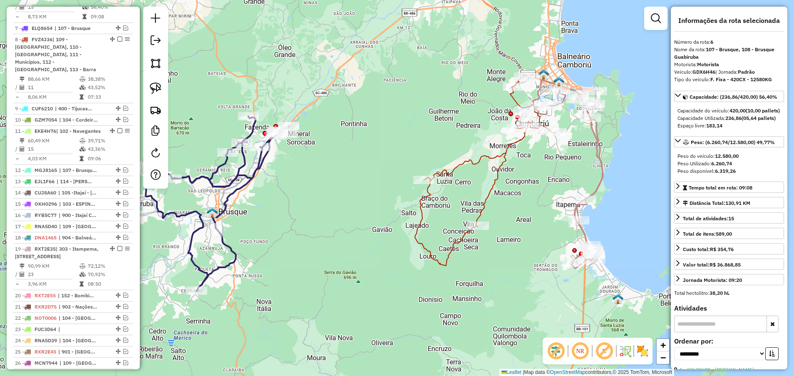
click at [495, 182] on icon at bounding box center [485, 170] width 141 height 190
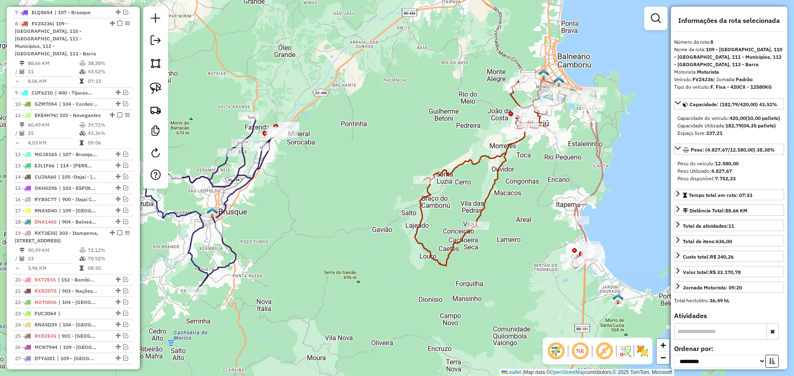
scroll to position [465, 0]
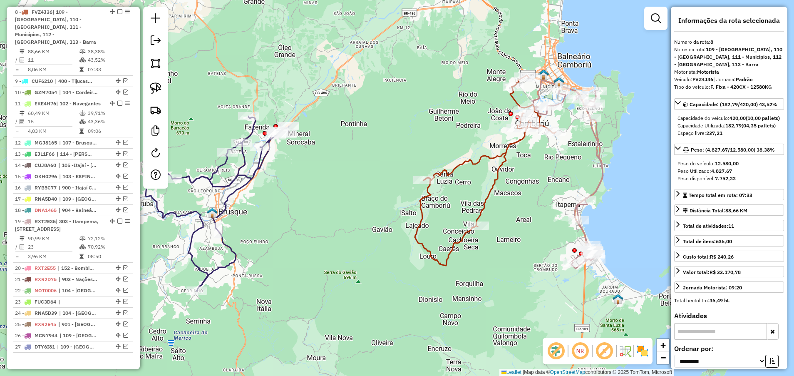
click at [529, 154] on div "Janela de atendimento Grade de atendimento Capacidade Transportadoras Veículos …" at bounding box center [397, 188] width 794 height 376
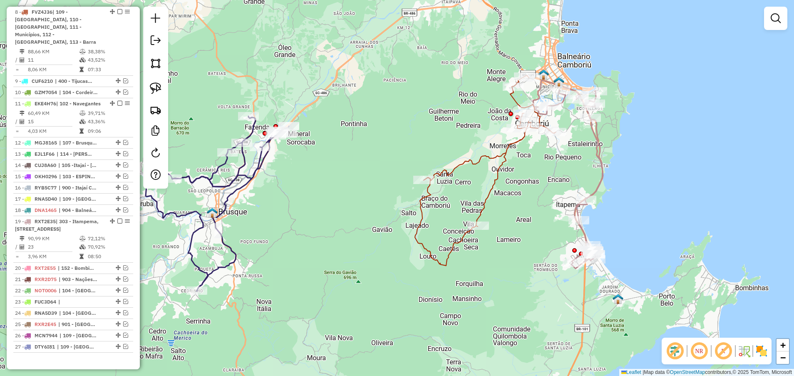
click at [529, 151] on icon at bounding box center [568, 174] width 70 height 188
select select "**********"
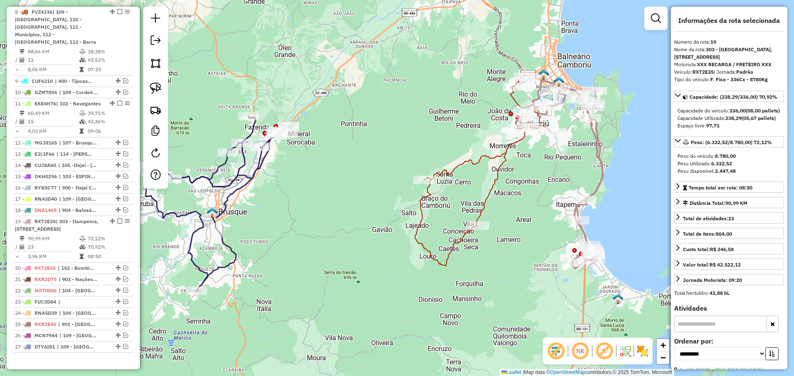
scroll to position [503, 0]
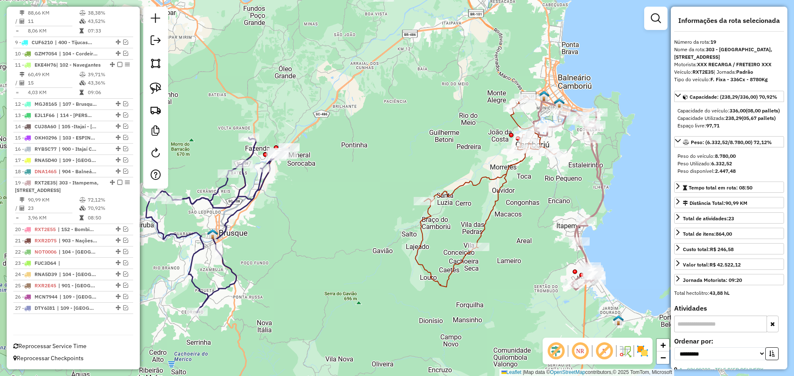
drag, startPoint x: 587, startPoint y: 191, endPoint x: 587, endPoint y: 201, distance: 10.8
click at [529, 201] on div "Janela de atendimento Grade de atendimento Capacidade Transportadoras Veículos …" at bounding box center [397, 188] width 794 height 376
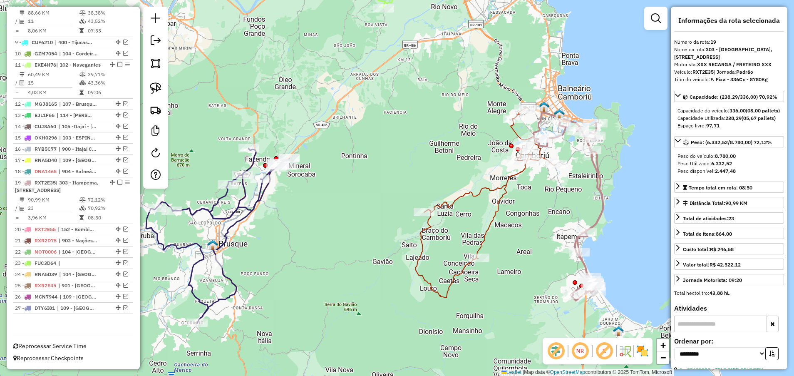
click at [505, 195] on icon at bounding box center [485, 202] width 141 height 190
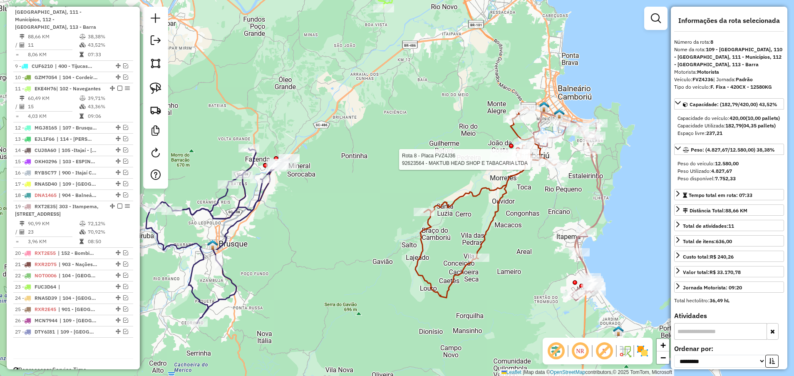
scroll to position [465, 0]
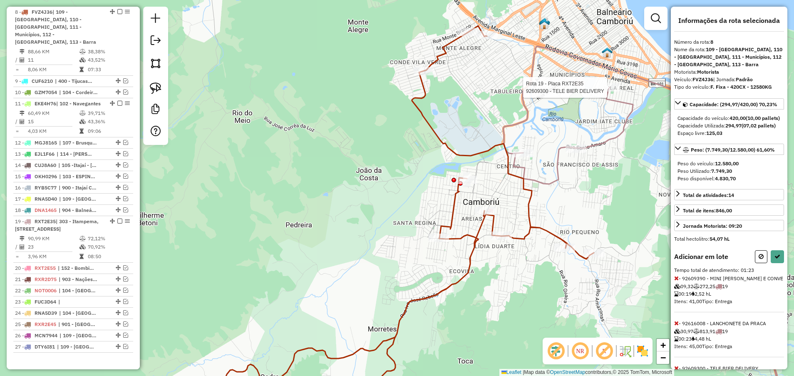
select select "**********"
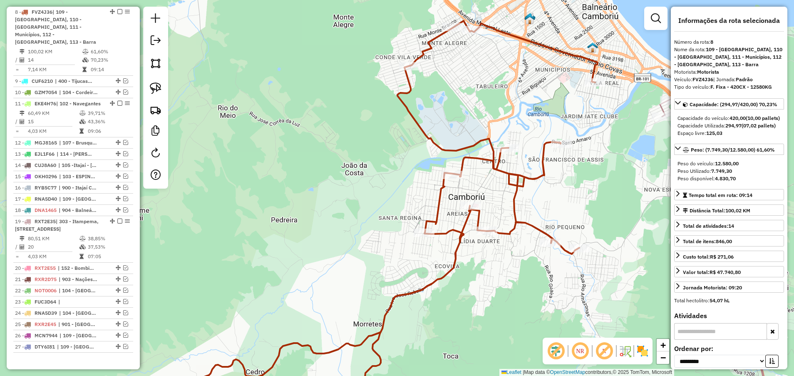
drag, startPoint x: 588, startPoint y: 108, endPoint x: 506, endPoint y: 91, distance: 83.4
click at [509, 92] on div "Janela de atendimento Grade de atendimento Capacidade Transportadoras Veículos …" at bounding box center [397, 188] width 794 height 376
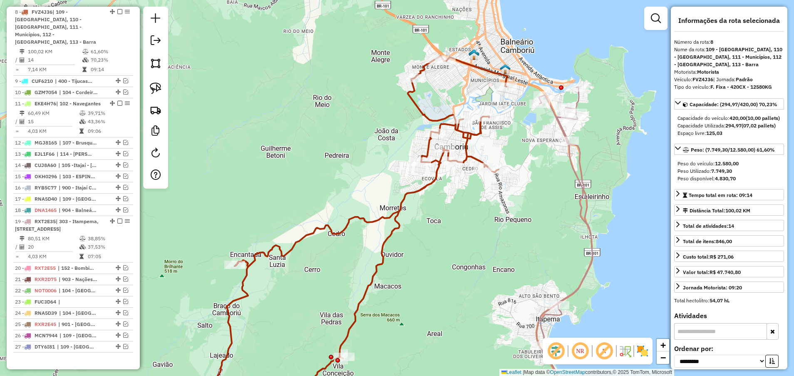
click at [529, 159] on icon at bounding box center [565, 250] width 56 height 327
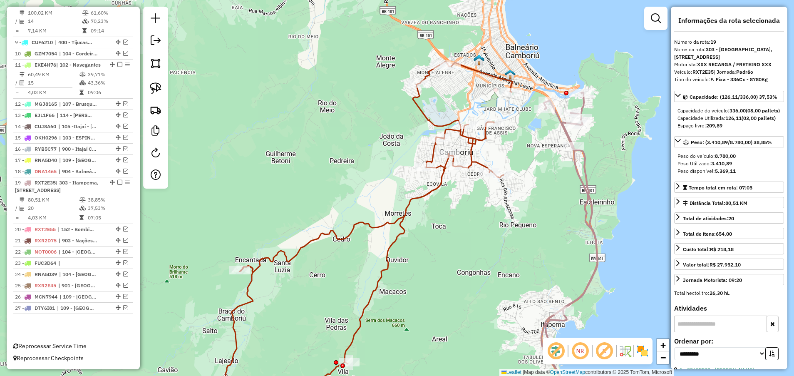
drag, startPoint x: 590, startPoint y: 150, endPoint x: 600, endPoint y: 162, distance: 15.4
click at [529, 162] on div "Janela de atendimento Grade de atendimento Capacidade Transportadoras Veículos …" at bounding box center [397, 188] width 794 height 376
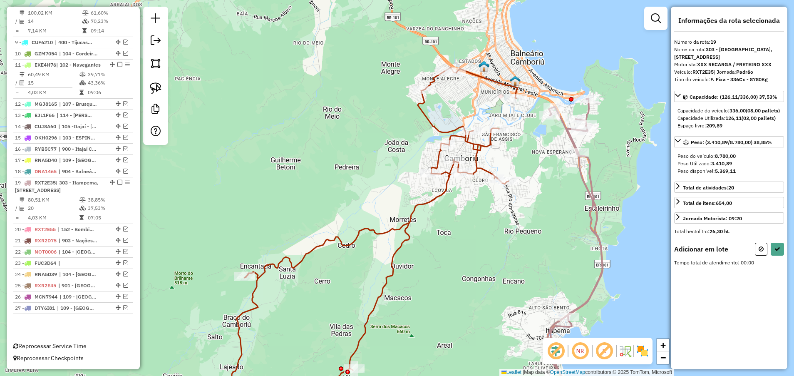
click at [517, 105] on div "Janela de atendimento Grade de atendimento Capacidade Transportadoras Veículos …" at bounding box center [397, 188] width 794 height 376
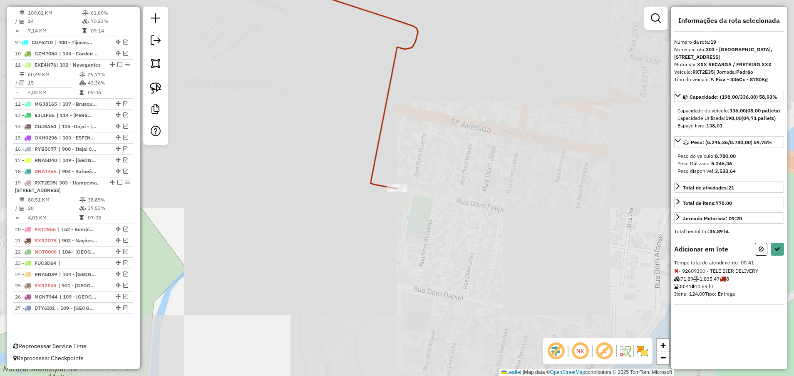
select select "**********"
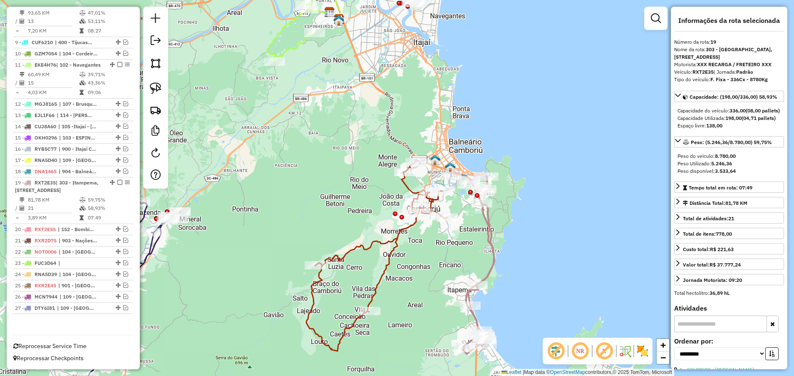
drag, startPoint x: 490, startPoint y: 219, endPoint x: 473, endPoint y: 223, distance: 18.1
click at [473, 223] on div "Janela de atendimento Grade de atendimento Capacidade Transportadoras Veículos …" at bounding box center [397, 188] width 794 height 376
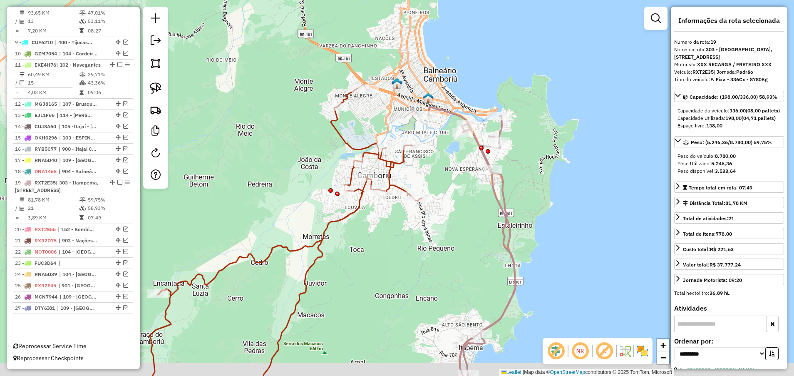
click at [529, 161] on div "Janela de atendimento Grade de atendimento Capacidade Transportadoras Veículos …" at bounding box center [397, 188] width 794 height 376
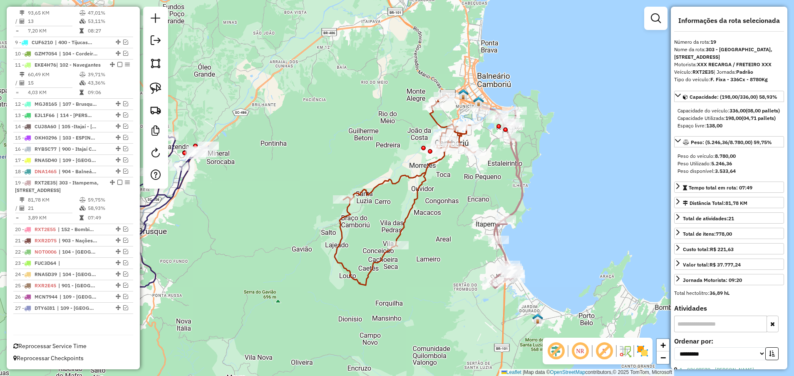
drag, startPoint x: 562, startPoint y: 169, endPoint x: 500, endPoint y: 65, distance: 121.9
click at [529, 137] on div "Janela de atendimento Grade de atendimento Capacidade Transportadoras Veículos …" at bounding box center [397, 188] width 794 height 376
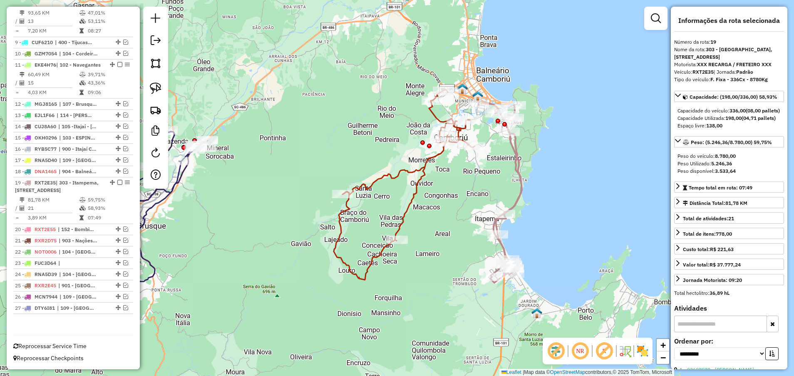
click at [421, 171] on icon at bounding box center [404, 185] width 141 height 190
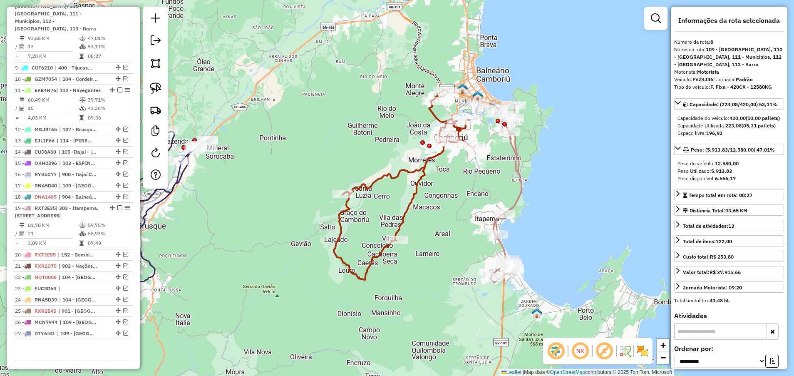
scroll to position [465, 0]
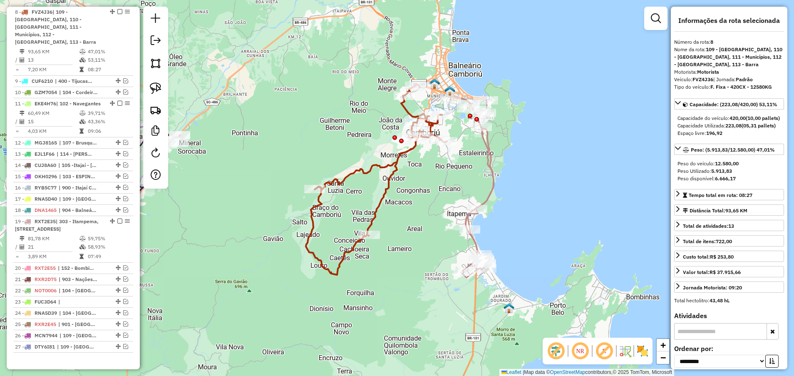
drag, startPoint x: 445, startPoint y: 174, endPoint x: 414, endPoint y: 169, distance: 31.2
click at [414, 169] on div "Janela de atendimento Grade de atendimento Capacidade Transportadoras Veículos …" at bounding box center [397, 188] width 794 height 376
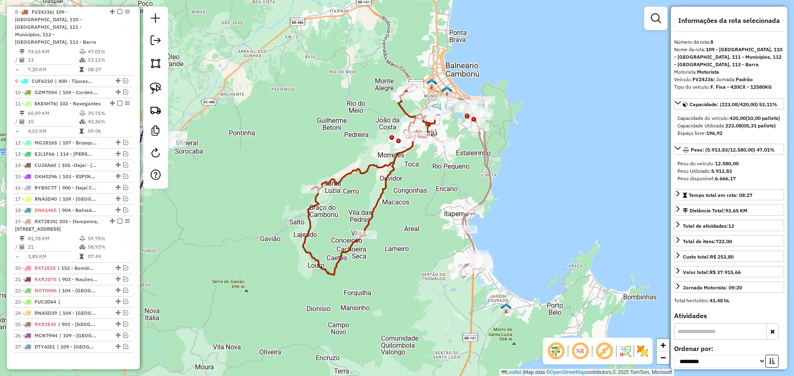
click at [488, 158] on icon at bounding box center [469, 186] width 43 height 182
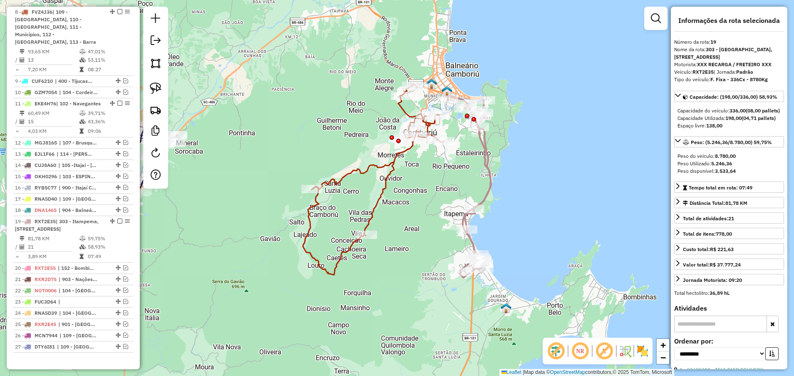
scroll to position [503, 0]
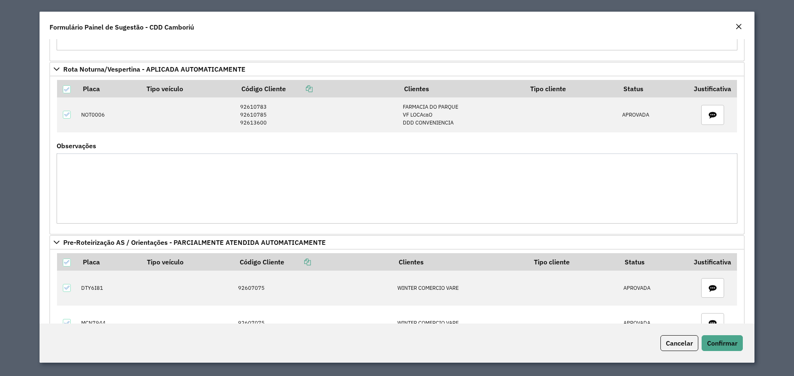
scroll to position [375, 0]
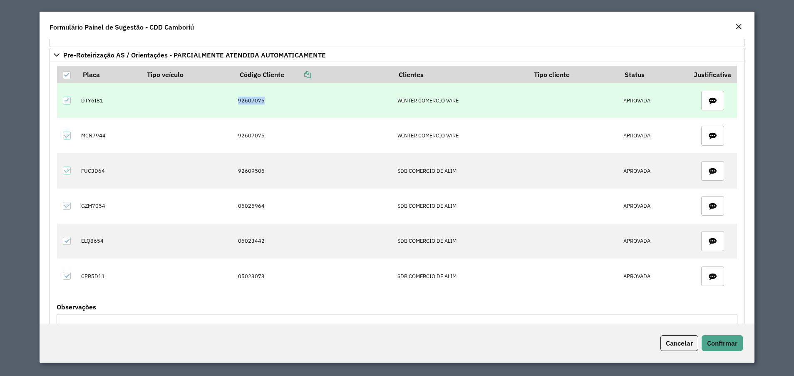
drag, startPoint x: 230, startPoint y: 98, endPoint x: 275, endPoint y: 102, distance: 45.1
click at [275, 102] on tr "DTY6I81 92607075 WINTER COMERCIO VARE APROVADA" at bounding box center [397, 100] width 680 height 35
copy tr "92607075"
